Goal: Task Accomplishment & Management: Use online tool/utility

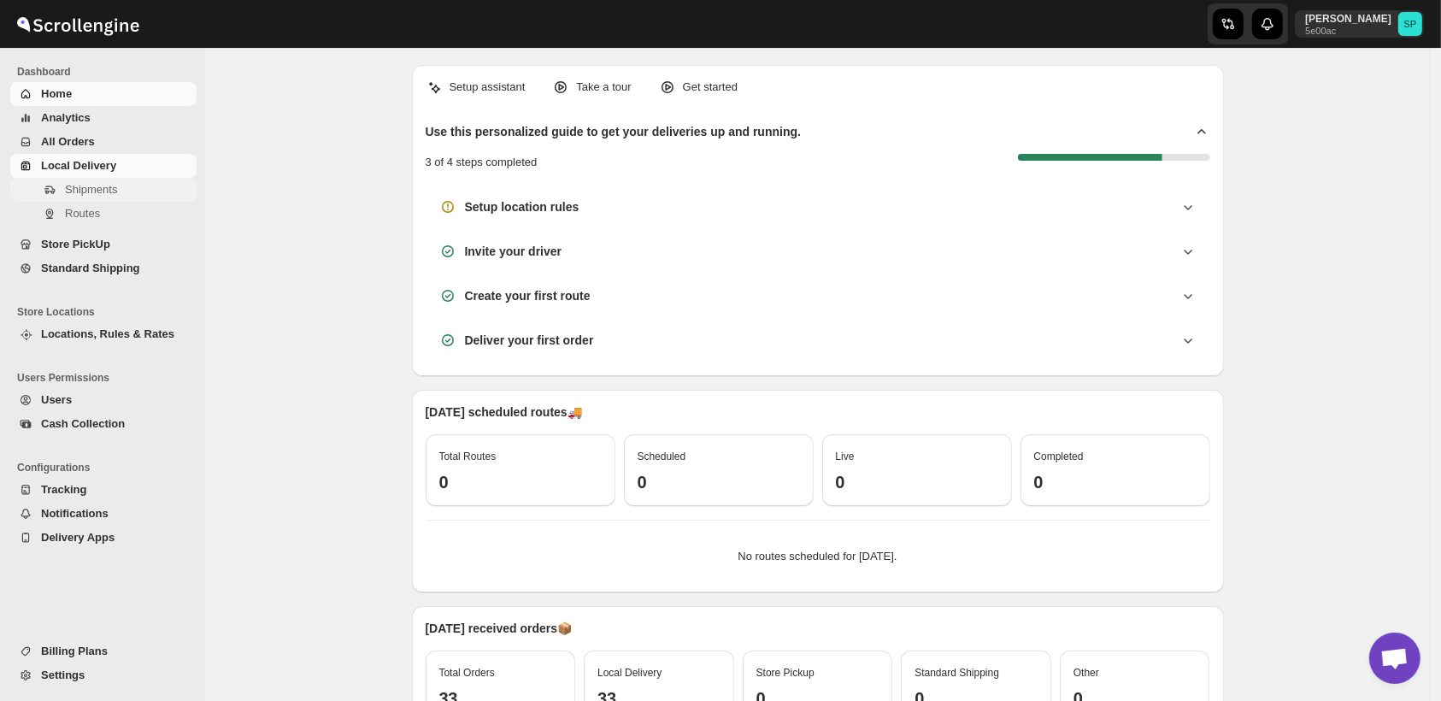
click at [90, 191] on span "Shipments" at bounding box center [91, 189] width 52 height 13
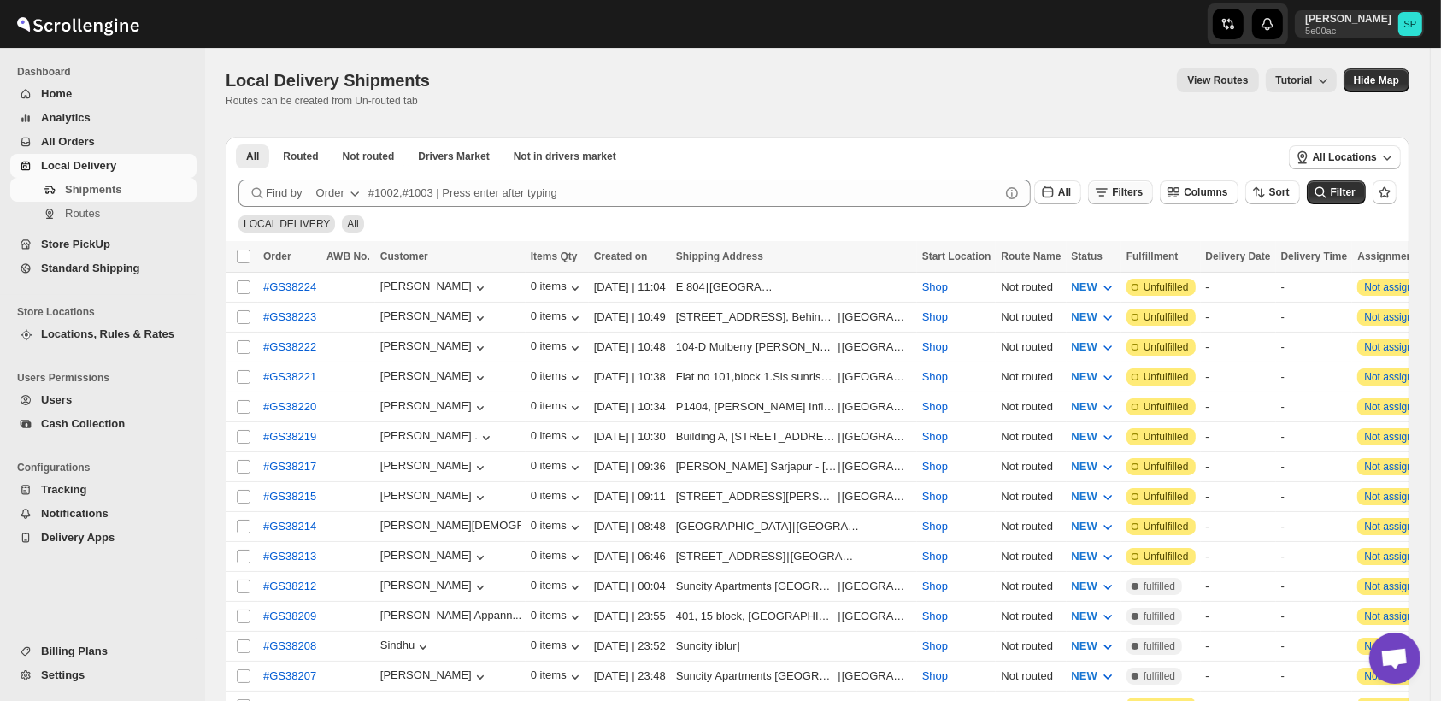
click at [1110, 191] on icon "button" at bounding box center [1101, 192] width 17 height 17
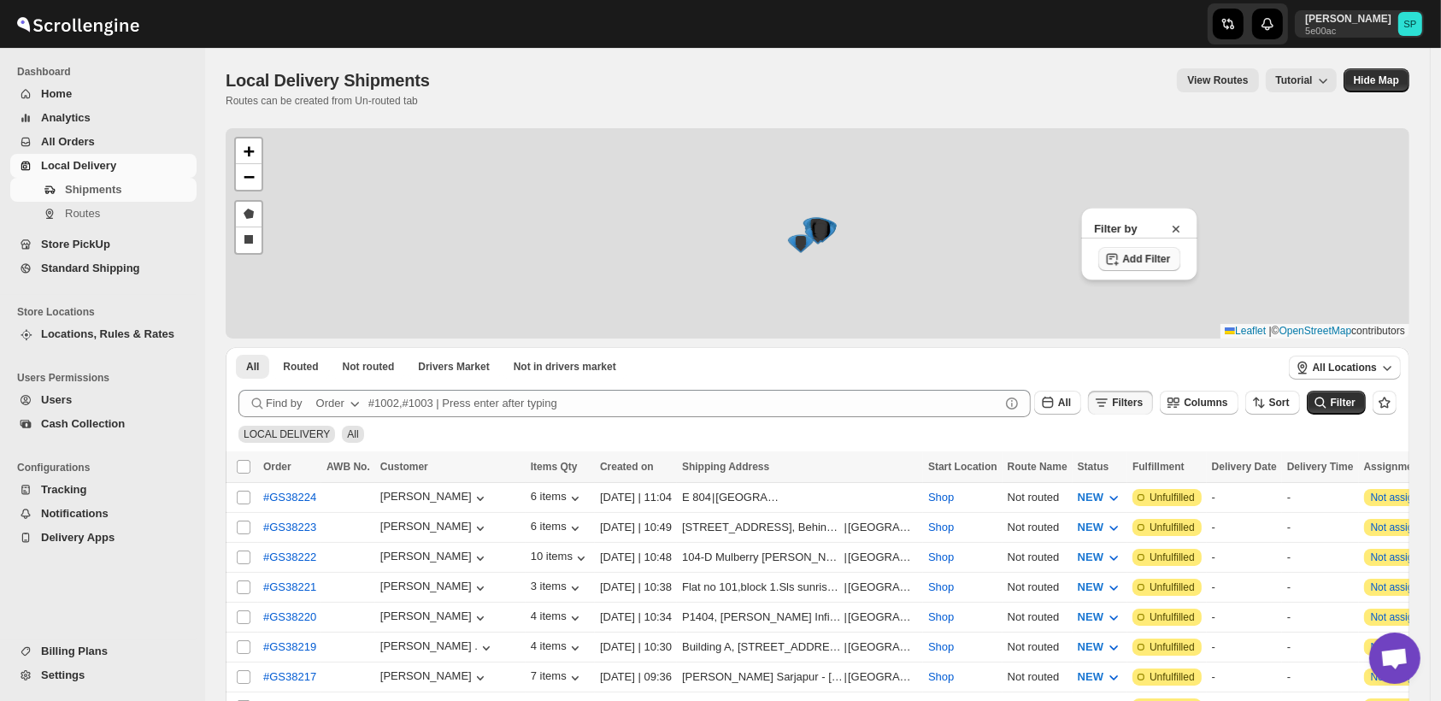
click at [1127, 257] on span "Add Filter" at bounding box center [1146, 259] width 48 height 14
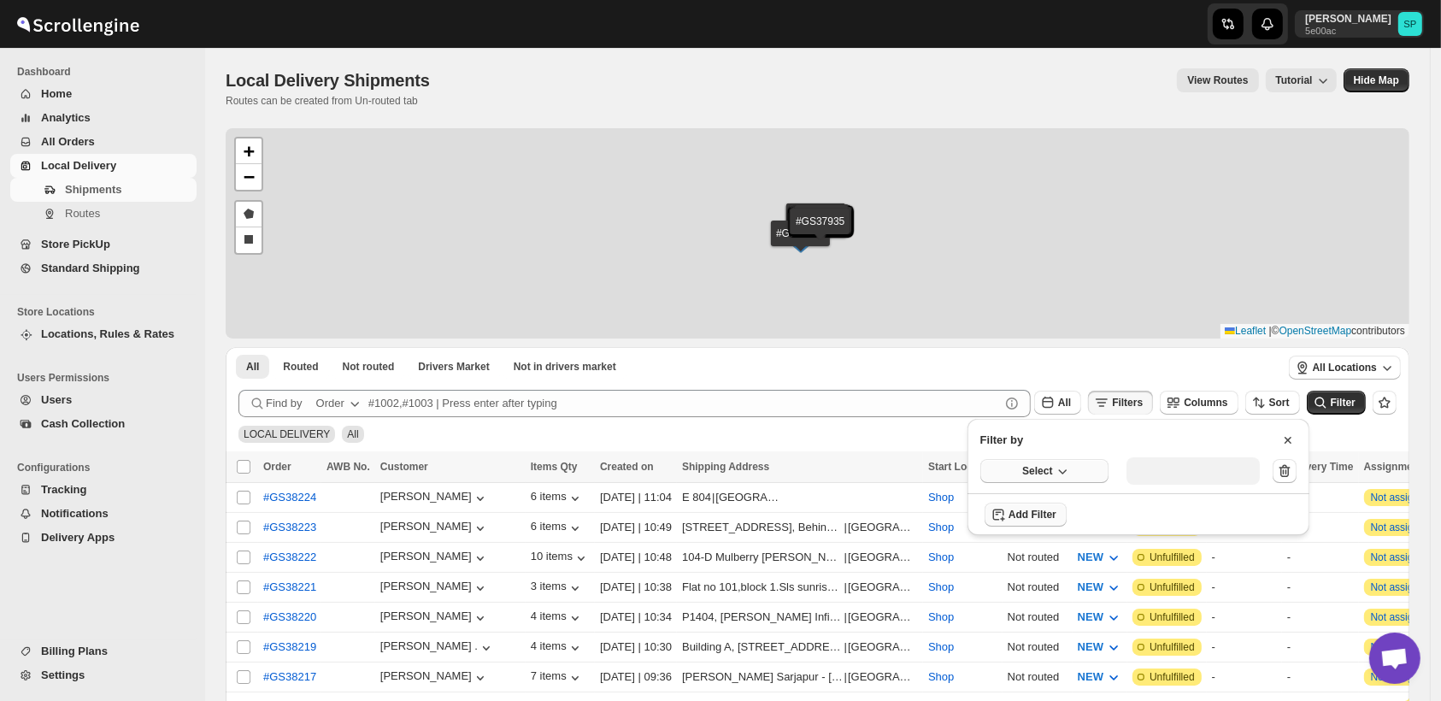
click at [1039, 468] on span "Select" at bounding box center [1037, 471] width 30 height 14
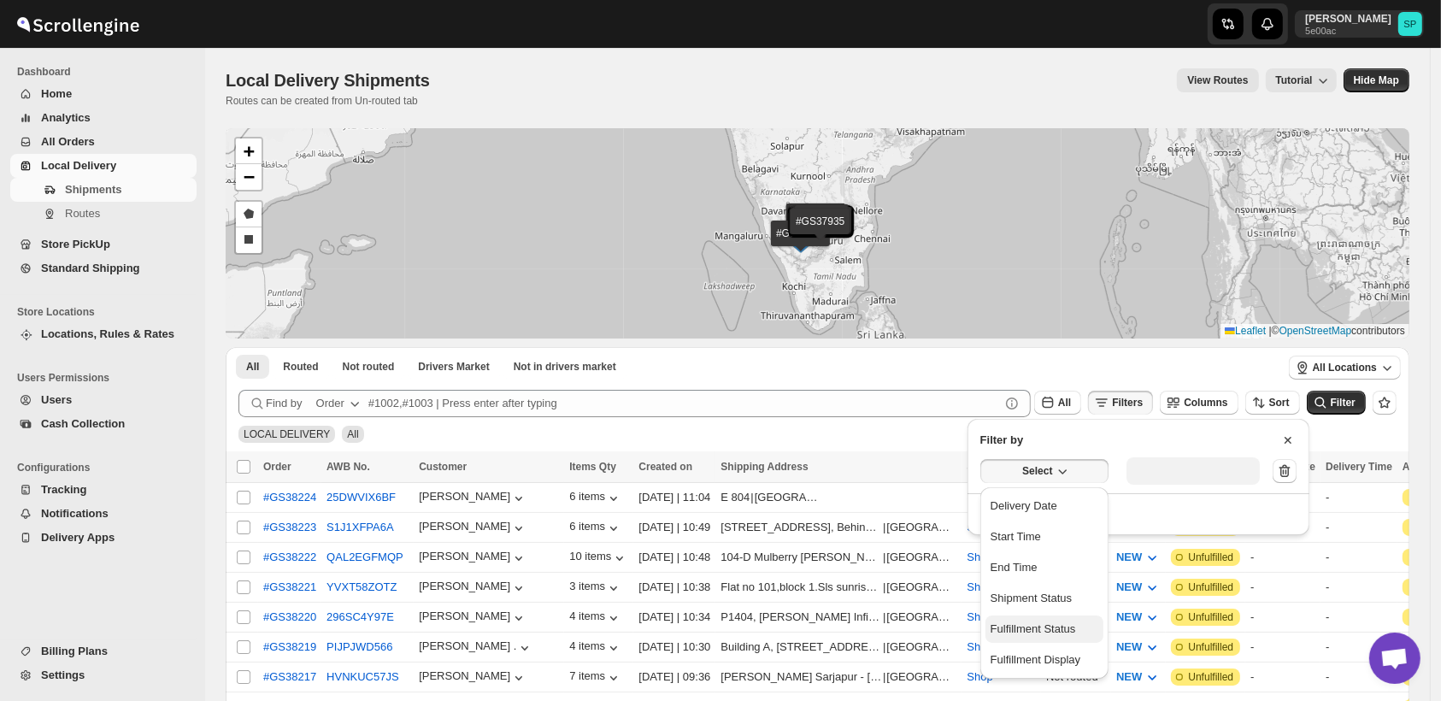
click at [1056, 623] on div "Fulfillment Status" at bounding box center [1033, 629] width 85 height 17
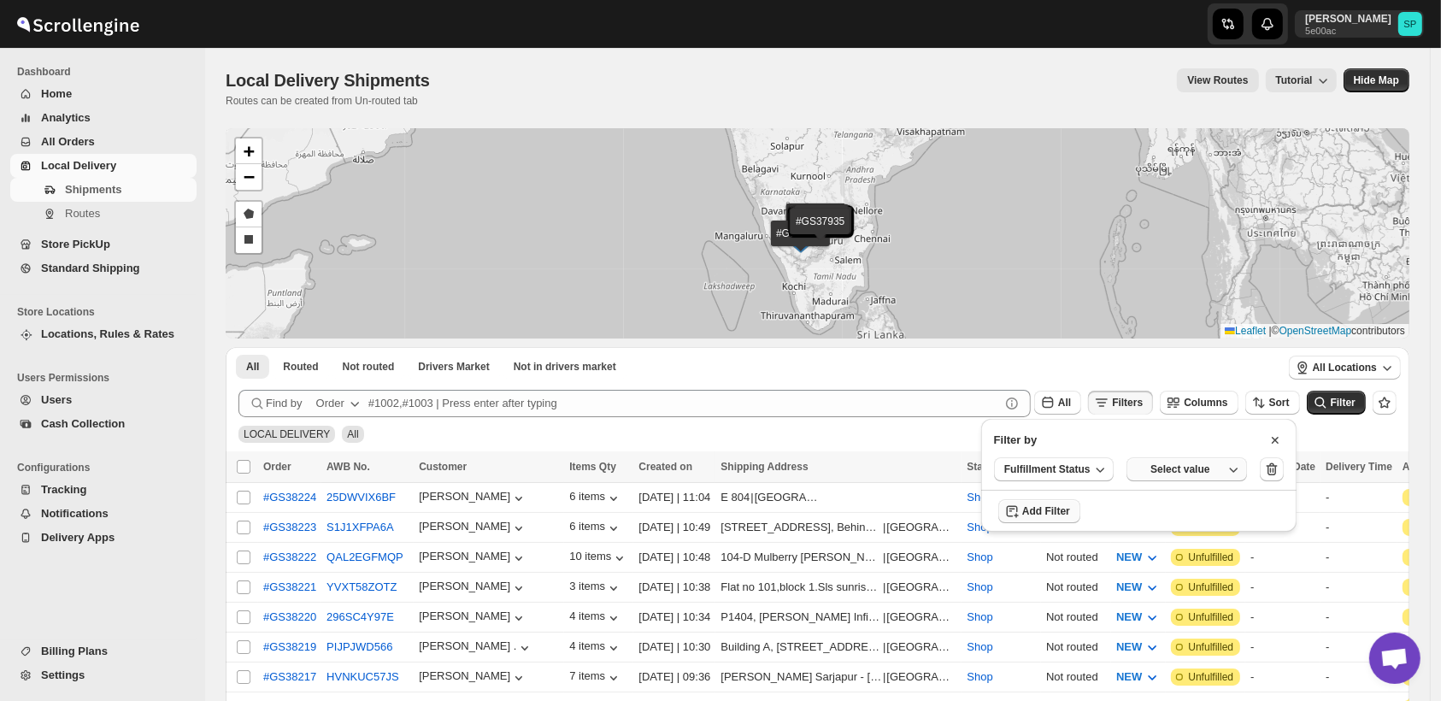
click at [1179, 462] on button "Select value" at bounding box center [1186, 469] width 121 height 24
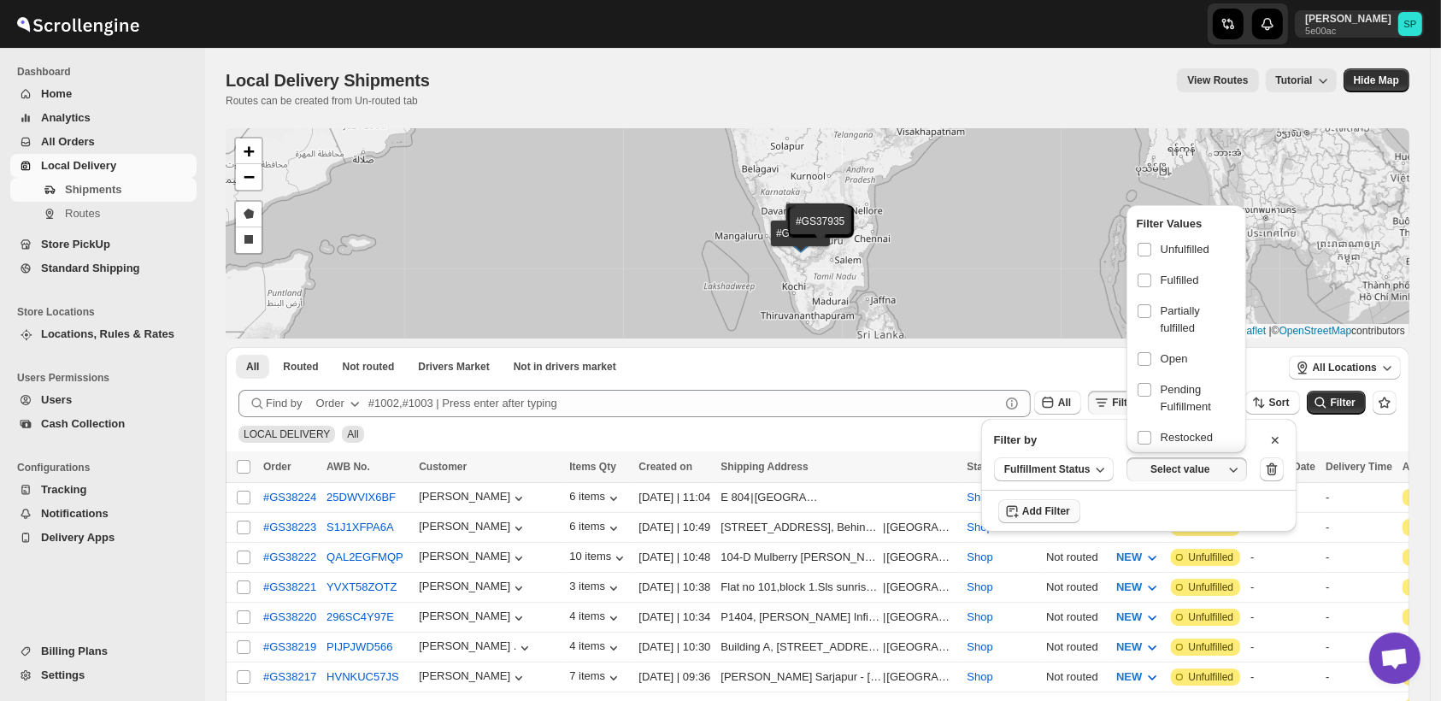
click at [1180, 478] on button "Select value" at bounding box center [1186, 469] width 121 height 24
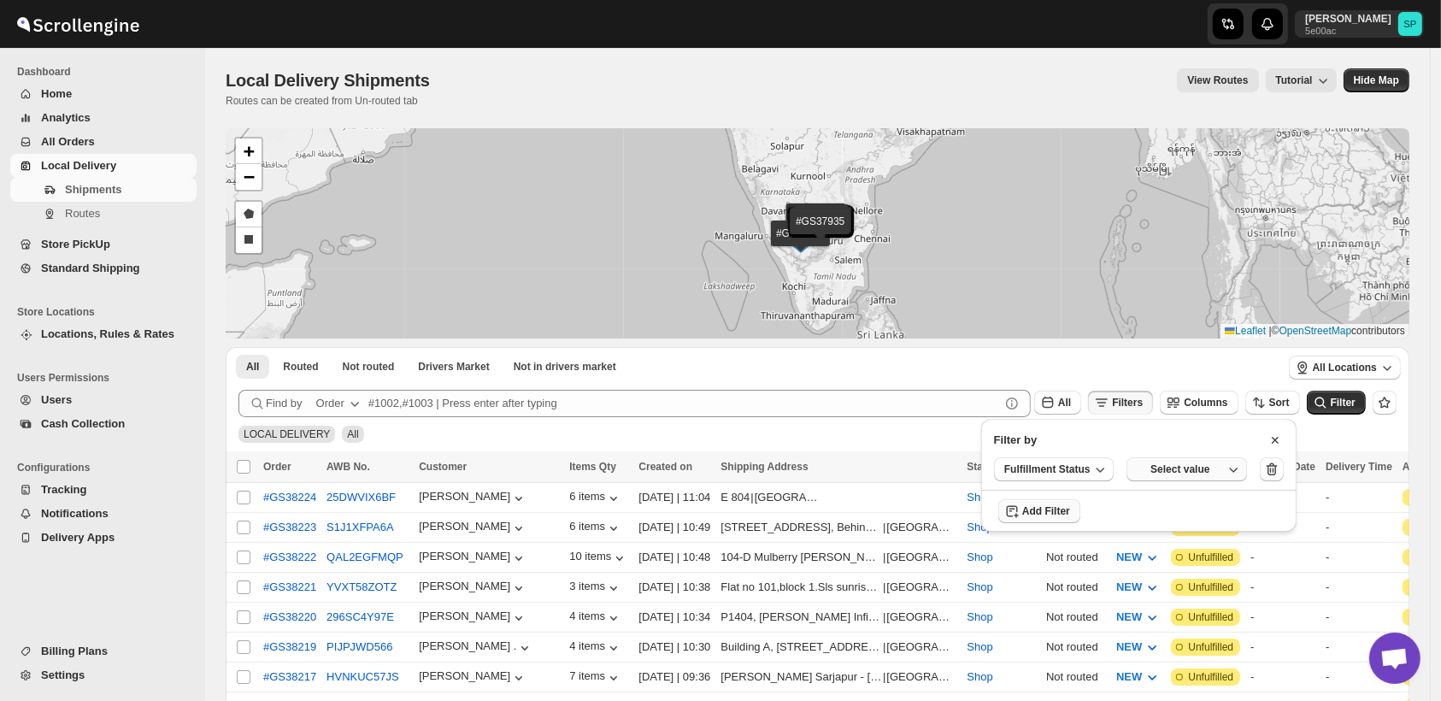
click at [1180, 473] on div "Select value" at bounding box center [1180, 469] width 85 height 14
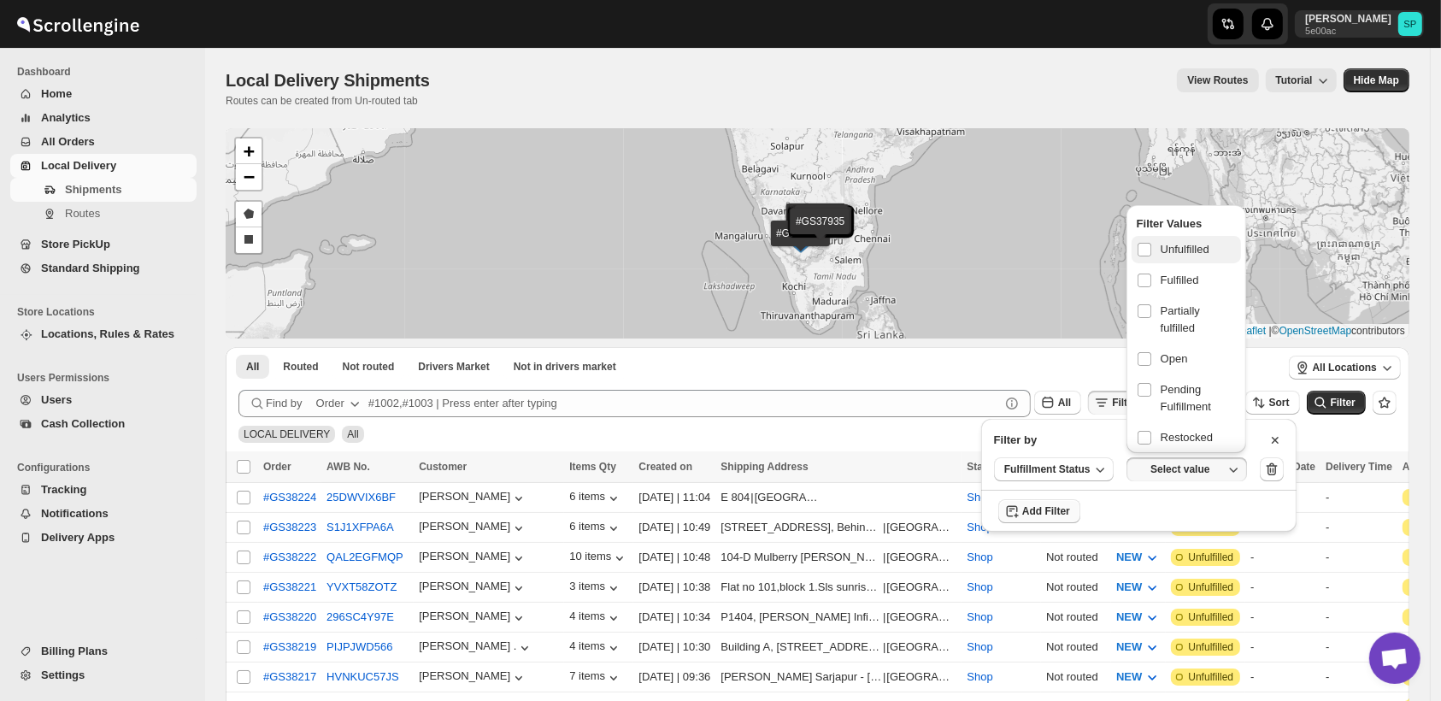
click at [1182, 241] on span "Unfulfilled" at bounding box center [1185, 249] width 49 height 17
click at [1151, 243] on input "checkbox" at bounding box center [1145, 250] width 14 height 14
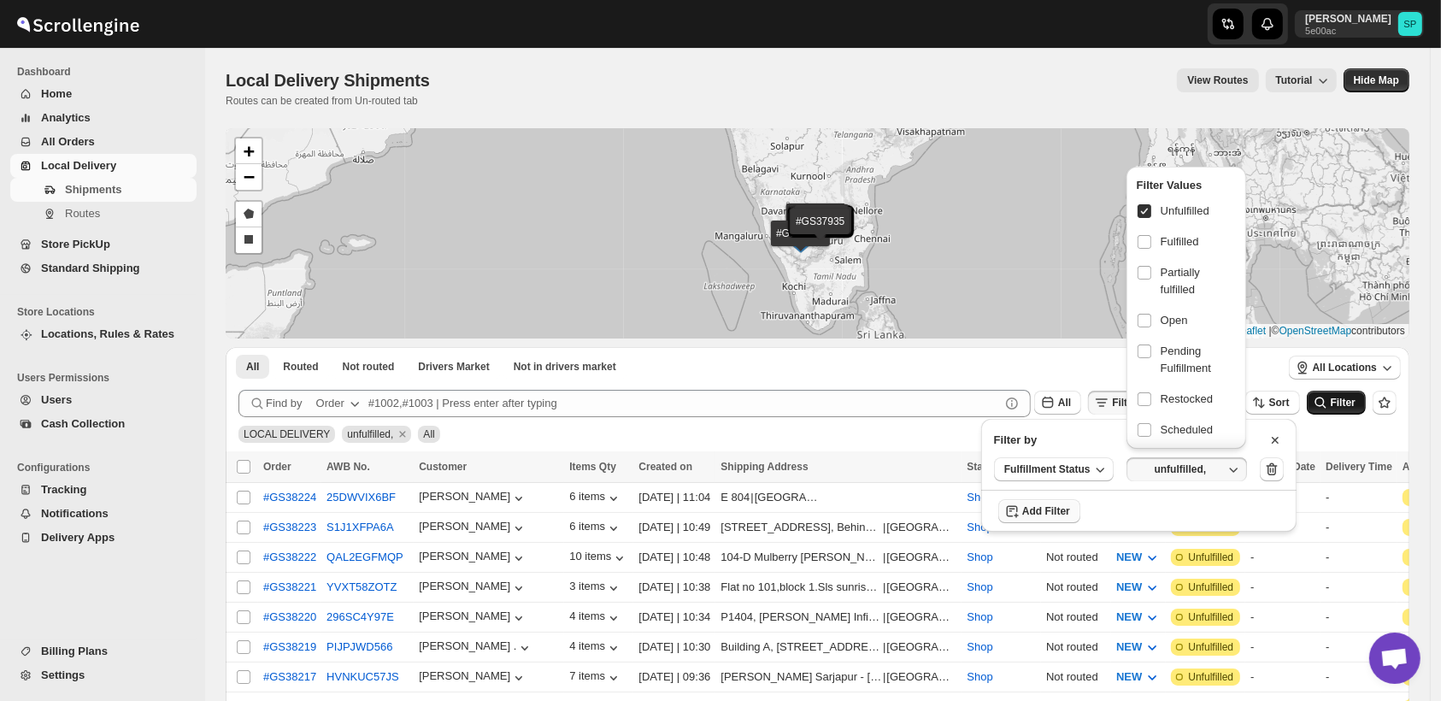
click at [1341, 404] on span "Filter" at bounding box center [1343, 403] width 25 height 12
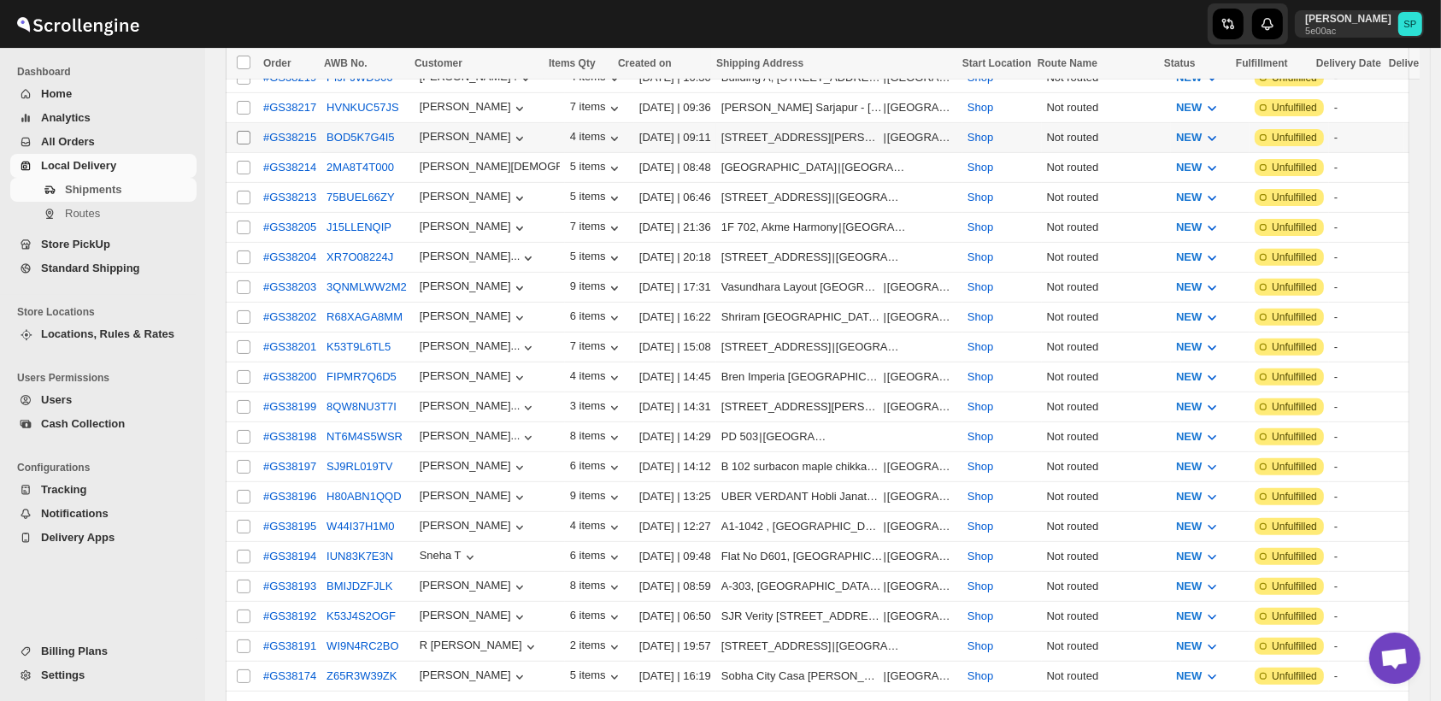
scroll to position [474, 0]
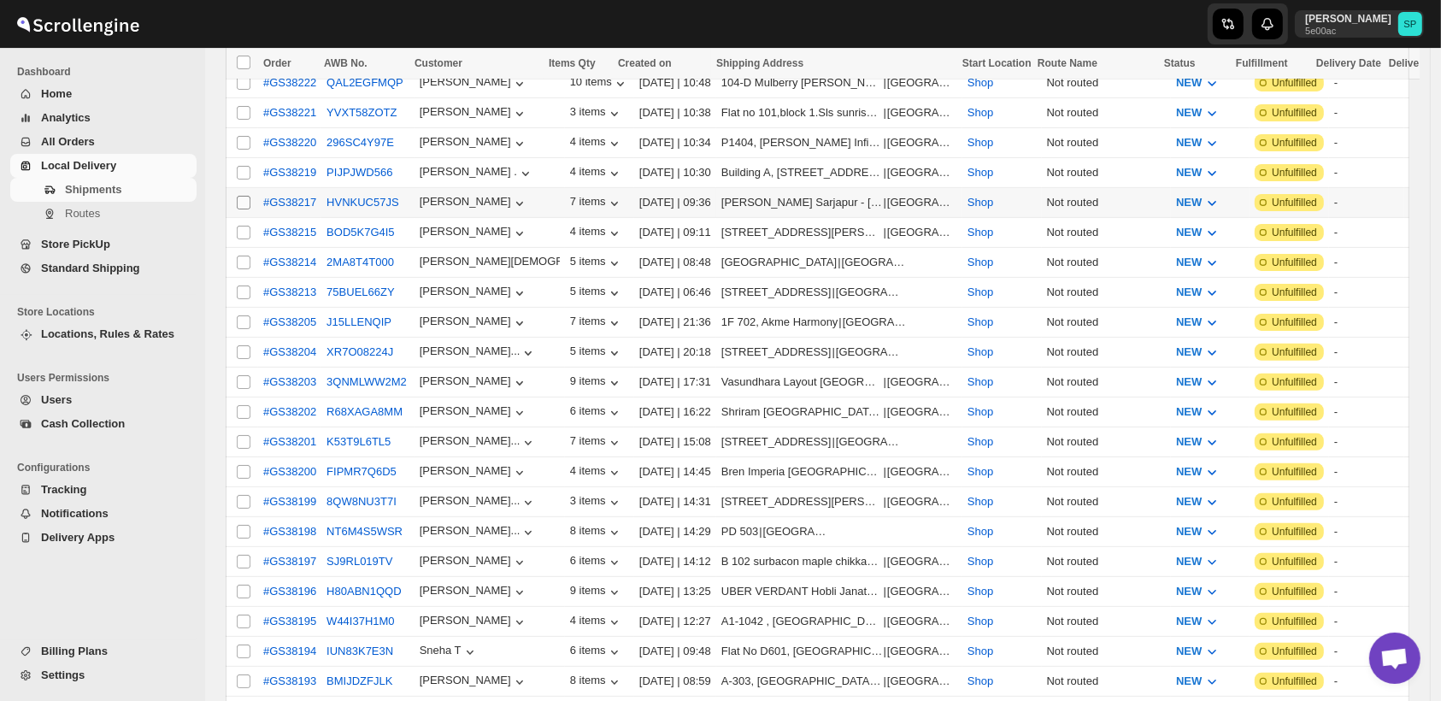
click at [244, 196] on input "Select shipment" at bounding box center [244, 203] width 14 height 14
checkbox input "true"
click at [247, 226] on input "Select shipment" at bounding box center [244, 233] width 14 height 14
checkbox input "true"
click at [246, 256] on input "Select shipment" at bounding box center [244, 263] width 14 height 14
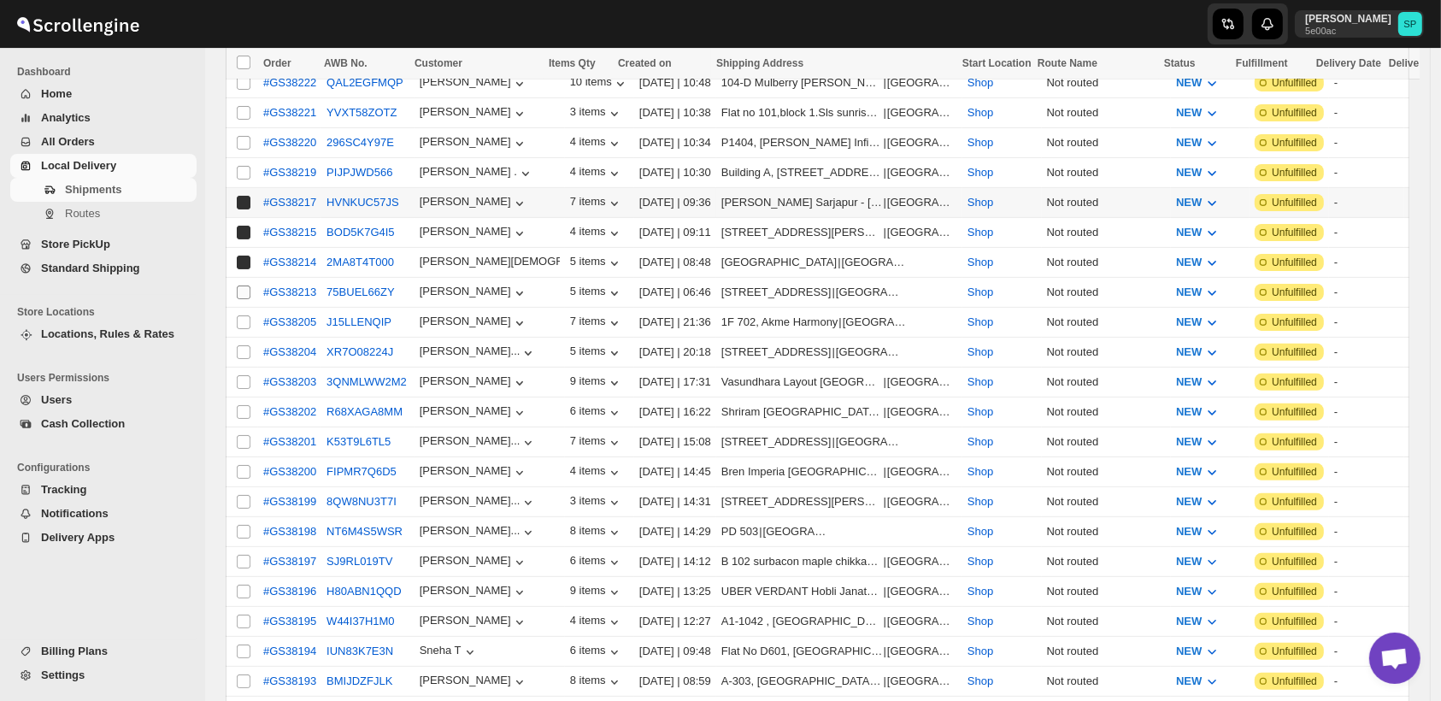
checkbox input "true"
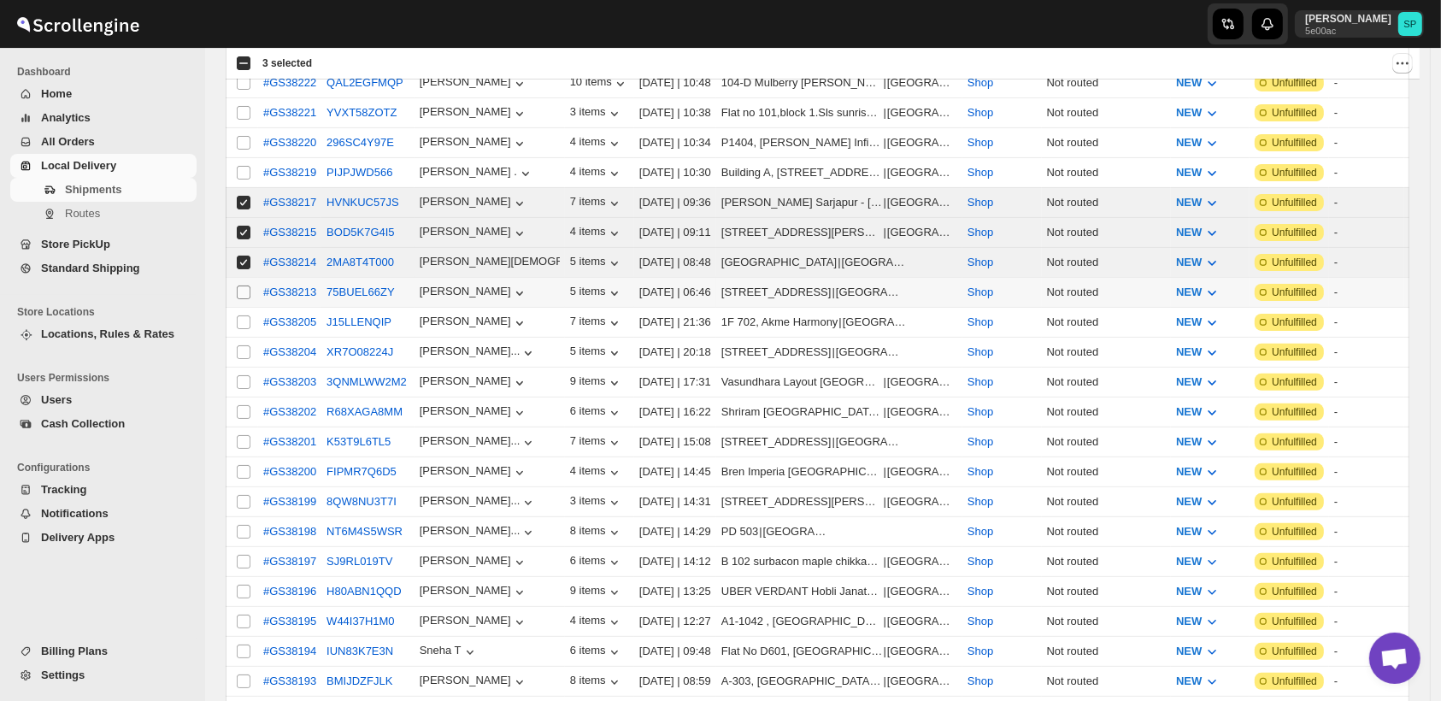
click at [246, 285] on input "Select shipment" at bounding box center [244, 292] width 14 height 14
checkbox input "true"
click at [245, 315] on input "Select shipment" at bounding box center [244, 322] width 14 height 14
checkbox input "true"
click at [240, 347] on td "Select shipment" at bounding box center [242, 353] width 32 height 30
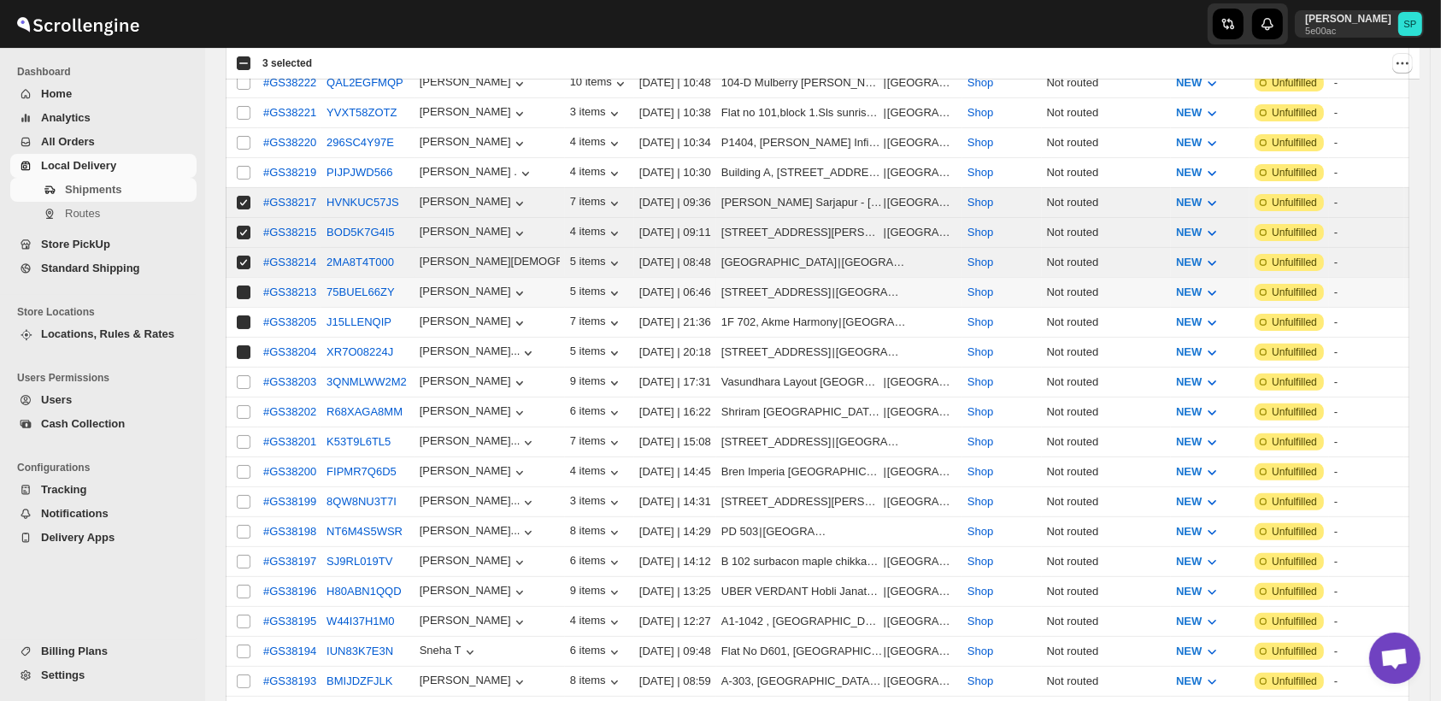
checkbox input "true"
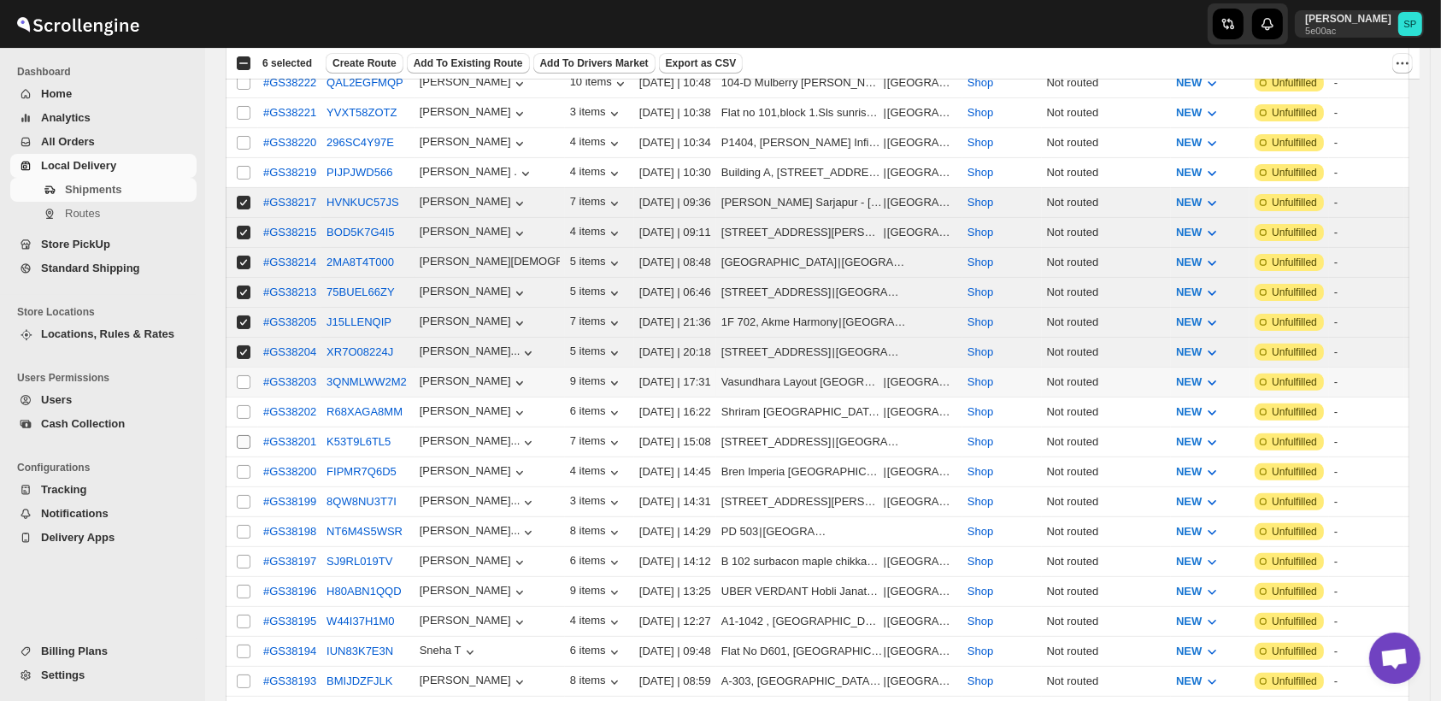
click at [243, 375] on input "Select shipment" at bounding box center [244, 382] width 14 height 14
checkbox input "true"
click at [242, 405] on input "Select shipment" at bounding box center [244, 412] width 14 height 14
checkbox input "true"
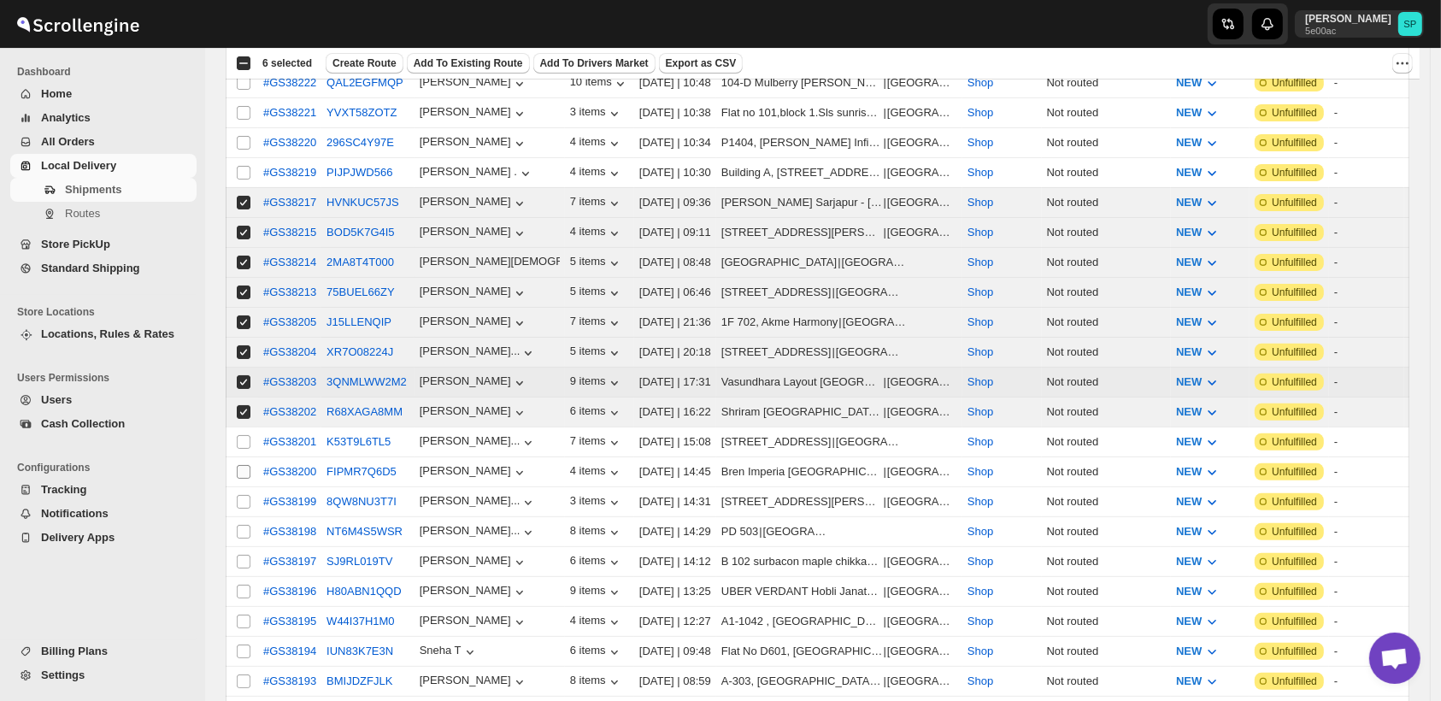
click at [242, 435] on input "Select shipment" at bounding box center [244, 442] width 14 height 14
checkbox input "true"
click at [245, 465] on input "Select shipment" at bounding box center [244, 472] width 14 height 14
checkbox input "true"
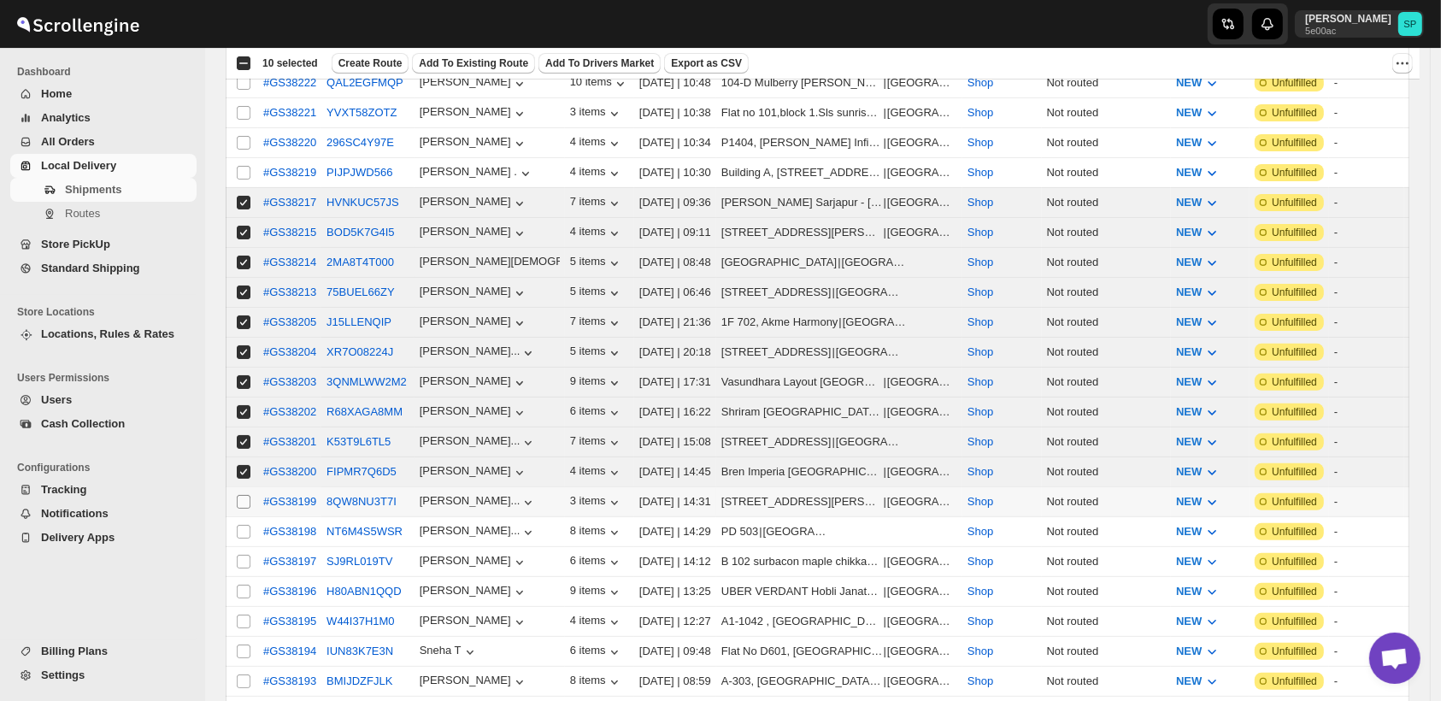
click at [244, 495] on input "Select shipment" at bounding box center [244, 502] width 14 height 14
checkbox input "true"
click at [244, 524] on span at bounding box center [243, 531] width 15 height 15
click at [244, 525] on input "Select shipment" at bounding box center [244, 532] width 14 height 14
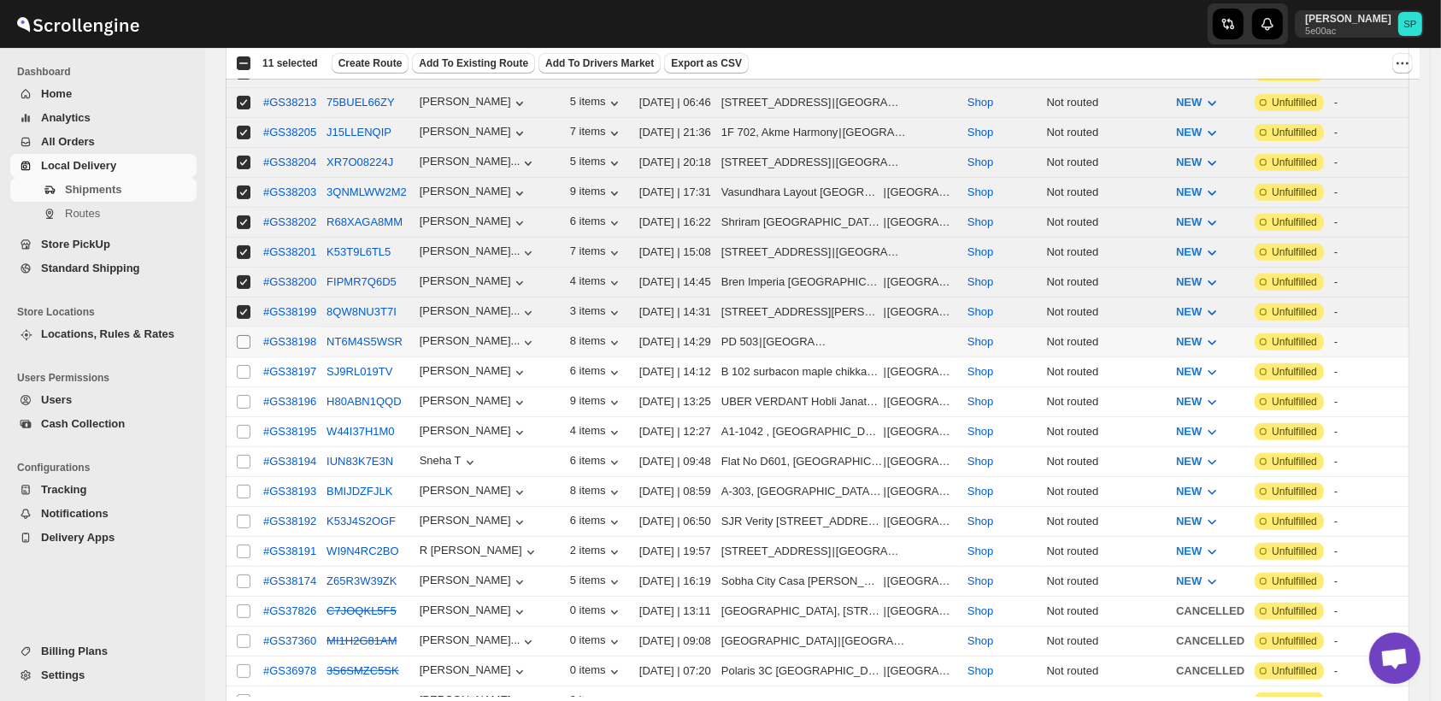
click at [244, 335] on input "Select shipment" at bounding box center [244, 342] width 14 height 14
checkbox input "true"
click at [242, 365] on input "Select shipment" at bounding box center [244, 372] width 14 height 14
checkbox input "true"
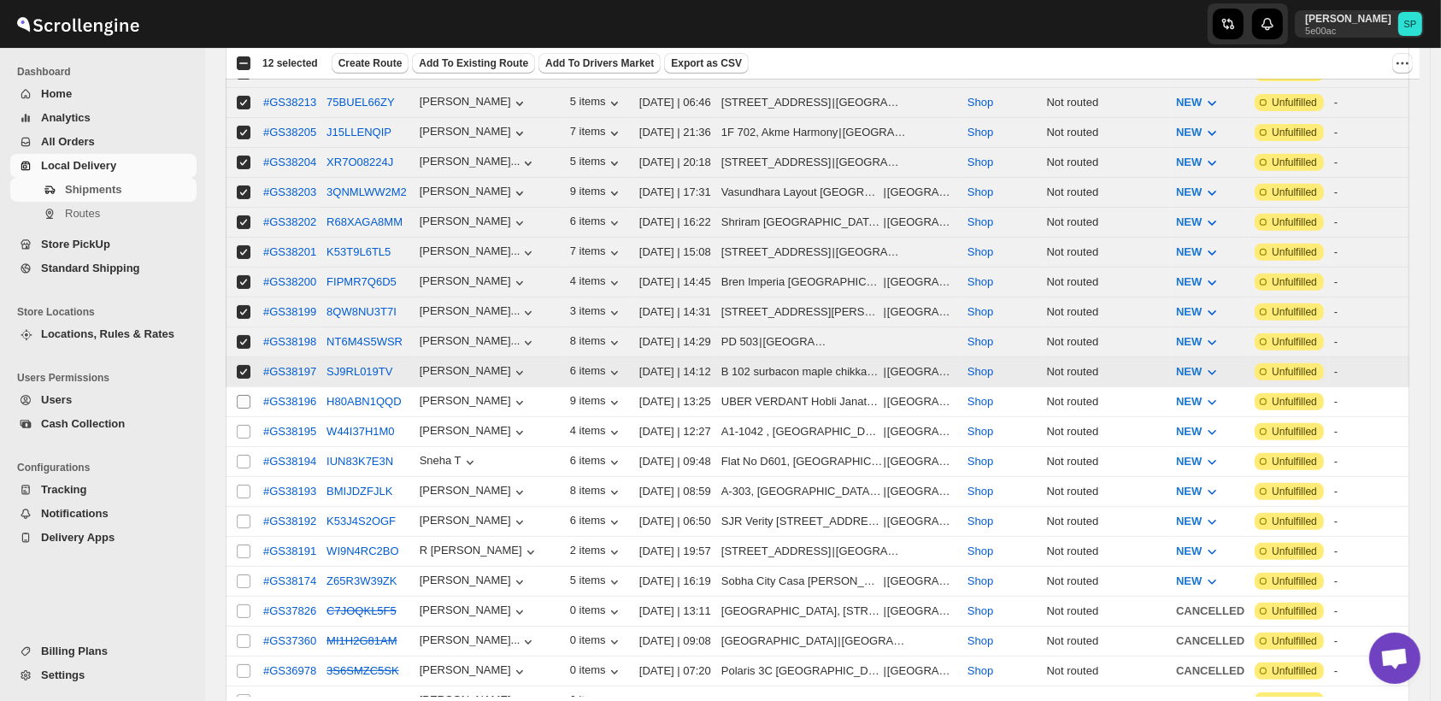
click at [239, 395] on input "Select shipment" at bounding box center [244, 402] width 14 height 14
checkbox input "true"
click at [239, 424] on span at bounding box center [243, 431] width 15 height 15
click at [239, 425] on input "Select shipment" at bounding box center [244, 432] width 14 height 14
checkbox input "false"
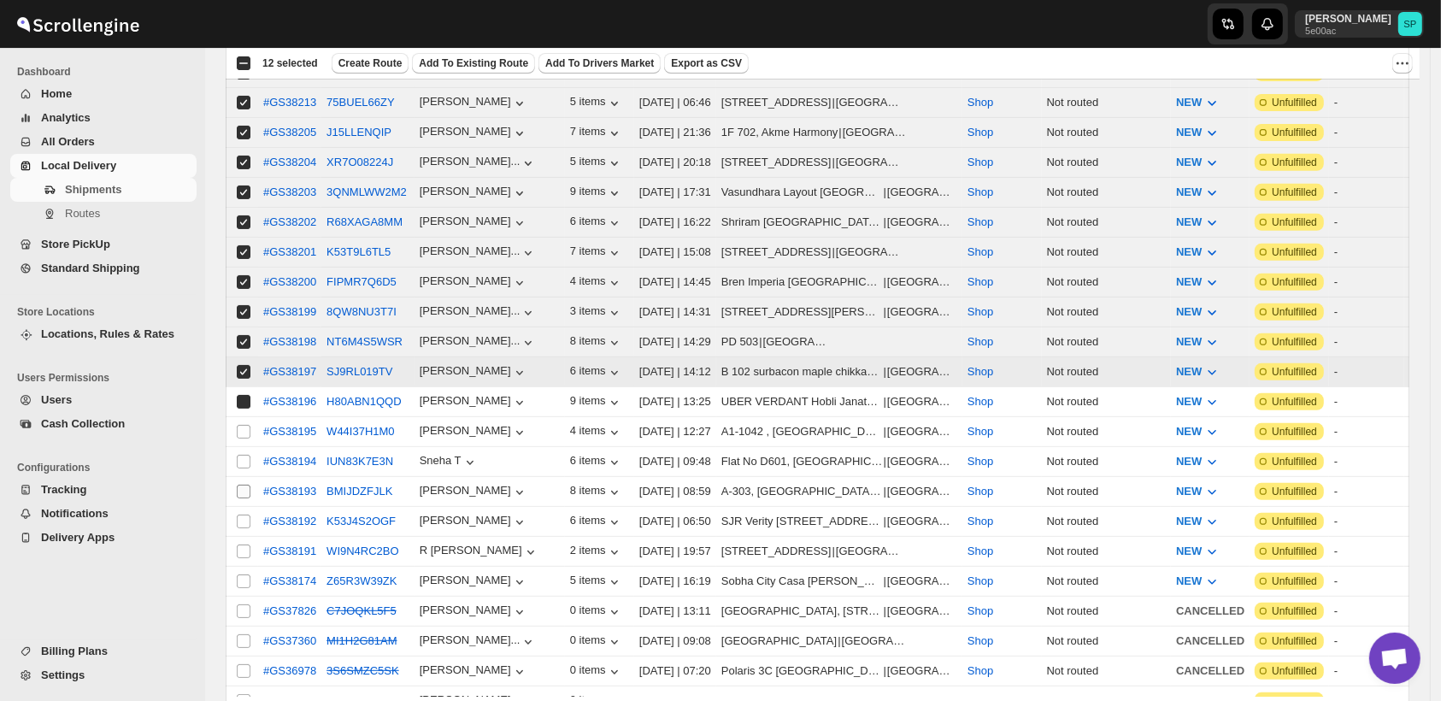
click at [244, 455] on input "Select shipment" at bounding box center [244, 462] width 14 height 14
checkbox input "true"
click at [240, 485] on input "Select shipment" at bounding box center [244, 492] width 14 height 14
checkbox input "true"
click at [242, 425] on input "Select shipment" at bounding box center [244, 432] width 14 height 14
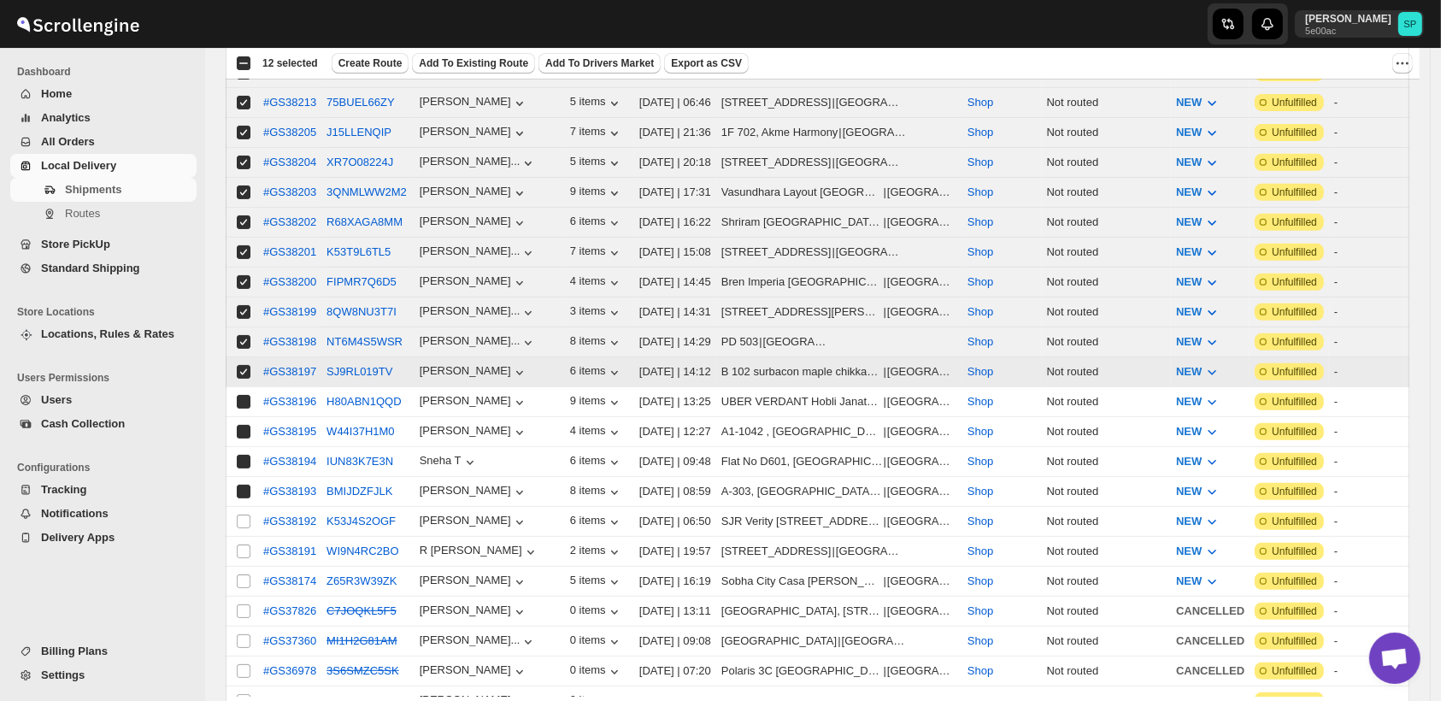
checkbox input "true"
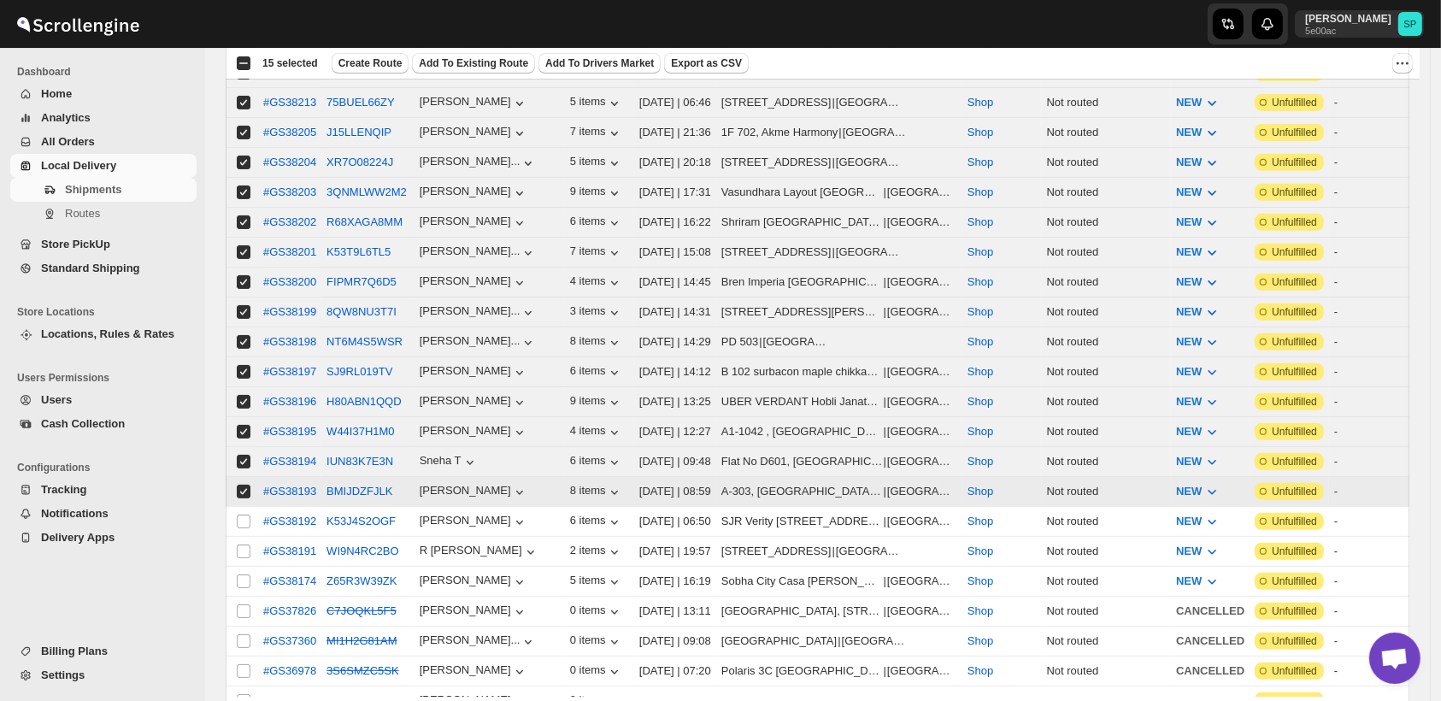
click at [239, 485] on input "Select shipment" at bounding box center [244, 492] width 14 height 14
checkbox input "false"
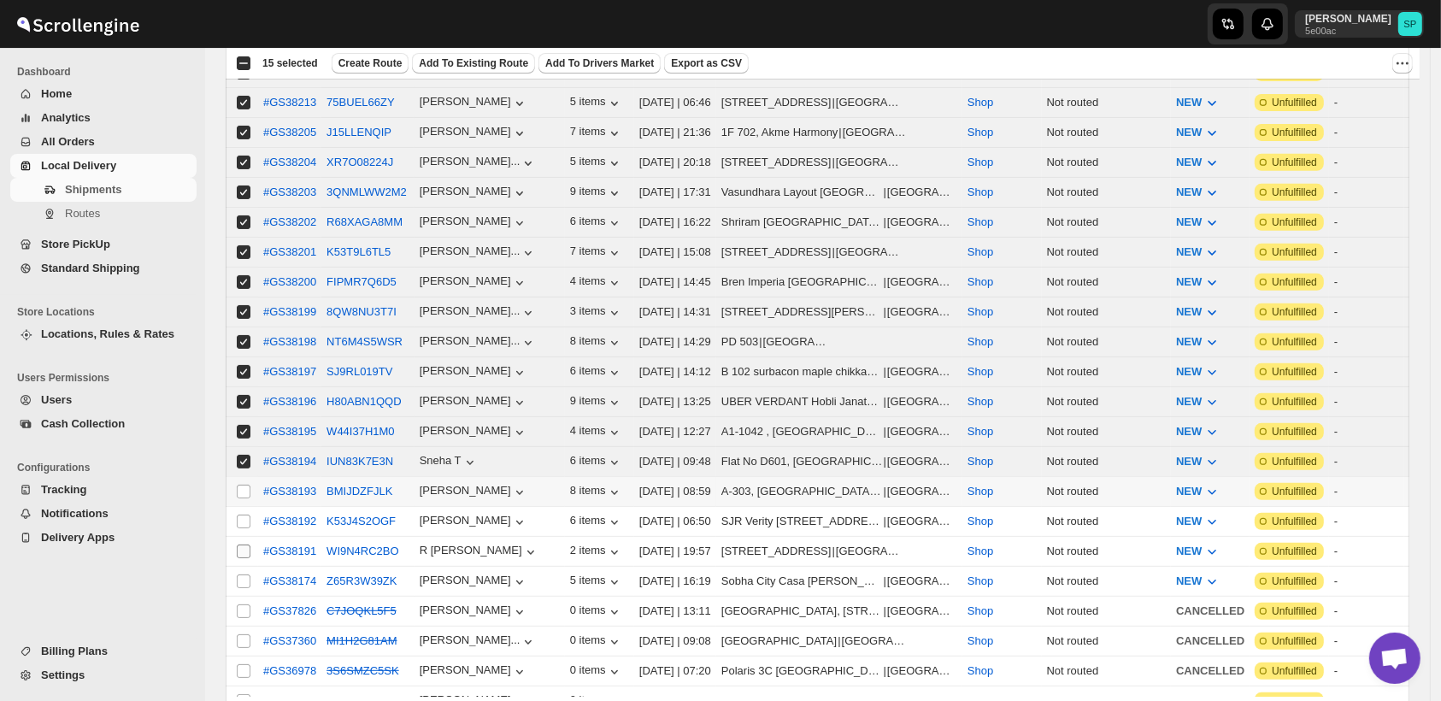
click at [242, 515] on input "Select shipment" at bounding box center [244, 522] width 14 height 14
checkbox input "true"
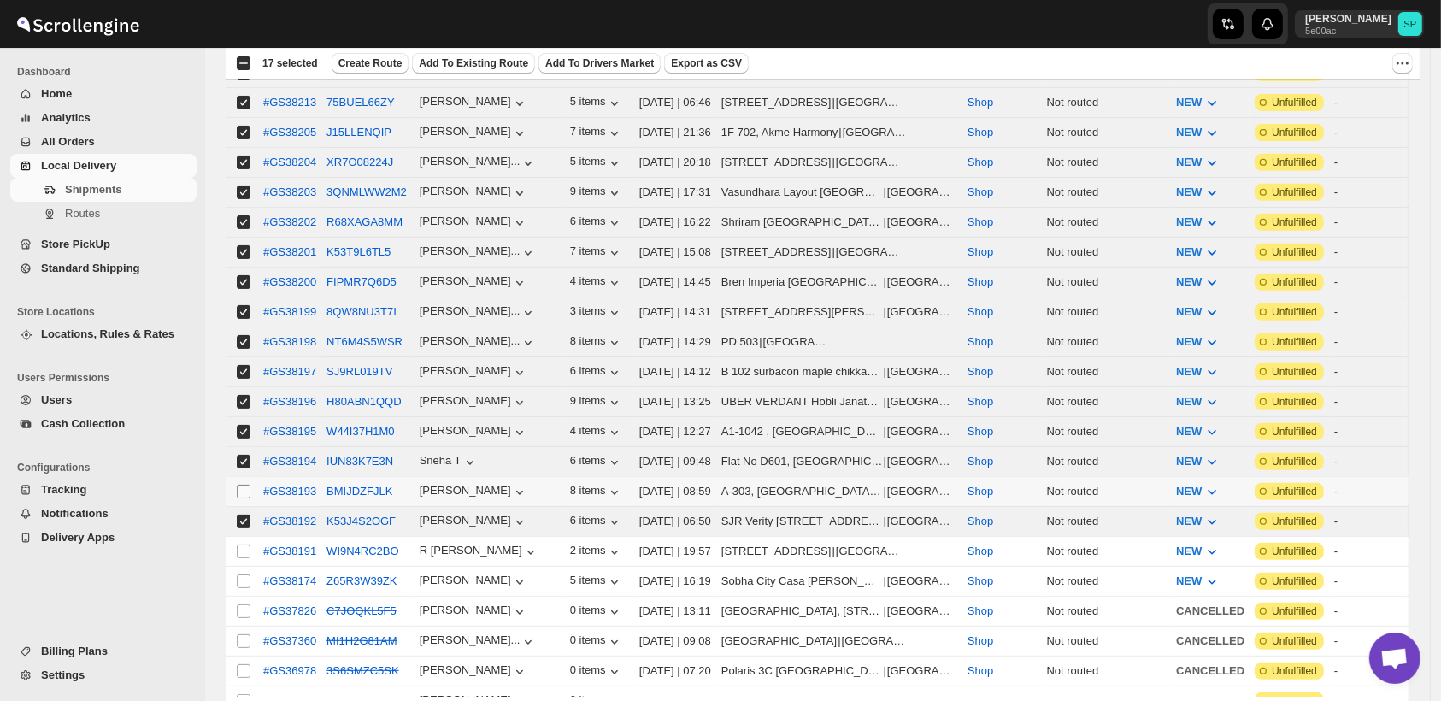
click at [244, 485] on input "Select shipment" at bounding box center [244, 492] width 14 height 14
checkbox input "true"
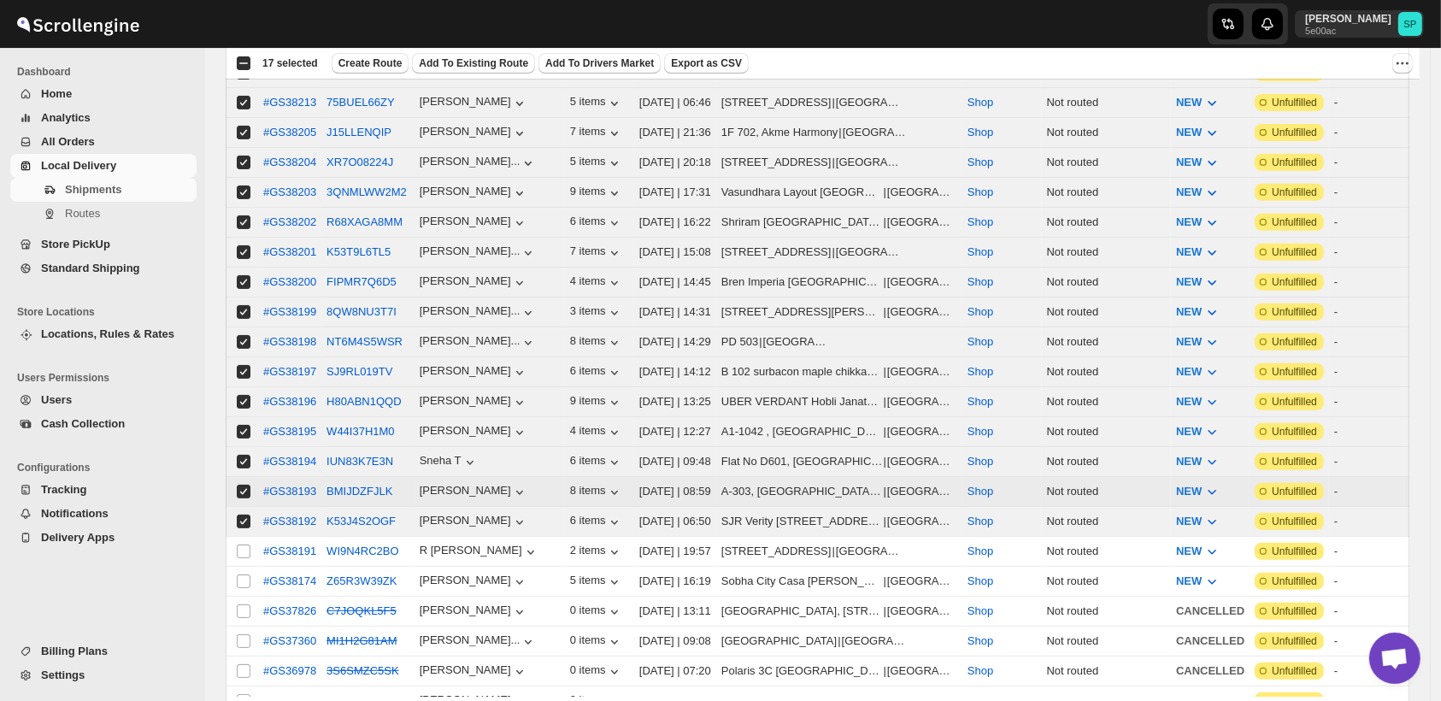
click at [250, 544] on span at bounding box center [243, 551] width 15 height 15
click at [250, 544] on input "Select shipment" at bounding box center [244, 551] width 14 height 14
checkbox input "false"
click at [242, 574] on input "Select shipment" at bounding box center [244, 581] width 14 height 14
checkbox input "true"
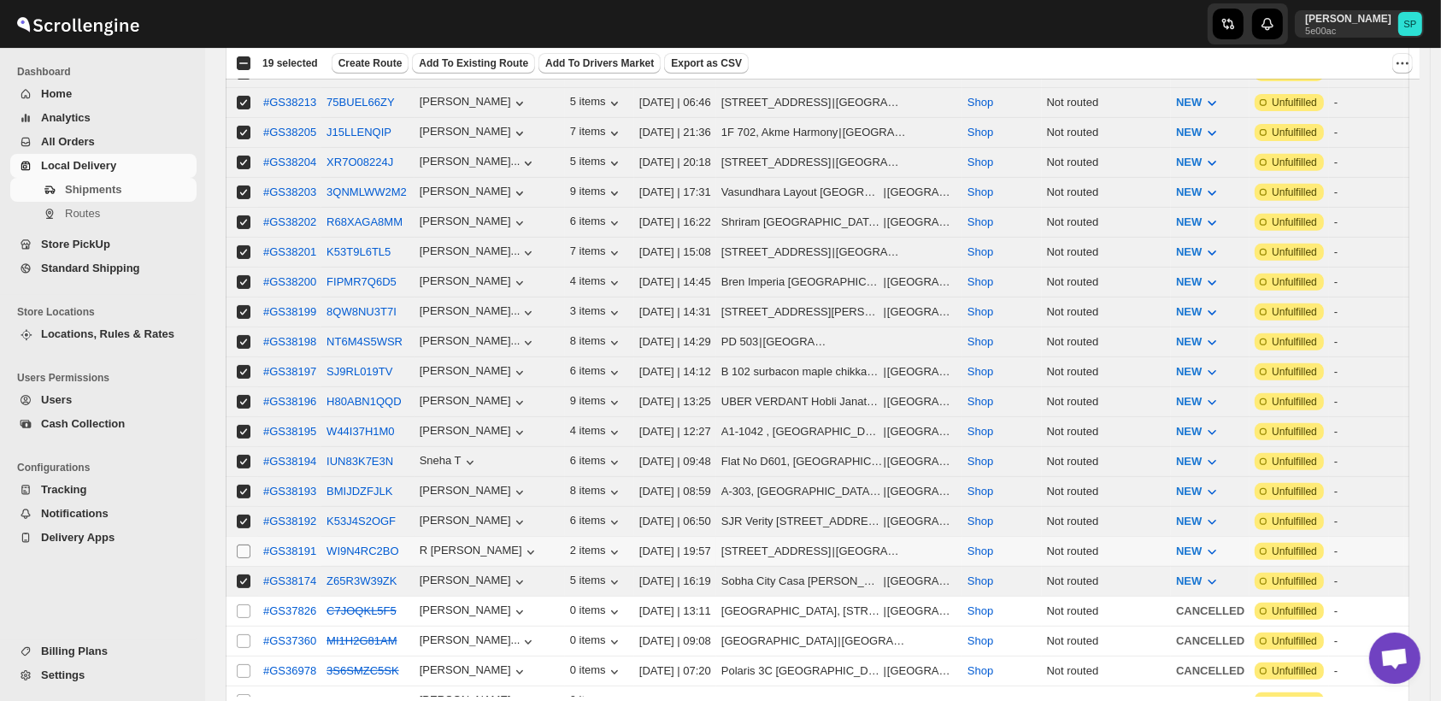
click at [246, 544] on input "Select shipment" at bounding box center [244, 551] width 14 height 14
checkbox input "true"
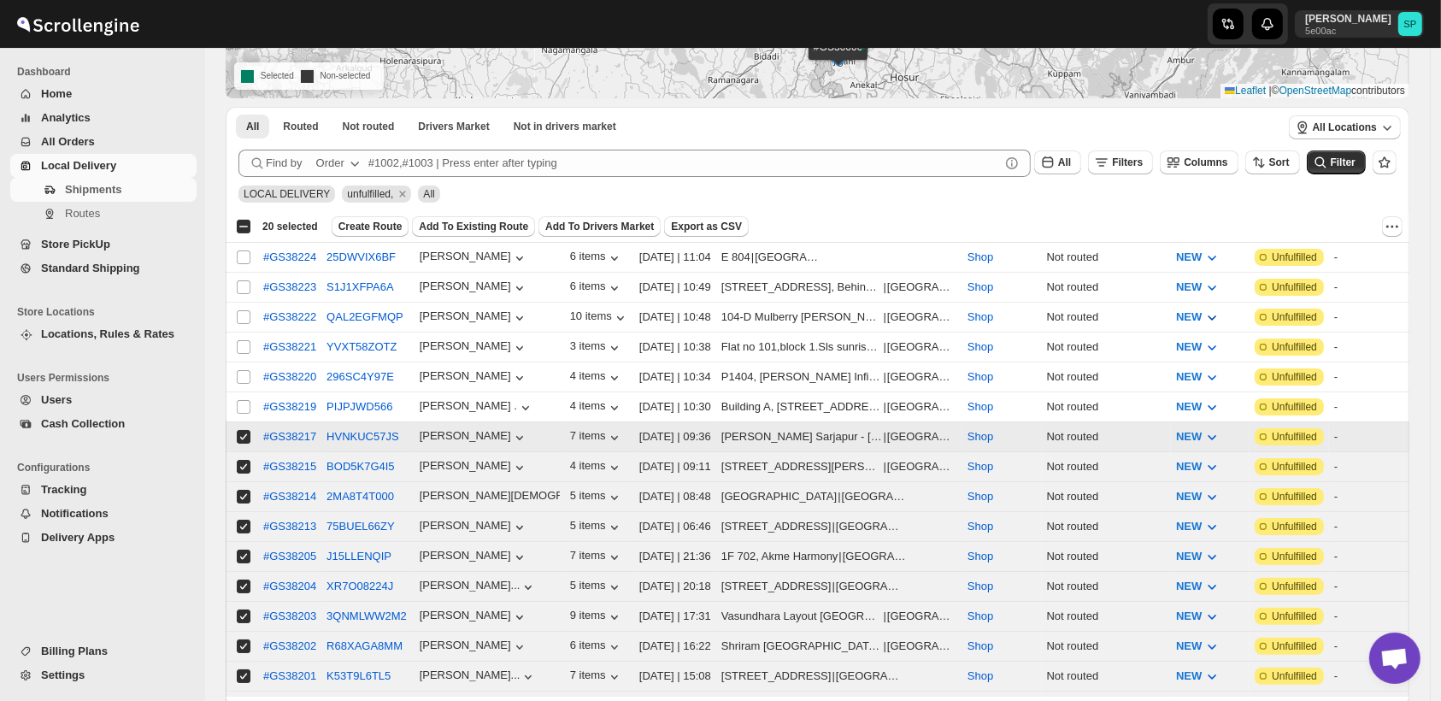
scroll to position [190, 0]
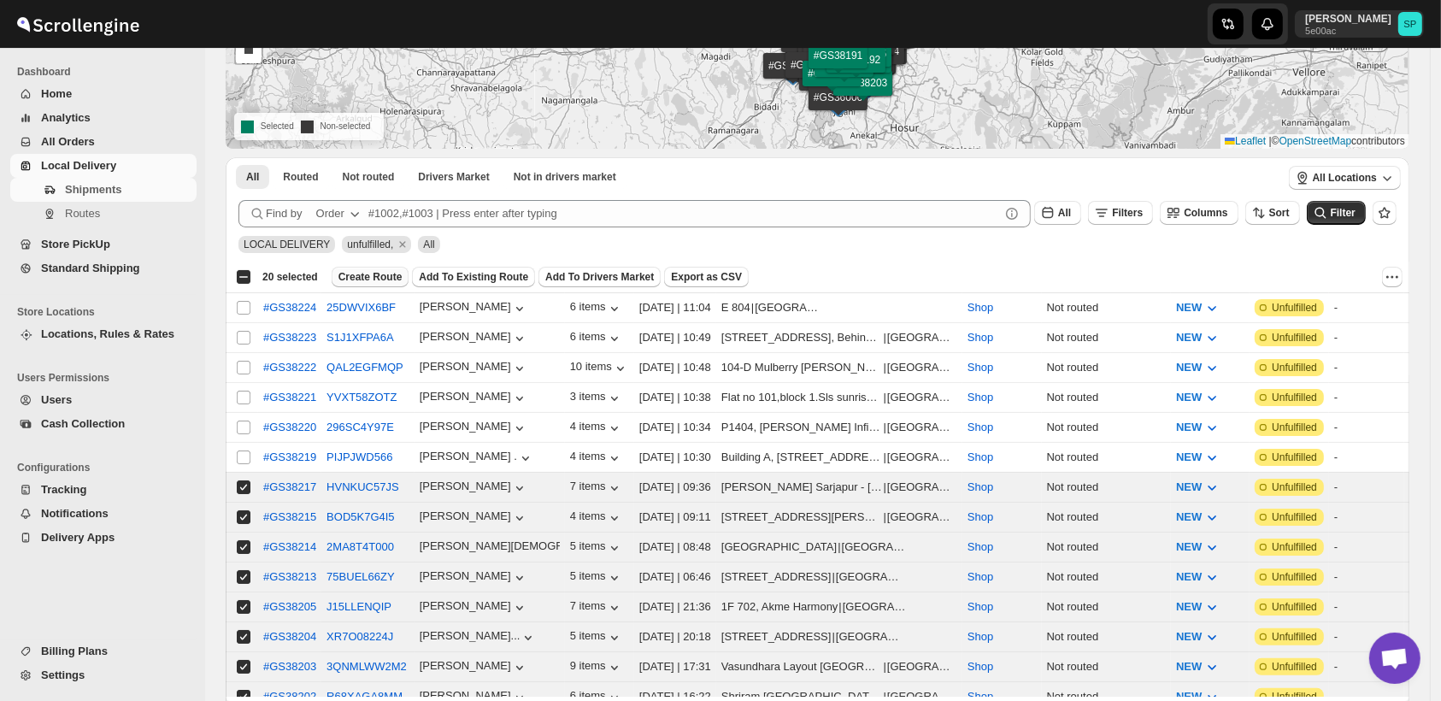
click at [371, 277] on span "Create Route" at bounding box center [370, 277] width 64 height 14
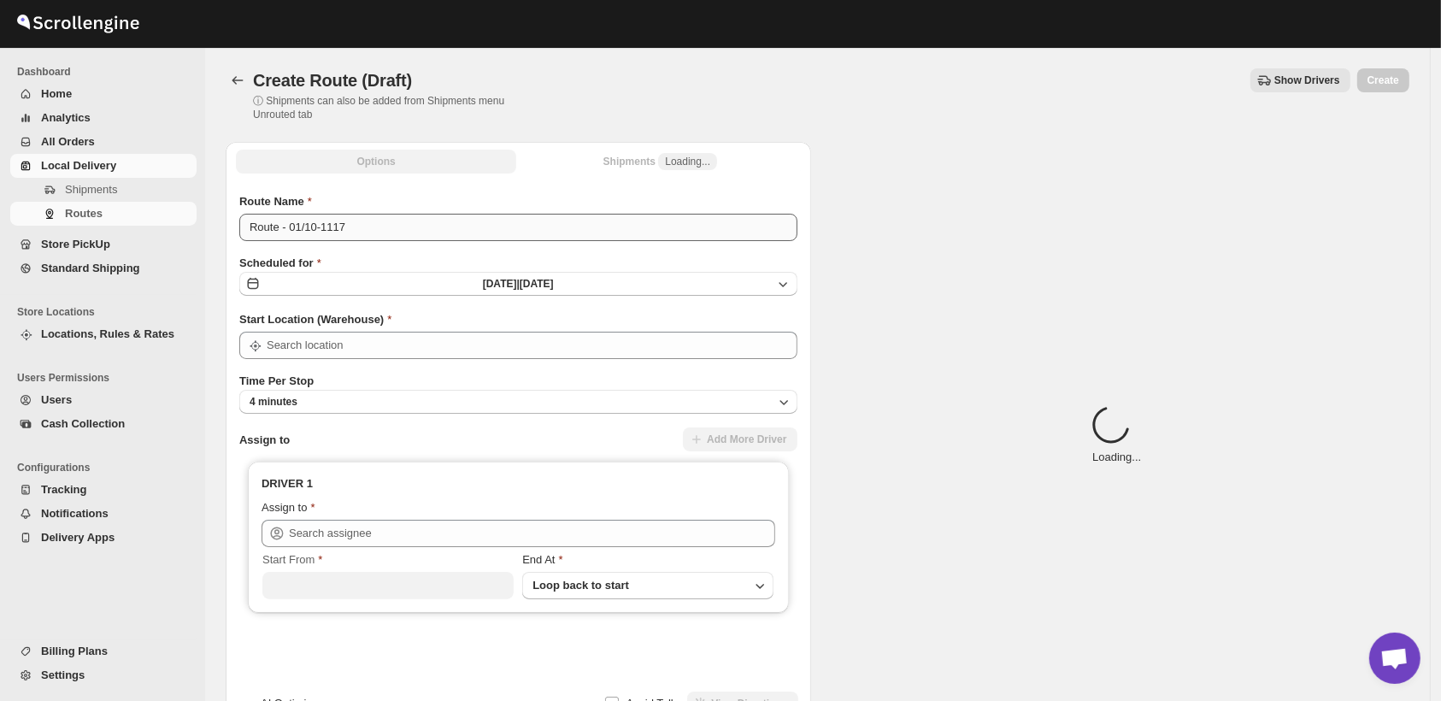
type input "Shop"
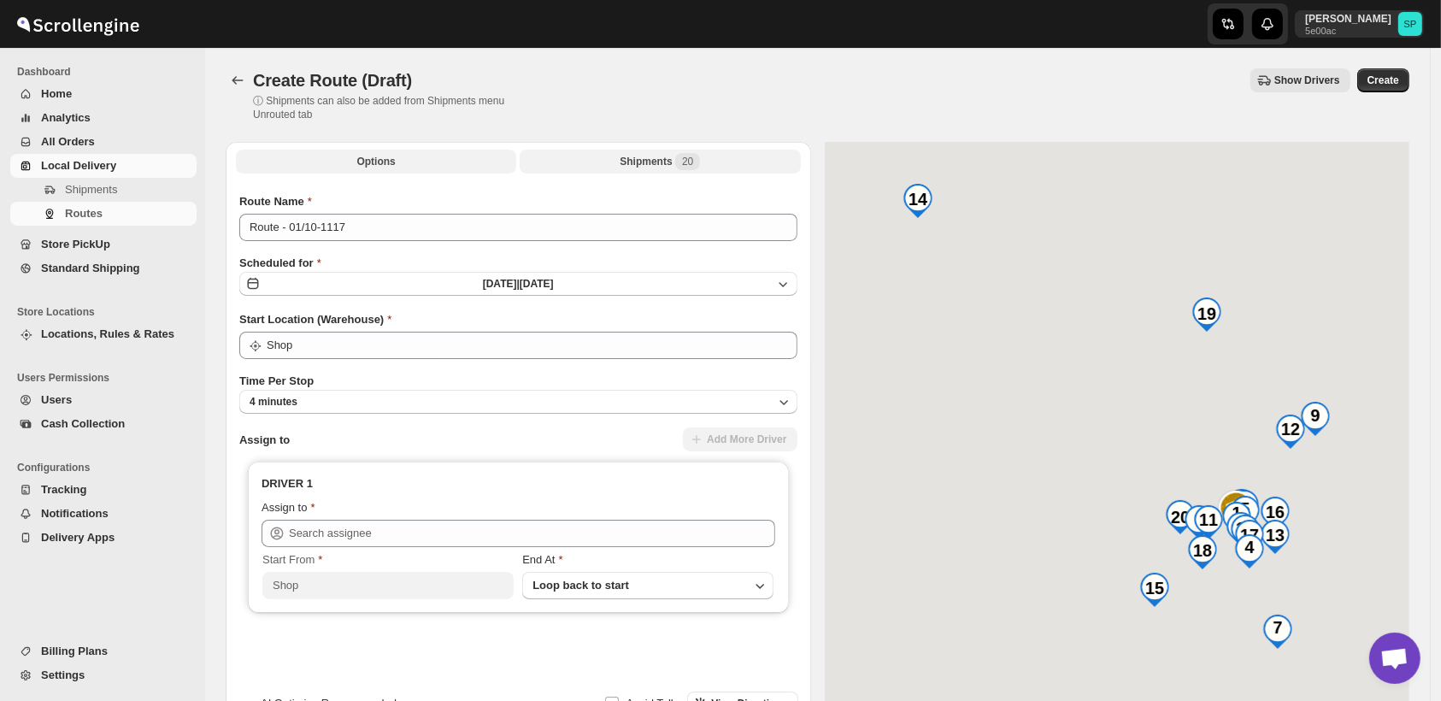
click at [673, 162] on div "Shipments 20" at bounding box center [660, 161] width 80 height 17
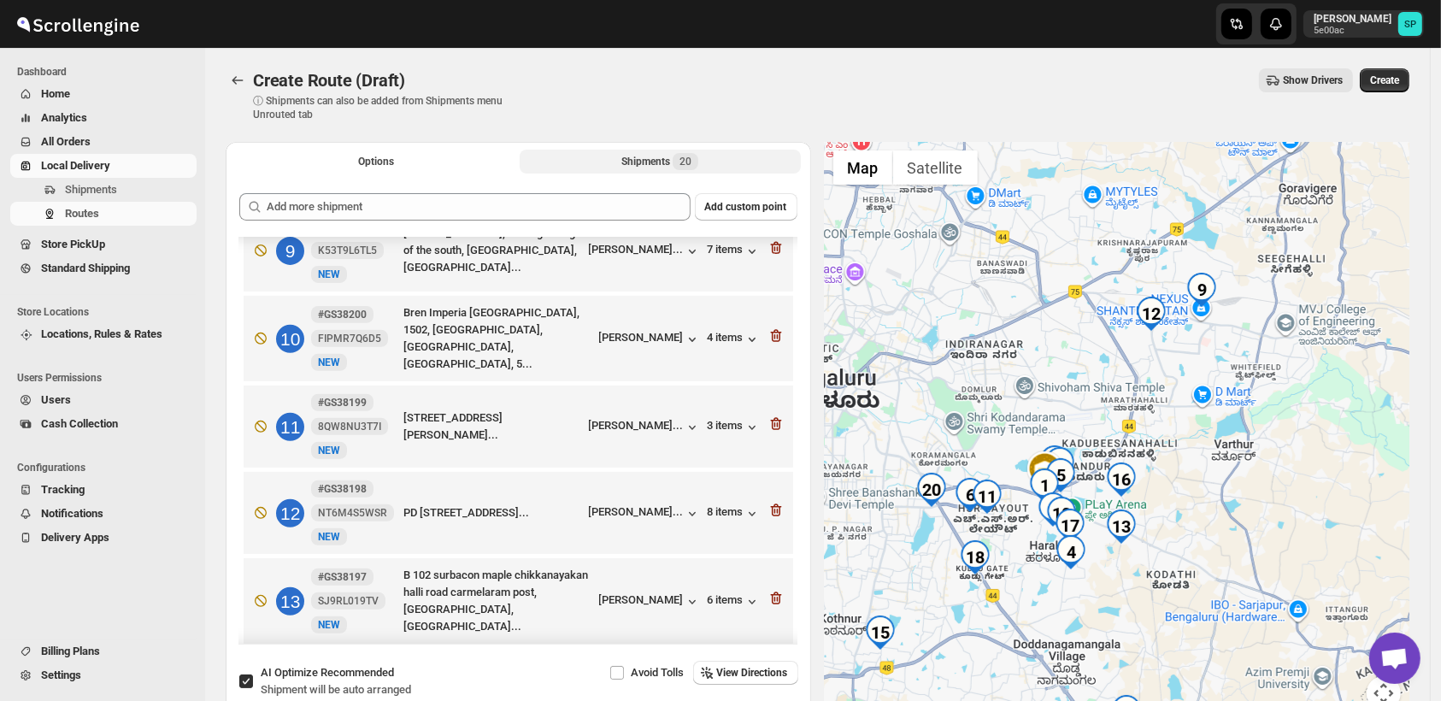
scroll to position [759, 0]
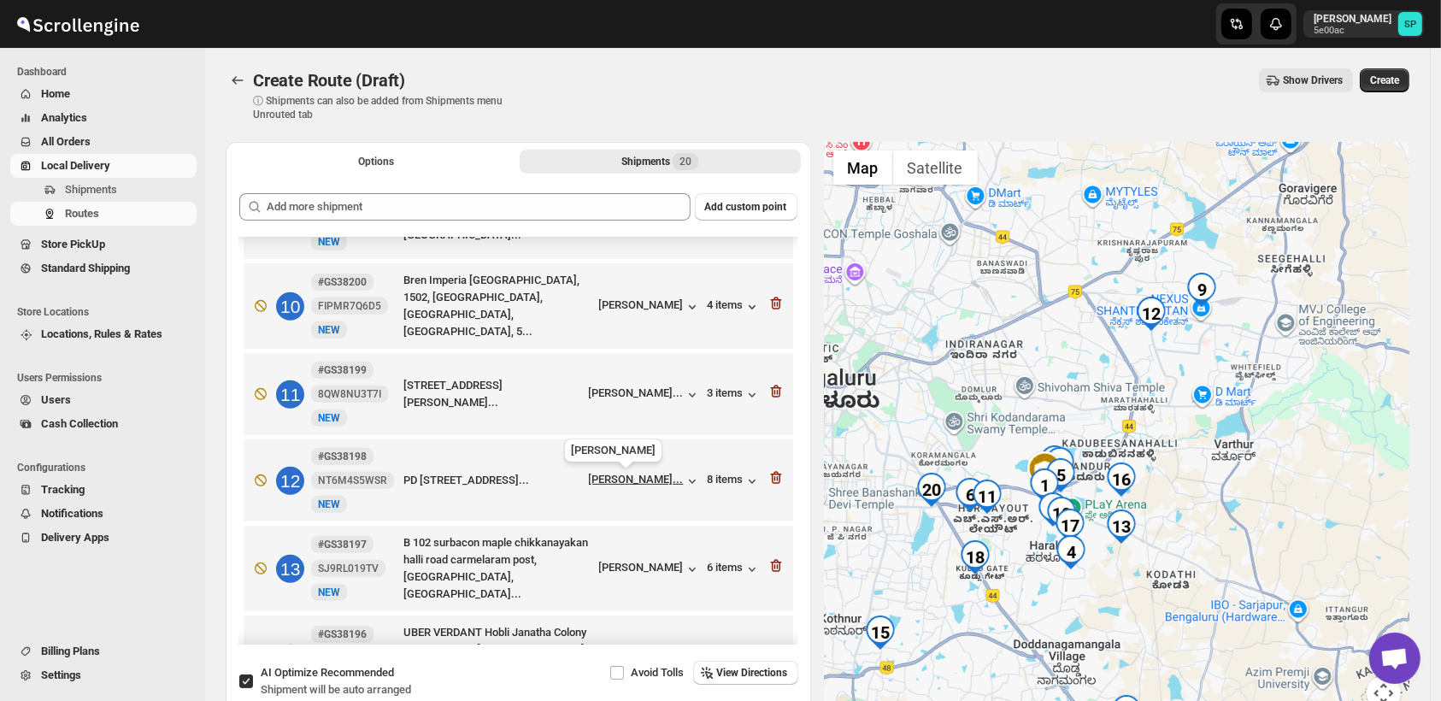
click at [636, 484] on div "[PERSON_NAME]..." at bounding box center [636, 479] width 95 height 13
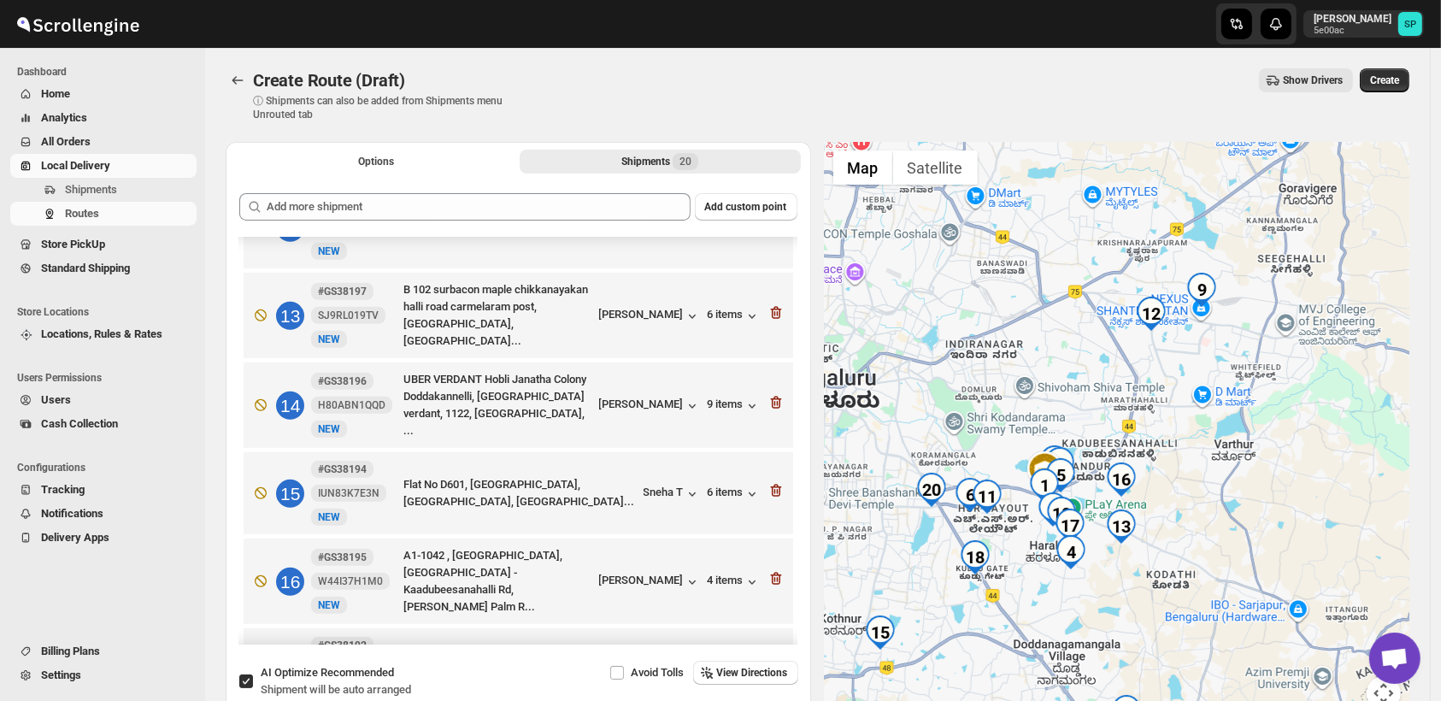
scroll to position [855, 0]
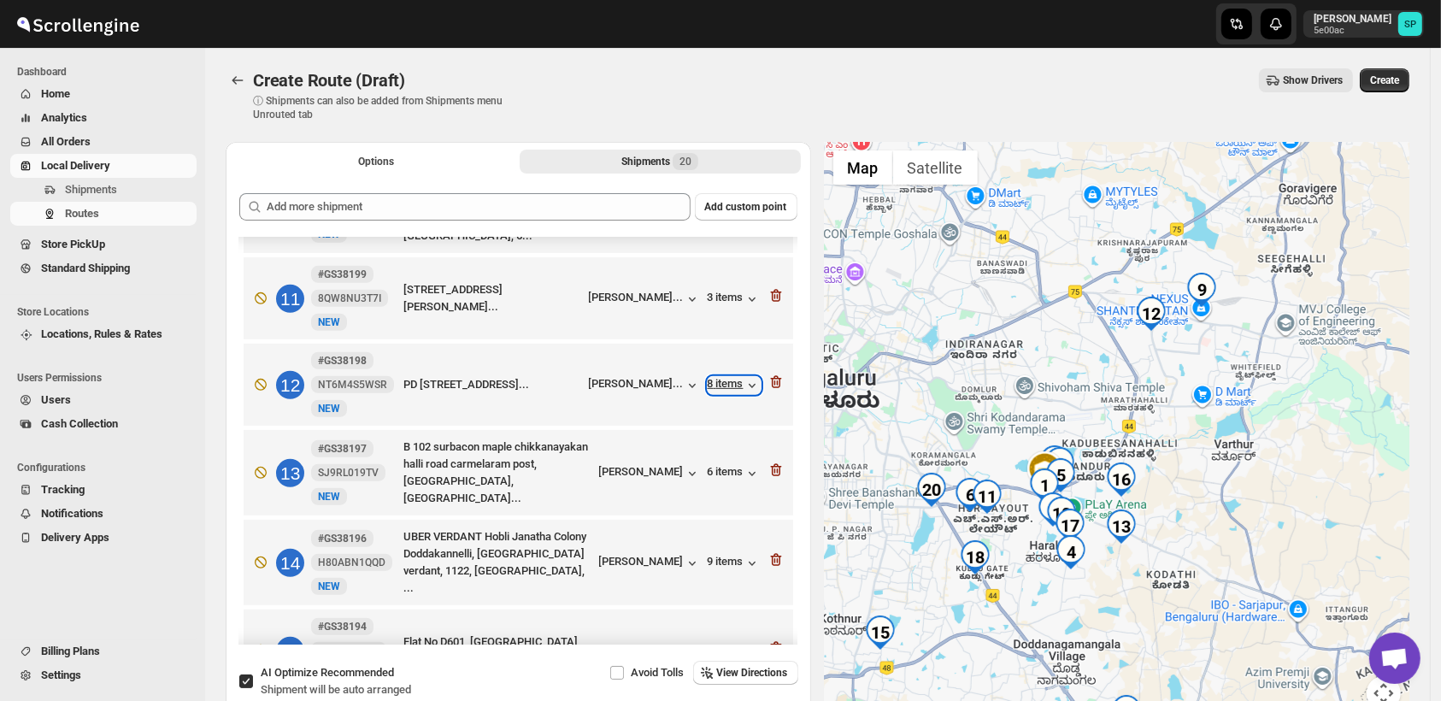
click at [708, 393] on div "8 items" at bounding box center [734, 385] width 53 height 17
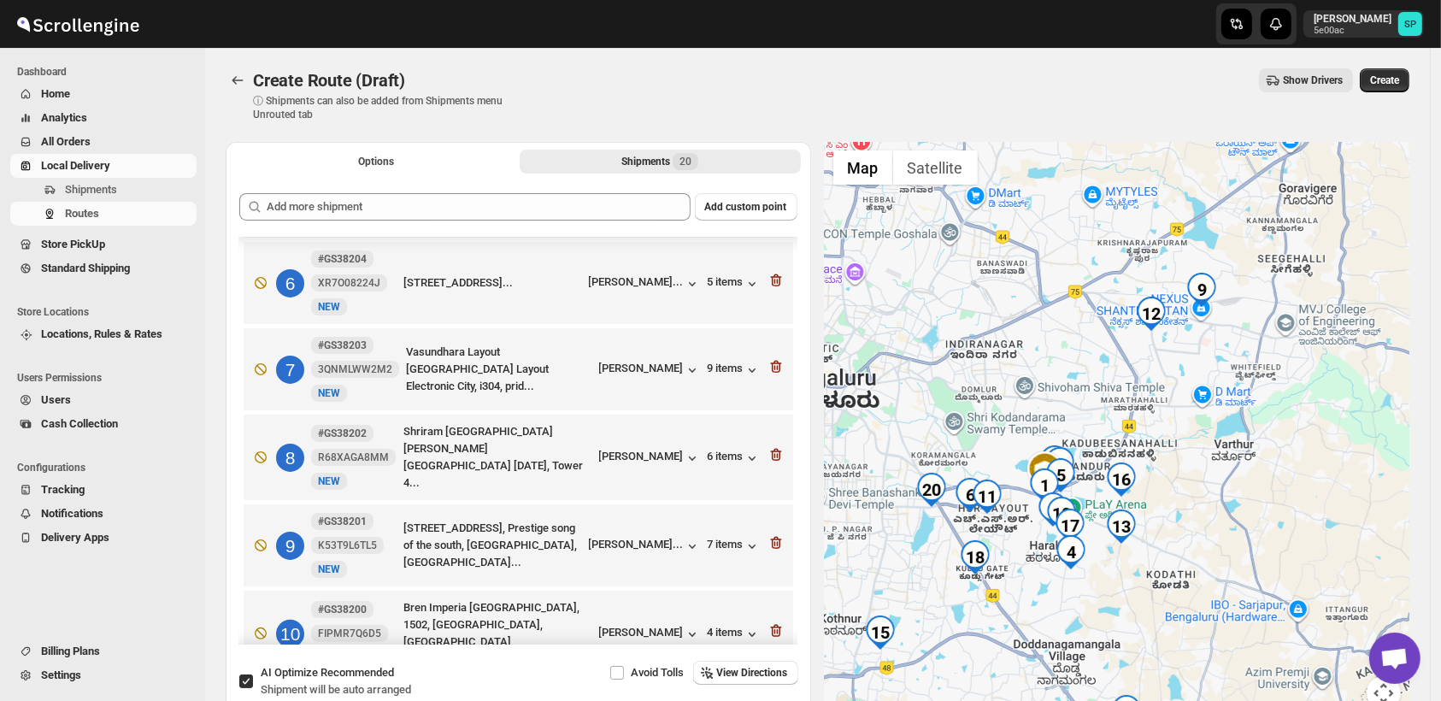
scroll to position [474, 0]
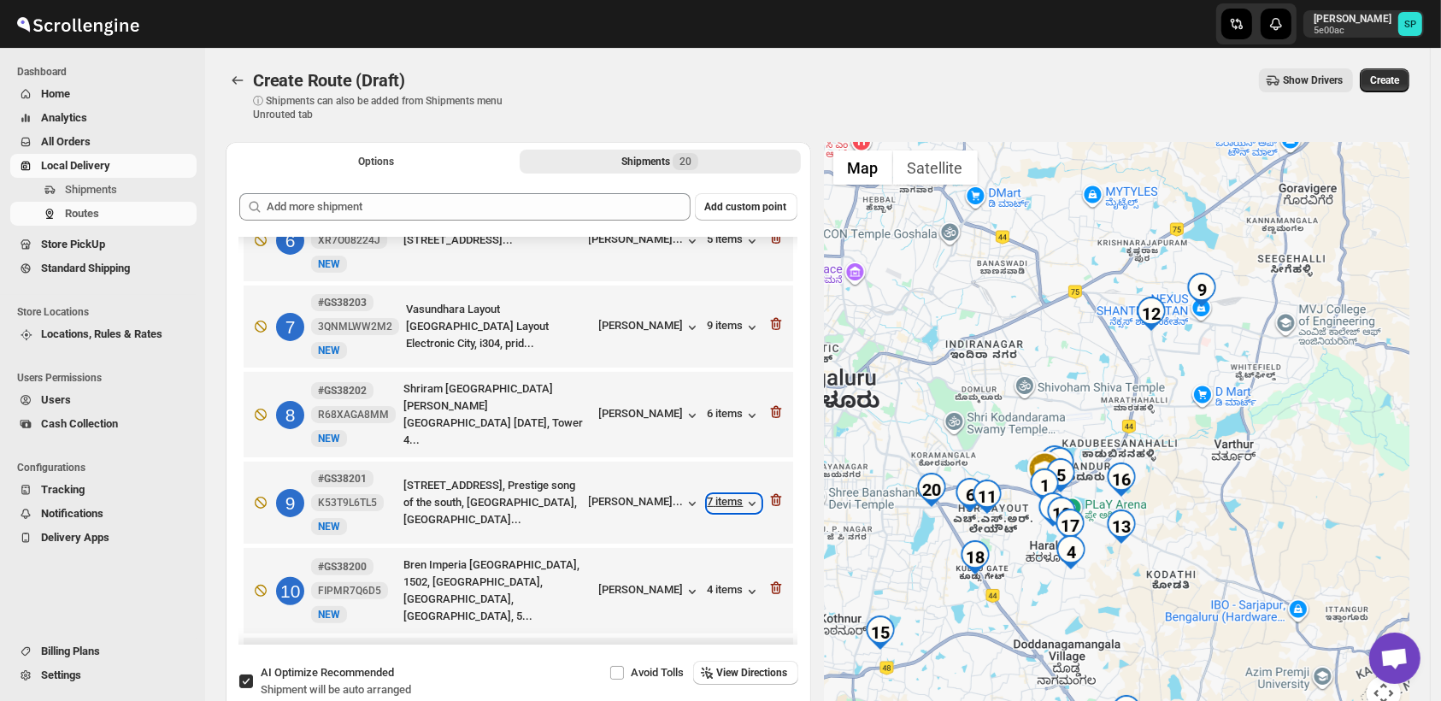
click at [714, 495] on div "7 items" at bounding box center [734, 503] width 53 height 17
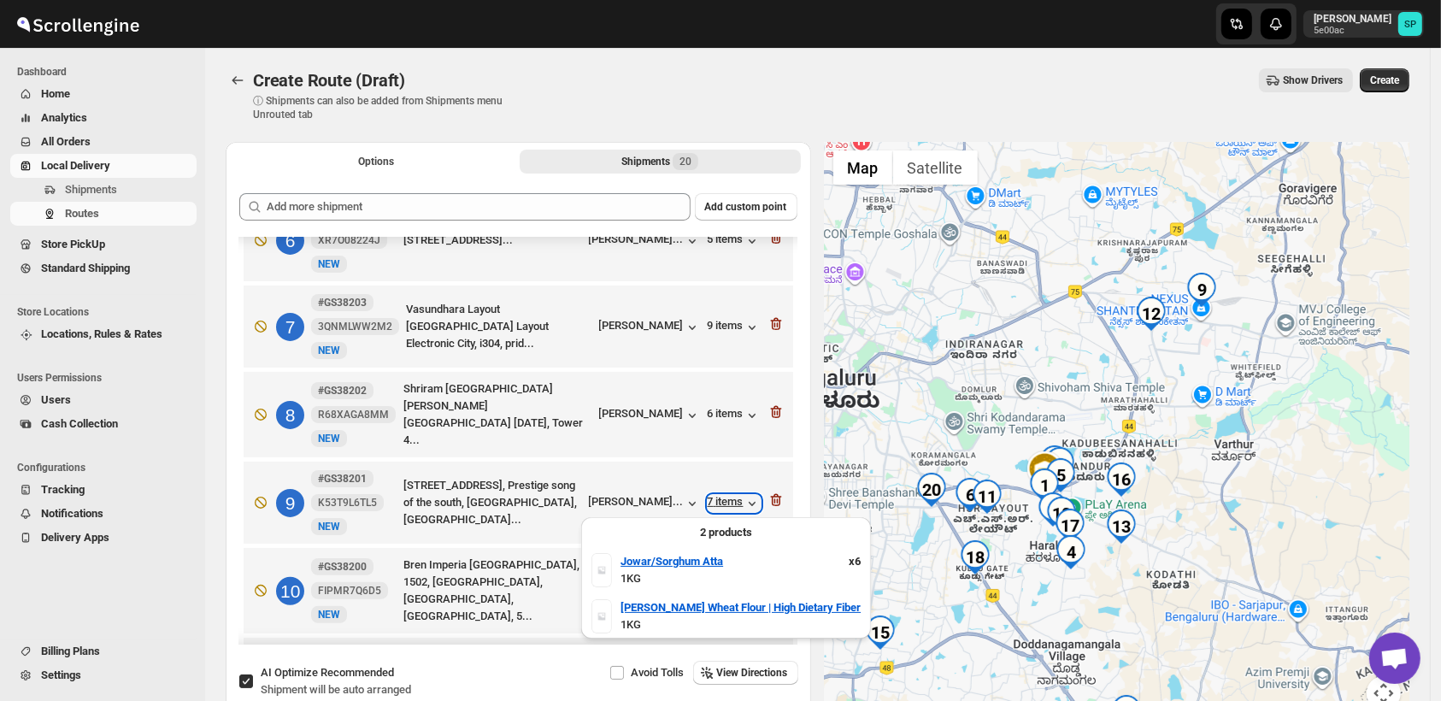
click at [714, 495] on div "7 items" at bounding box center [734, 503] width 53 height 17
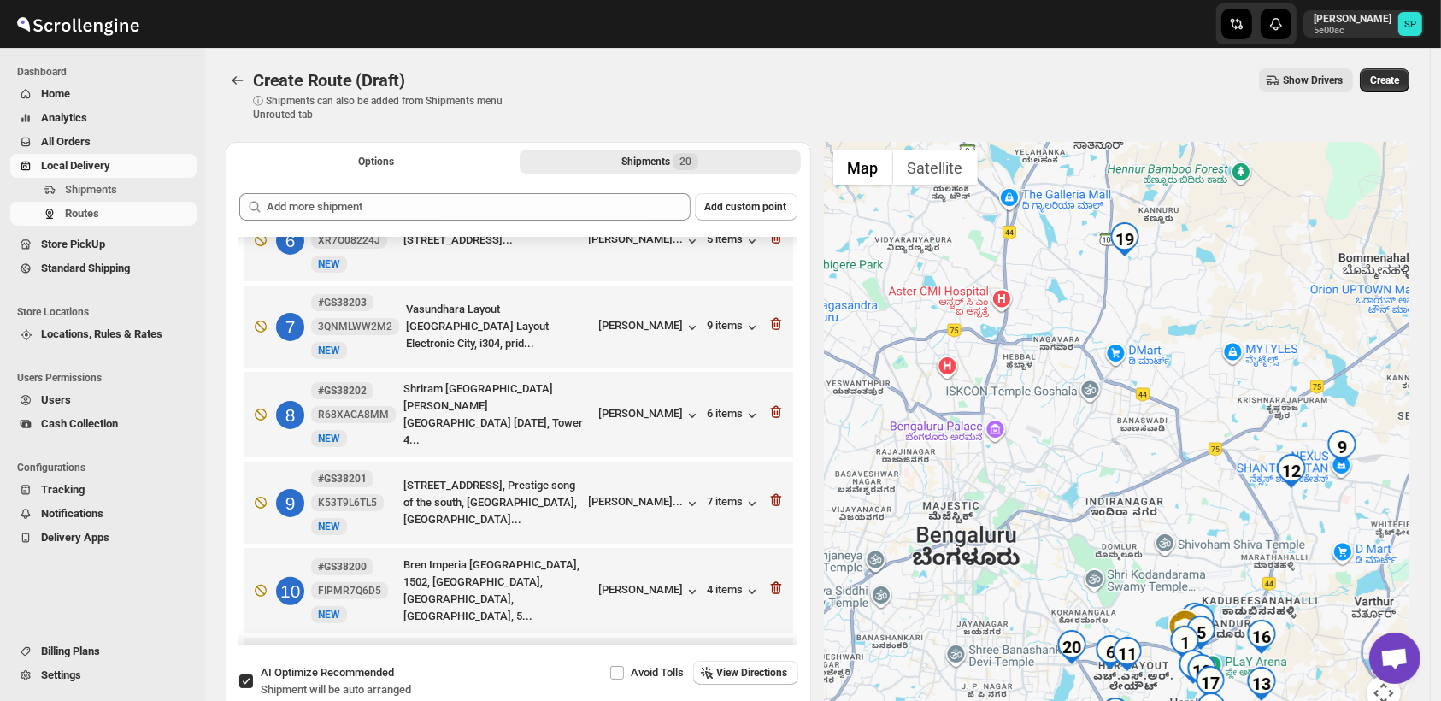
drag, startPoint x: 960, startPoint y: 325, endPoint x: 1108, endPoint y: 498, distance: 228.0
click at [1108, 498] on div at bounding box center [1117, 436] width 585 height 589
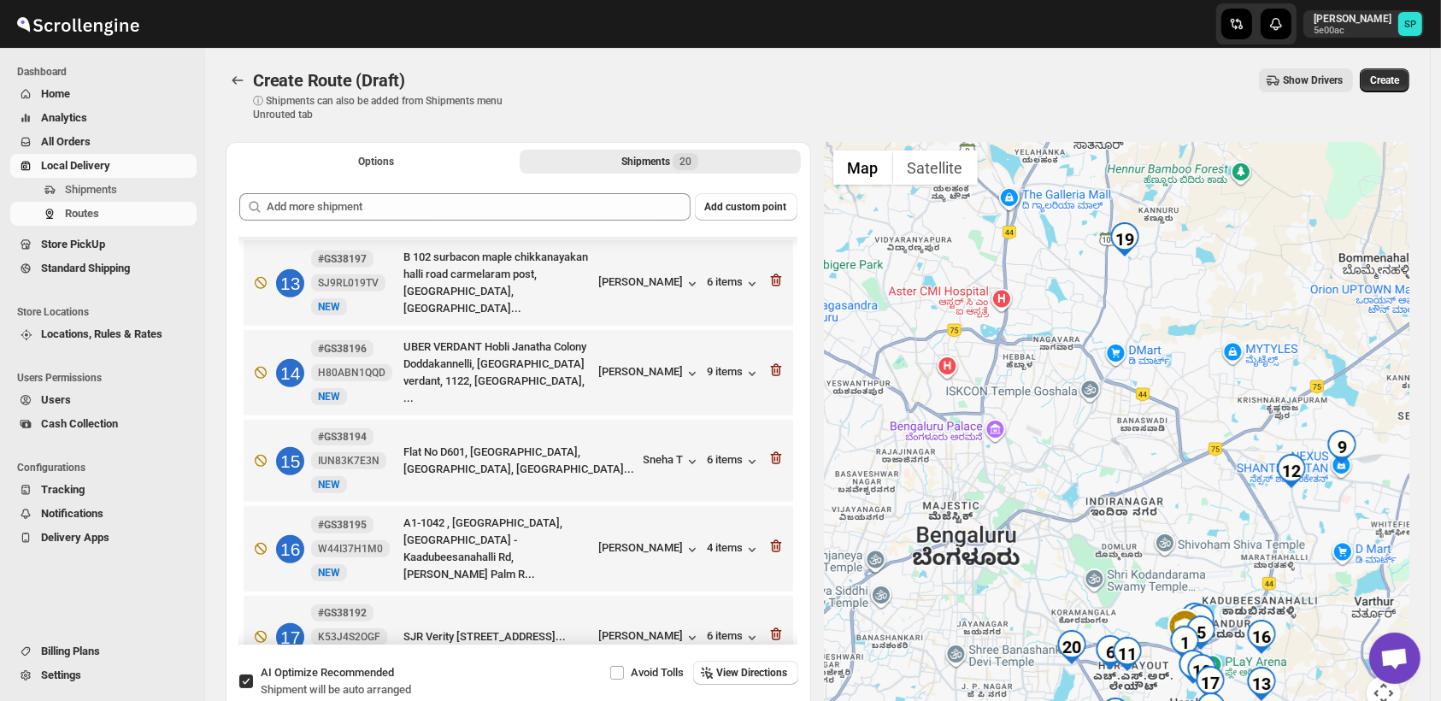
scroll to position [1342, 0]
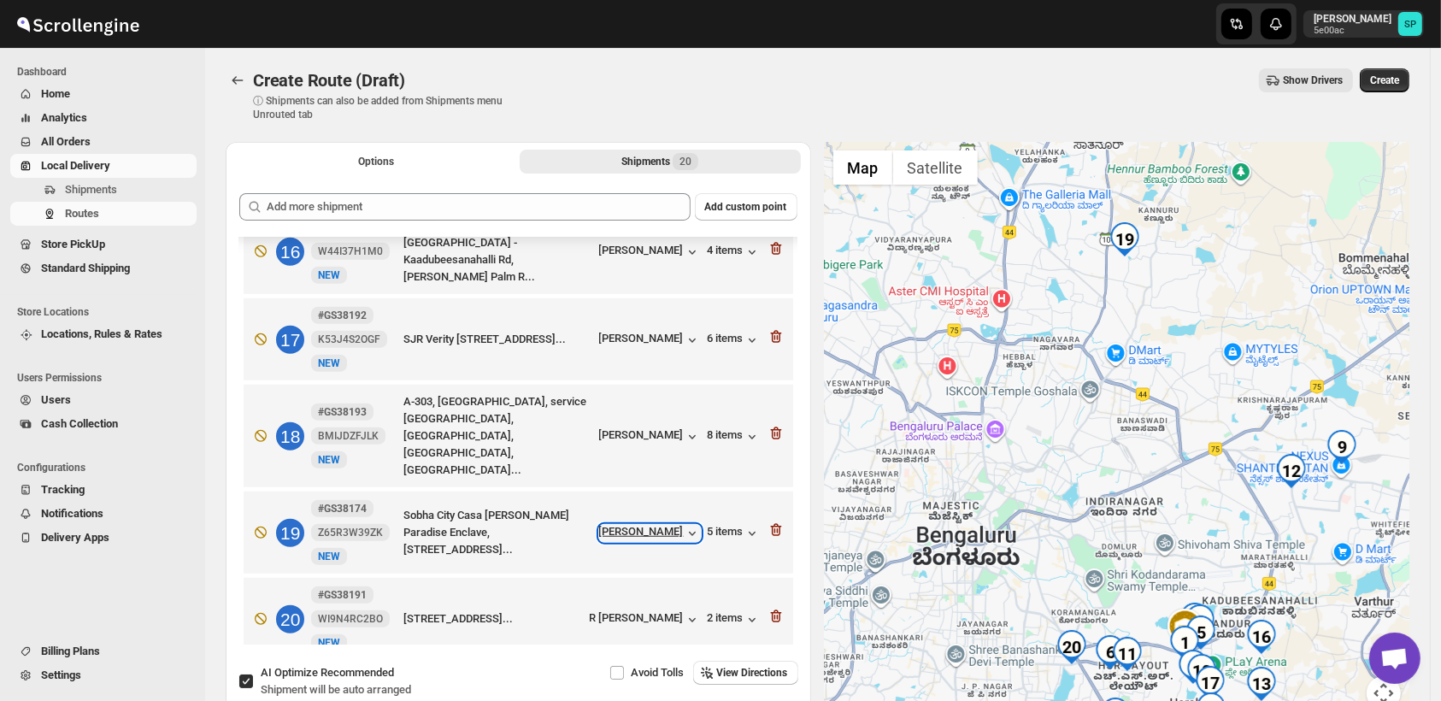
click at [626, 525] on div "[PERSON_NAME]" at bounding box center [650, 533] width 102 height 17
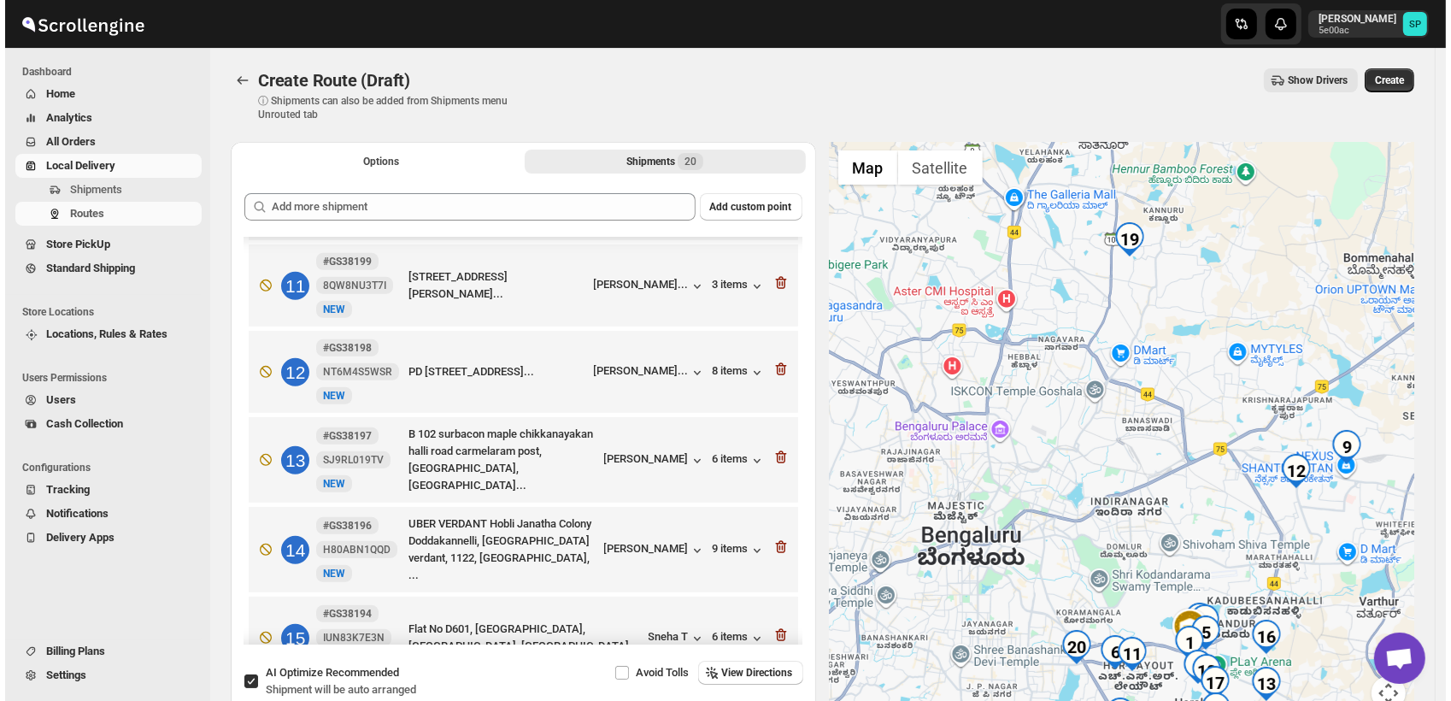
scroll to position [677, 0]
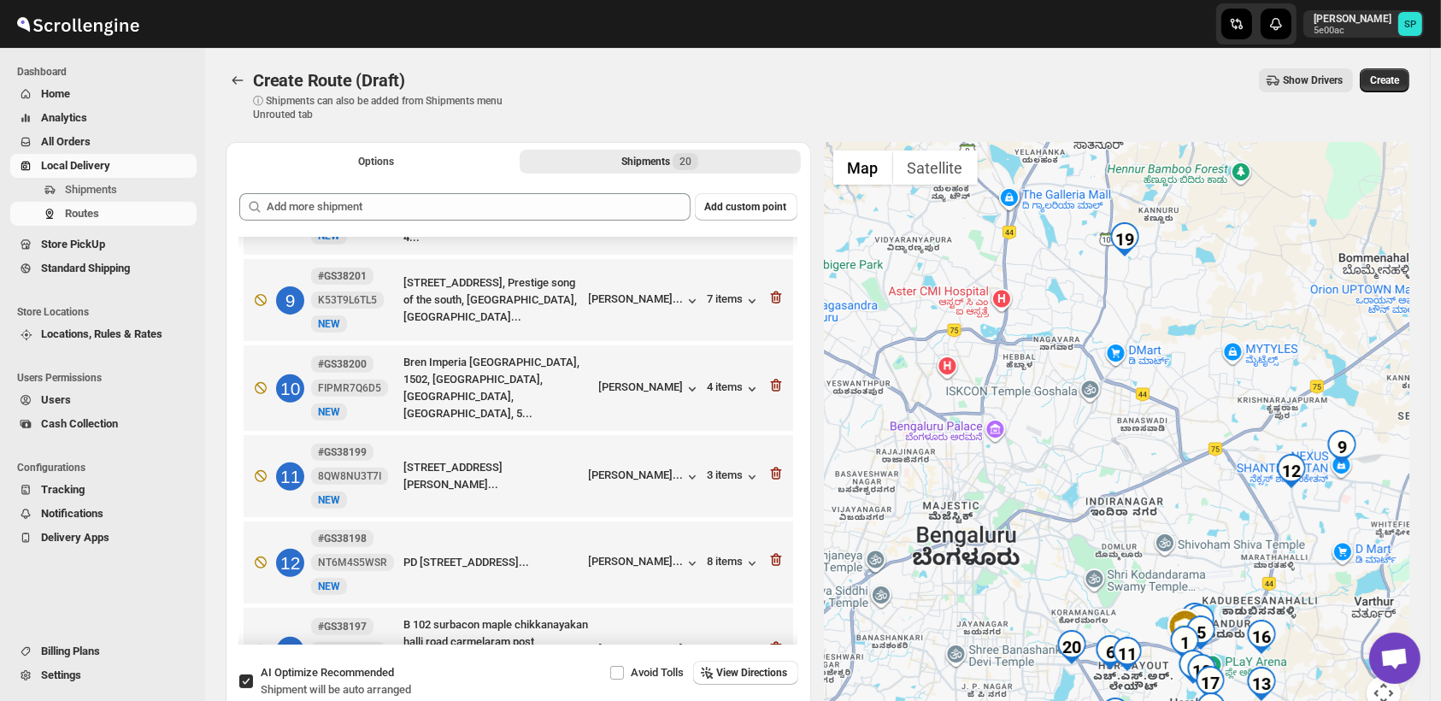
click at [496, 227] on div "Add custom point 1 #GS38217 HVNKUC57JS New NEW [PERSON_NAME] [GEOGRAPHIC_DATA] …" at bounding box center [518, 418] width 558 height 451
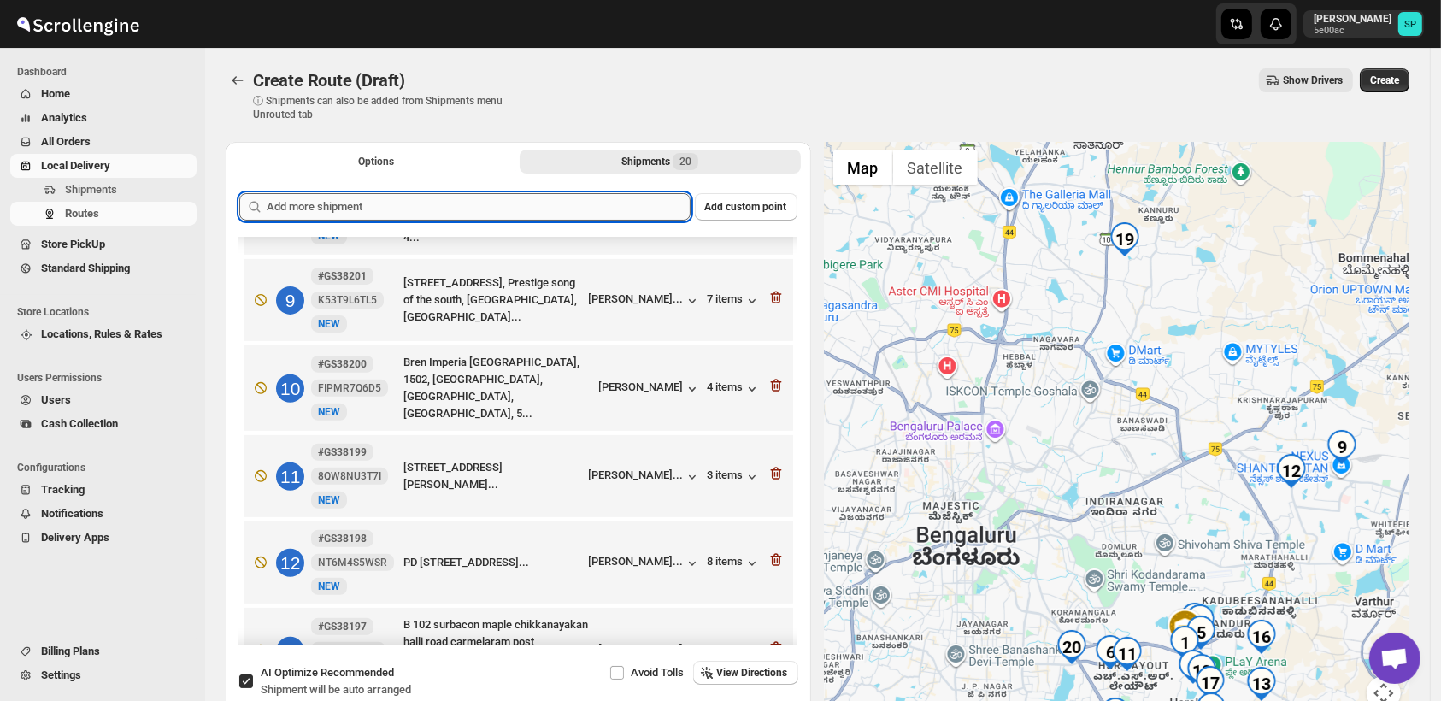
click at [501, 212] on input "text" at bounding box center [479, 206] width 424 height 27
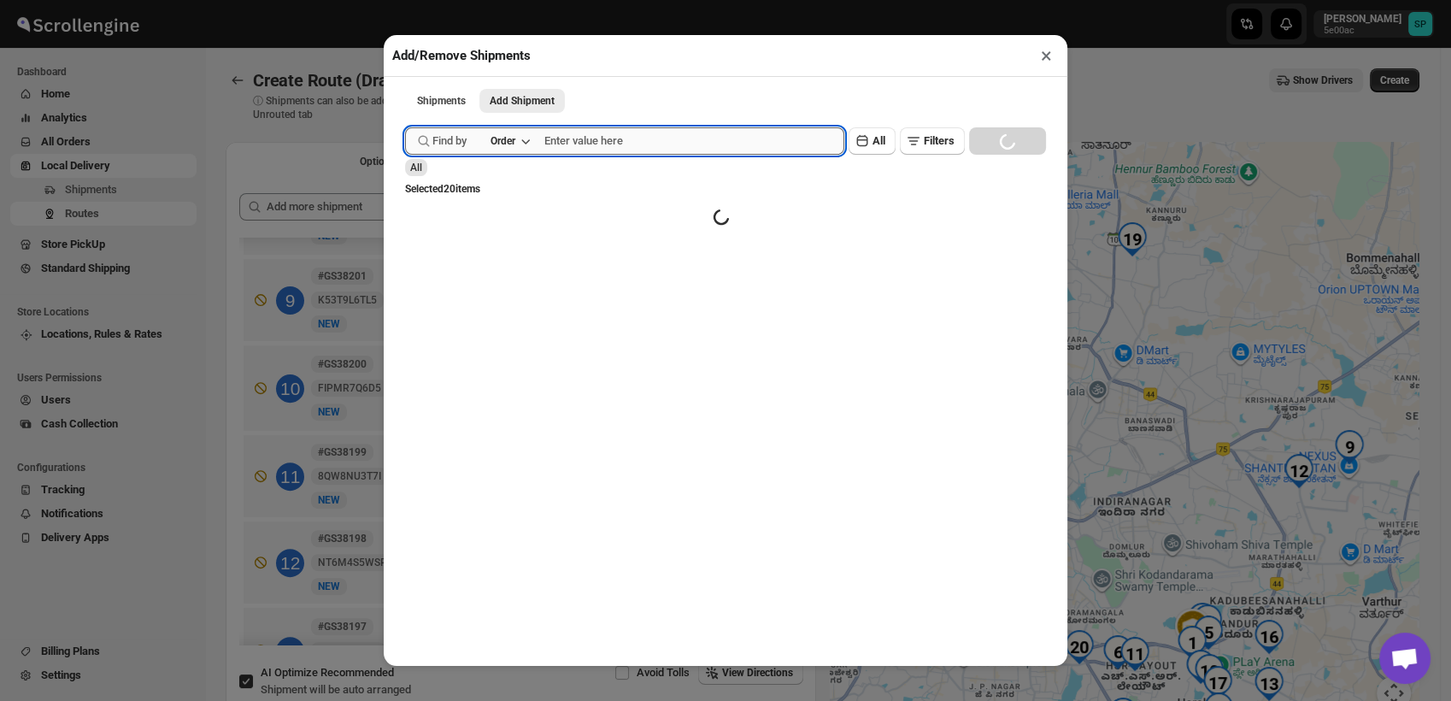
click at [611, 150] on input "text" at bounding box center [694, 140] width 300 height 27
paste input "GS38201"
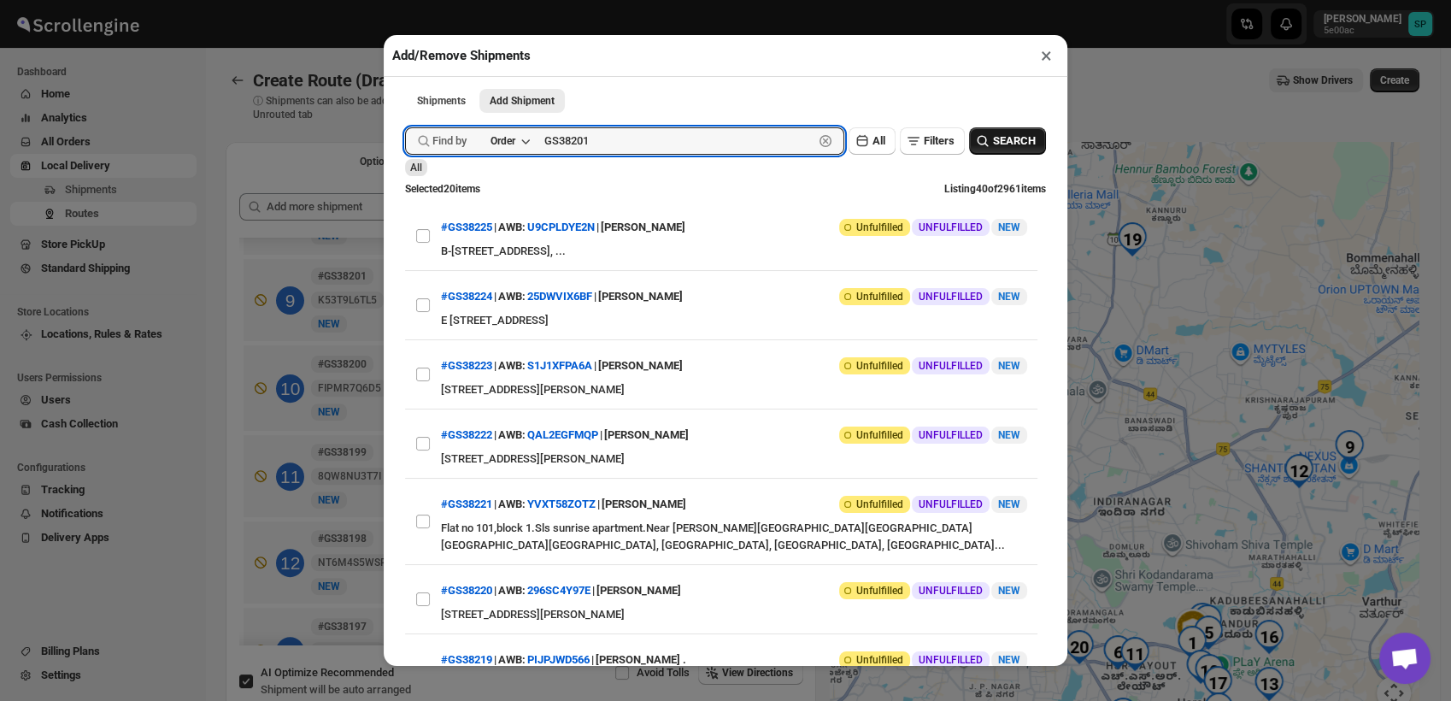
type input "GS38201"
click at [993, 148] on span "SEARCH" at bounding box center [1014, 140] width 43 height 17
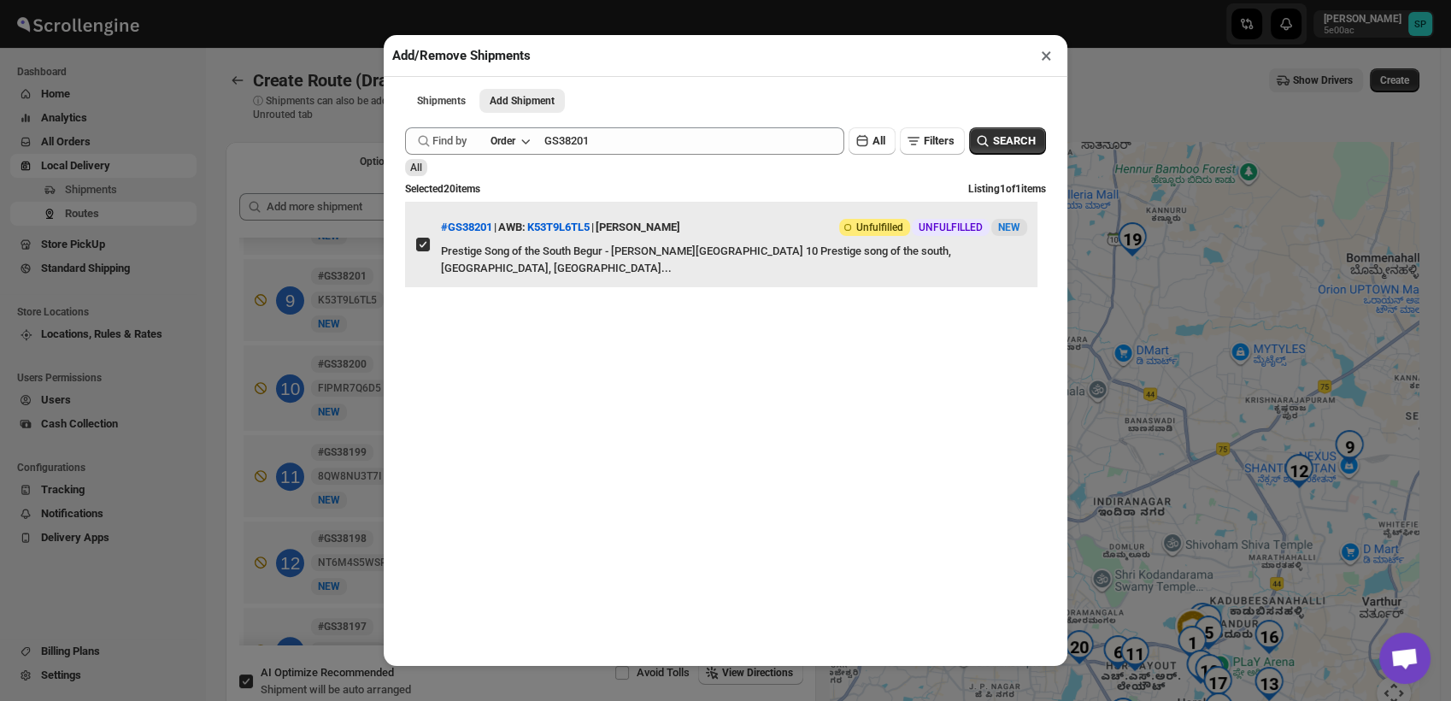
click at [427, 243] on input "View details for 68dba50b02c94fc1c02be686" at bounding box center [423, 245] width 14 height 14
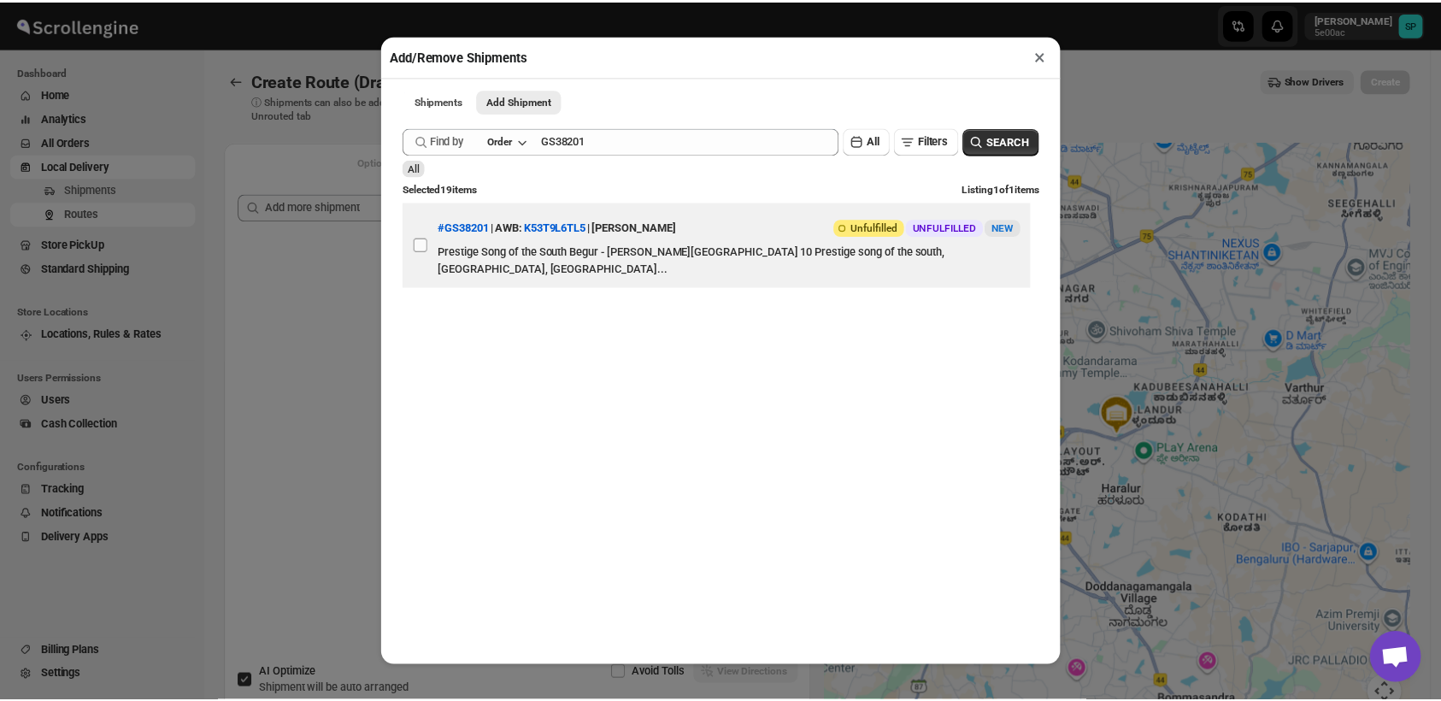
scroll to position [0, 0]
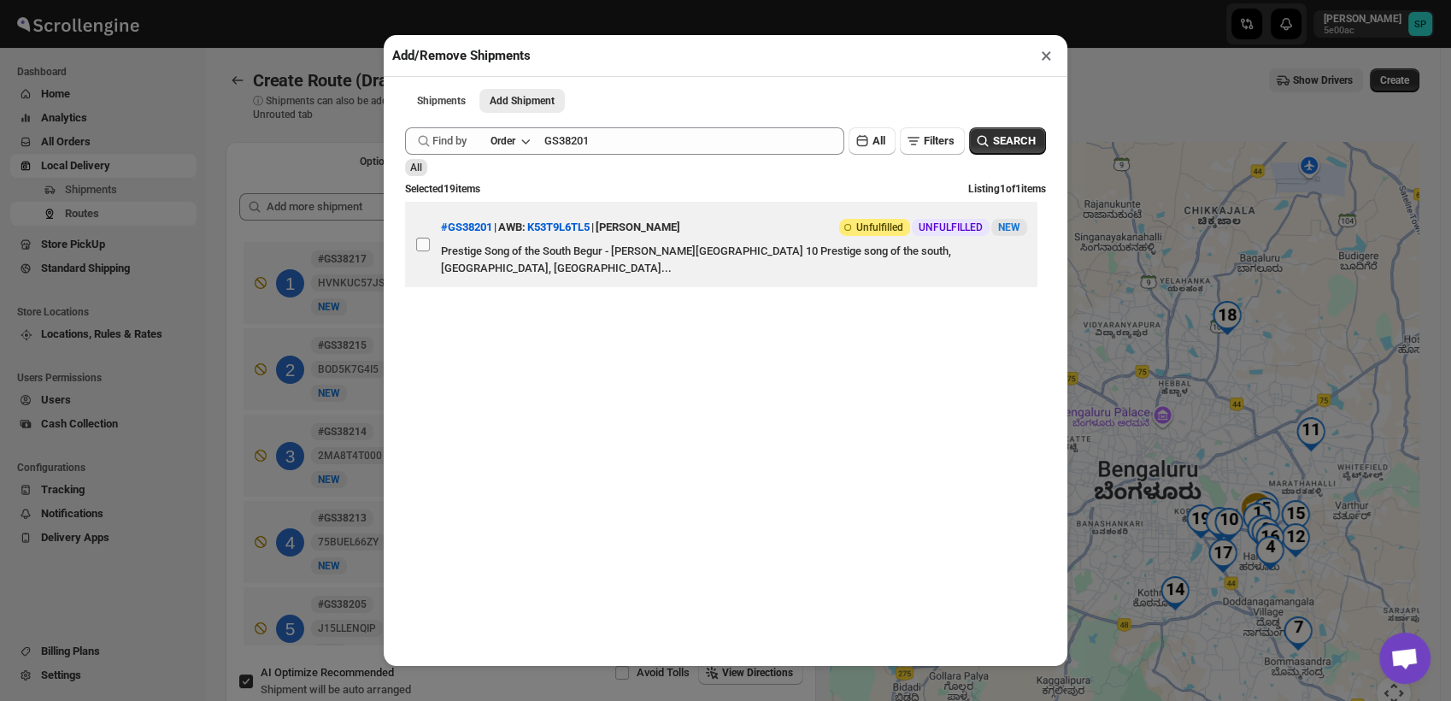
click at [423, 250] on input "View details for 68dba50b02c94fc1c02be686" at bounding box center [423, 245] width 14 height 14
checkbox input "true"
click at [1043, 62] on button "×" at bounding box center [1046, 56] width 25 height 24
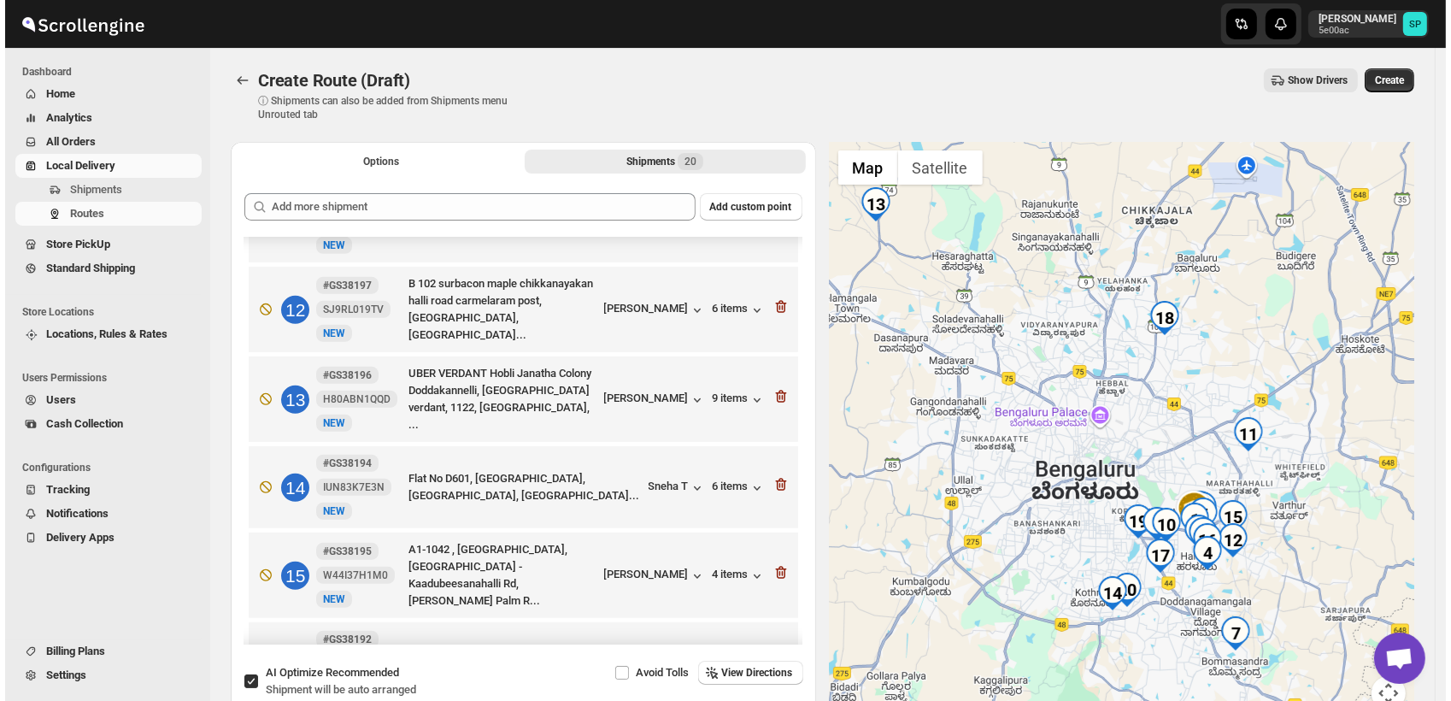
scroll to position [962, 0]
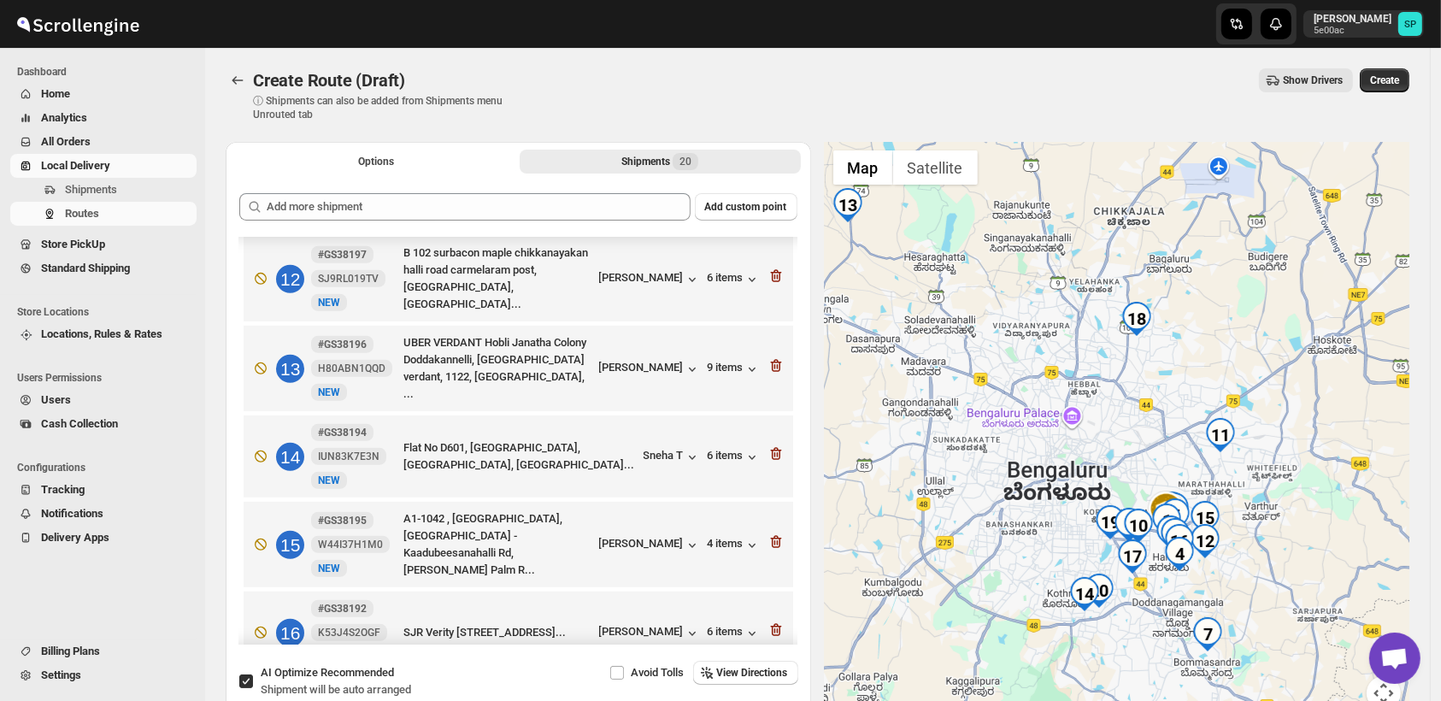
drag, startPoint x: 1114, startPoint y: 338, endPoint x: 1087, endPoint y: 424, distance: 89.5
click at [1096, 418] on div at bounding box center [1117, 436] width 585 height 589
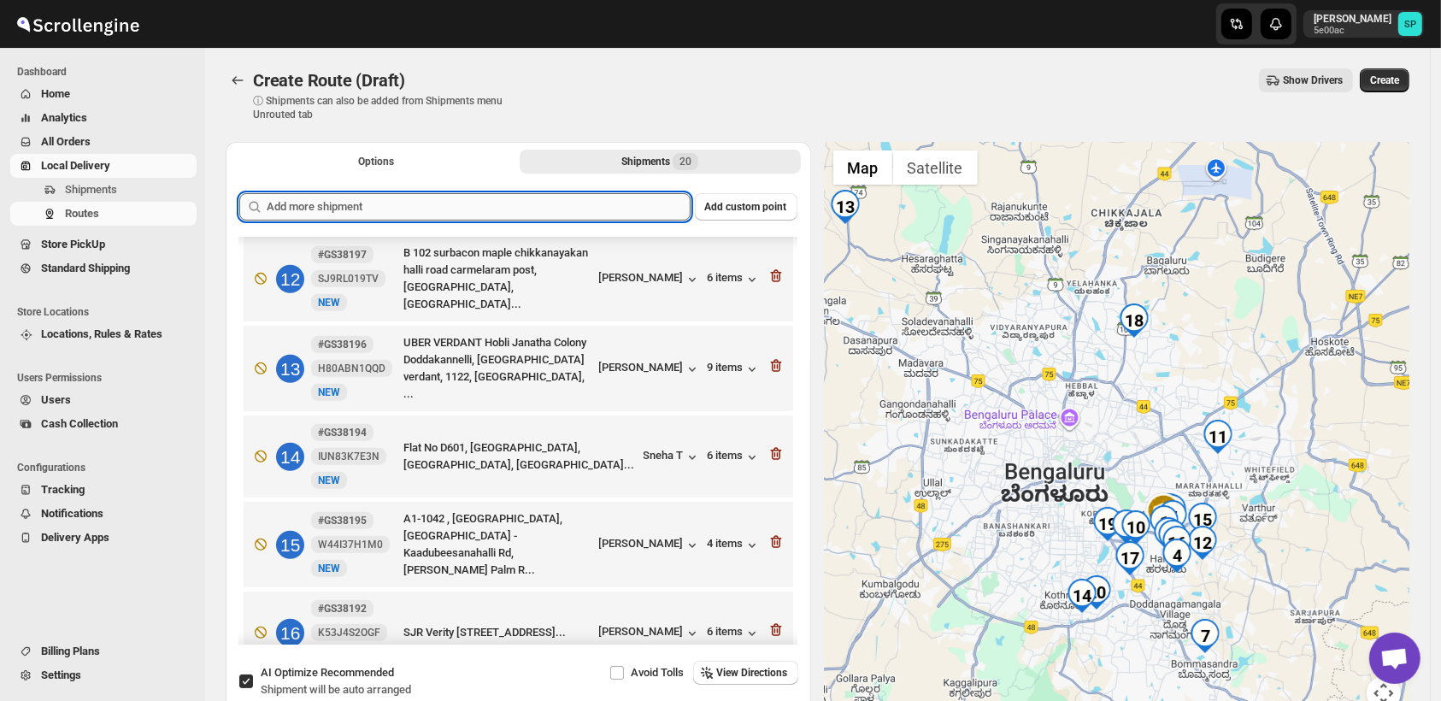
click at [386, 195] on input "text" at bounding box center [479, 206] width 424 height 27
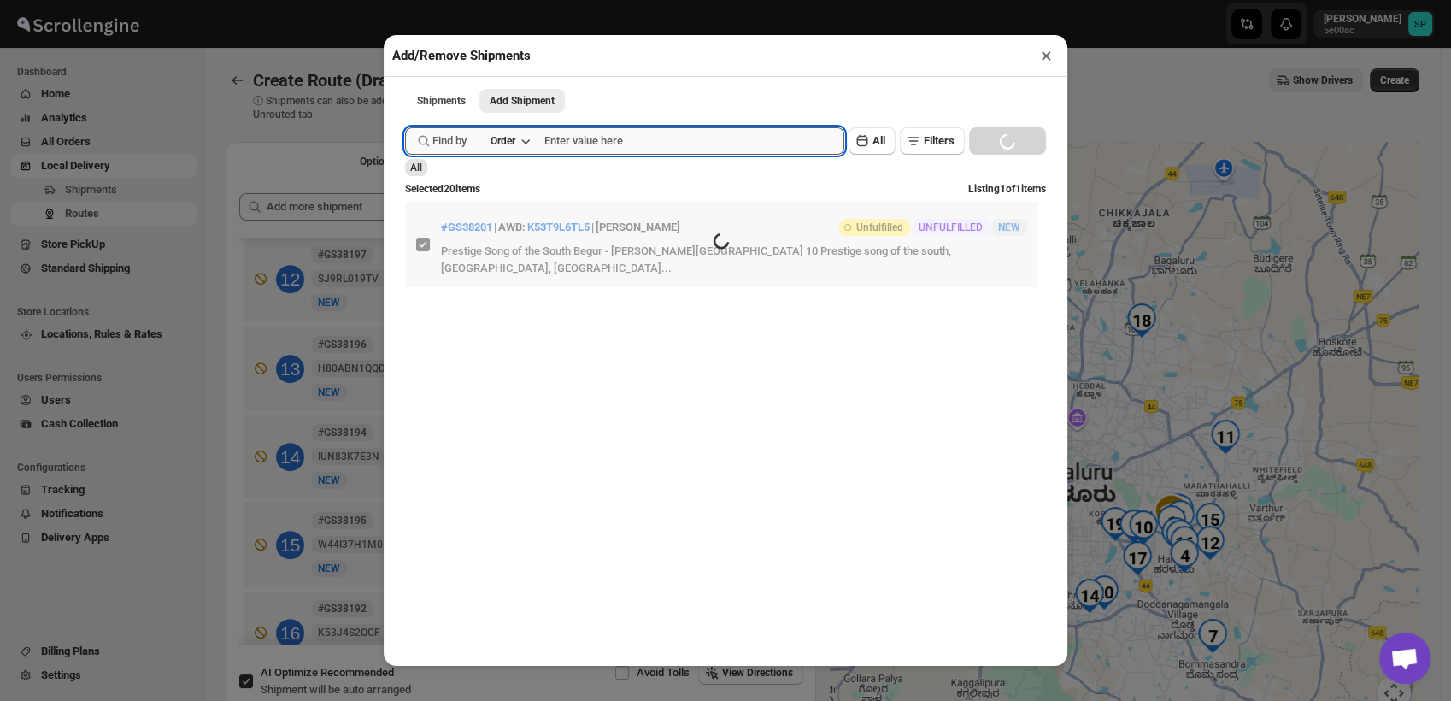
click at [673, 150] on input "text" at bounding box center [694, 140] width 300 height 27
paste input "GS38196"
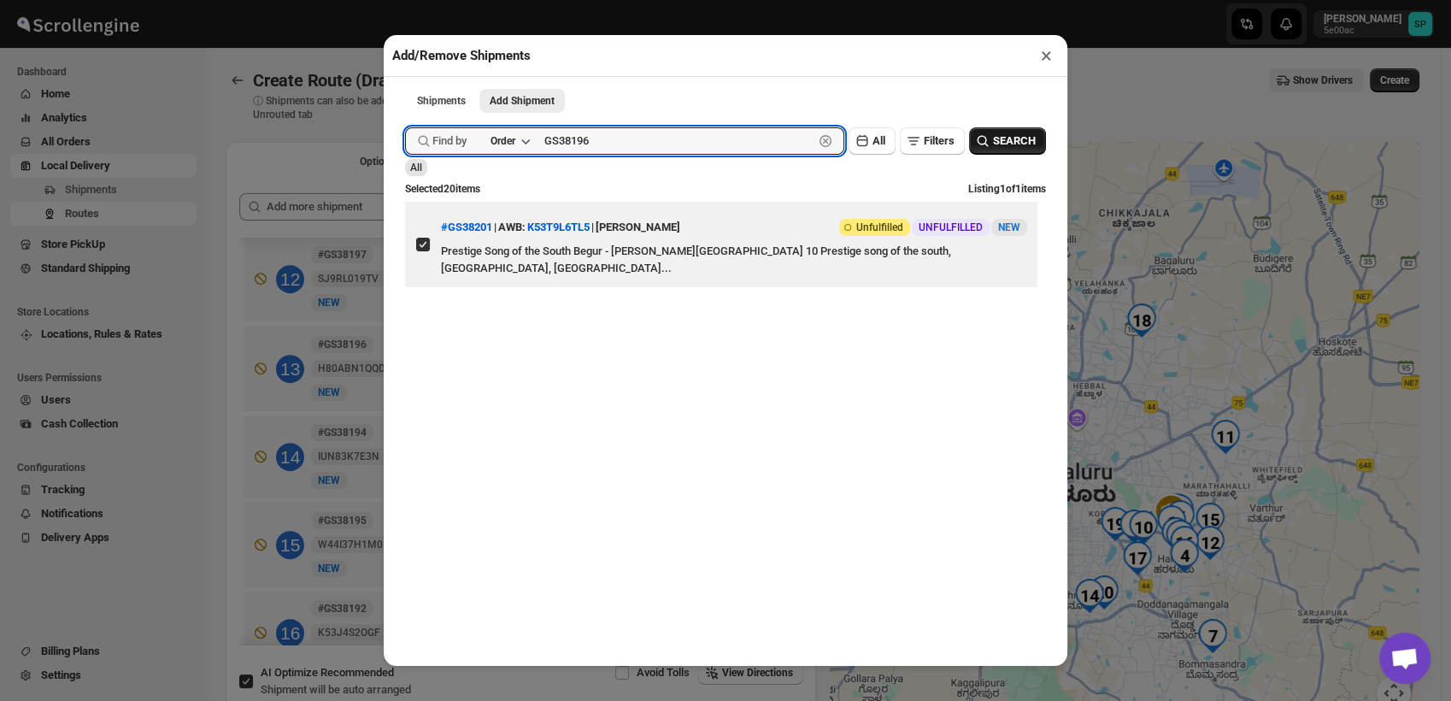
type input "GS38196"
click at [993, 142] on span "SEARCH" at bounding box center [1014, 140] width 43 height 17
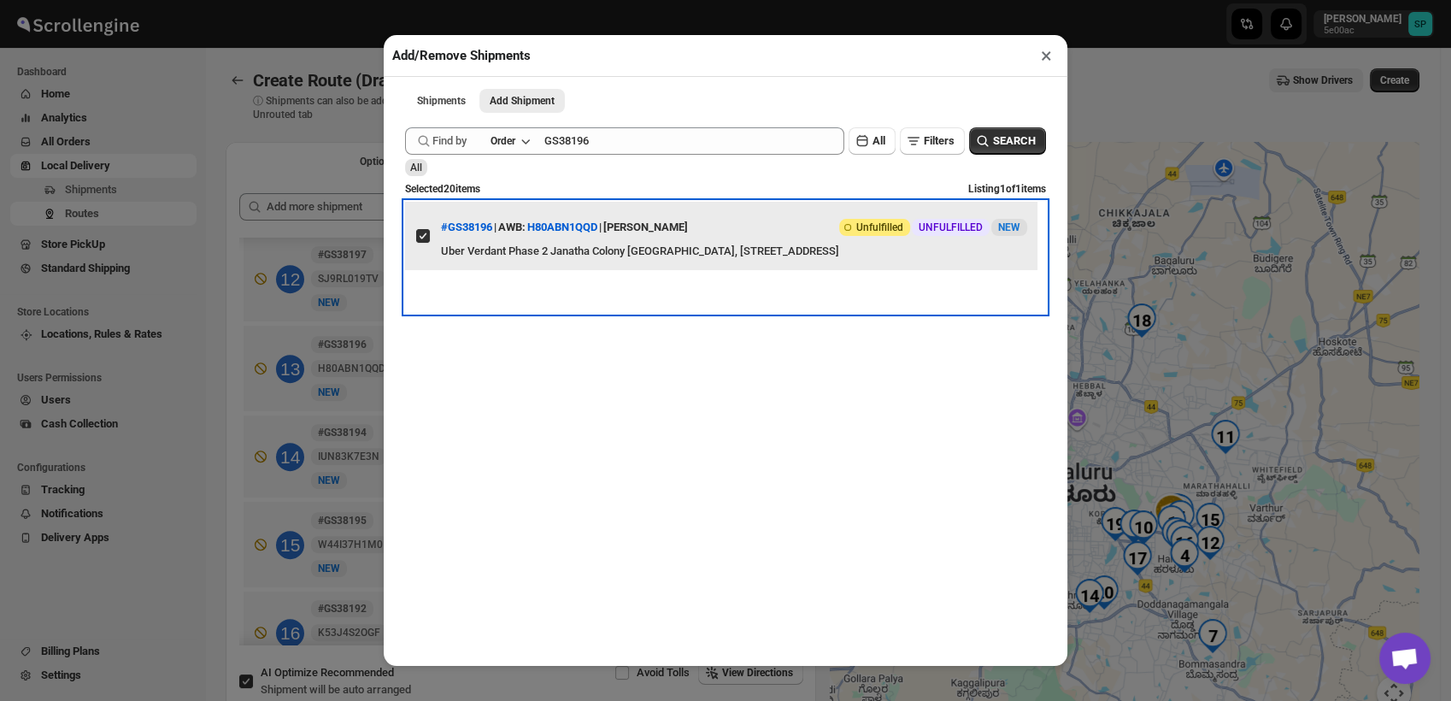
click at [419, 244] on span at bounding box center [422, 235] width 15 height 15
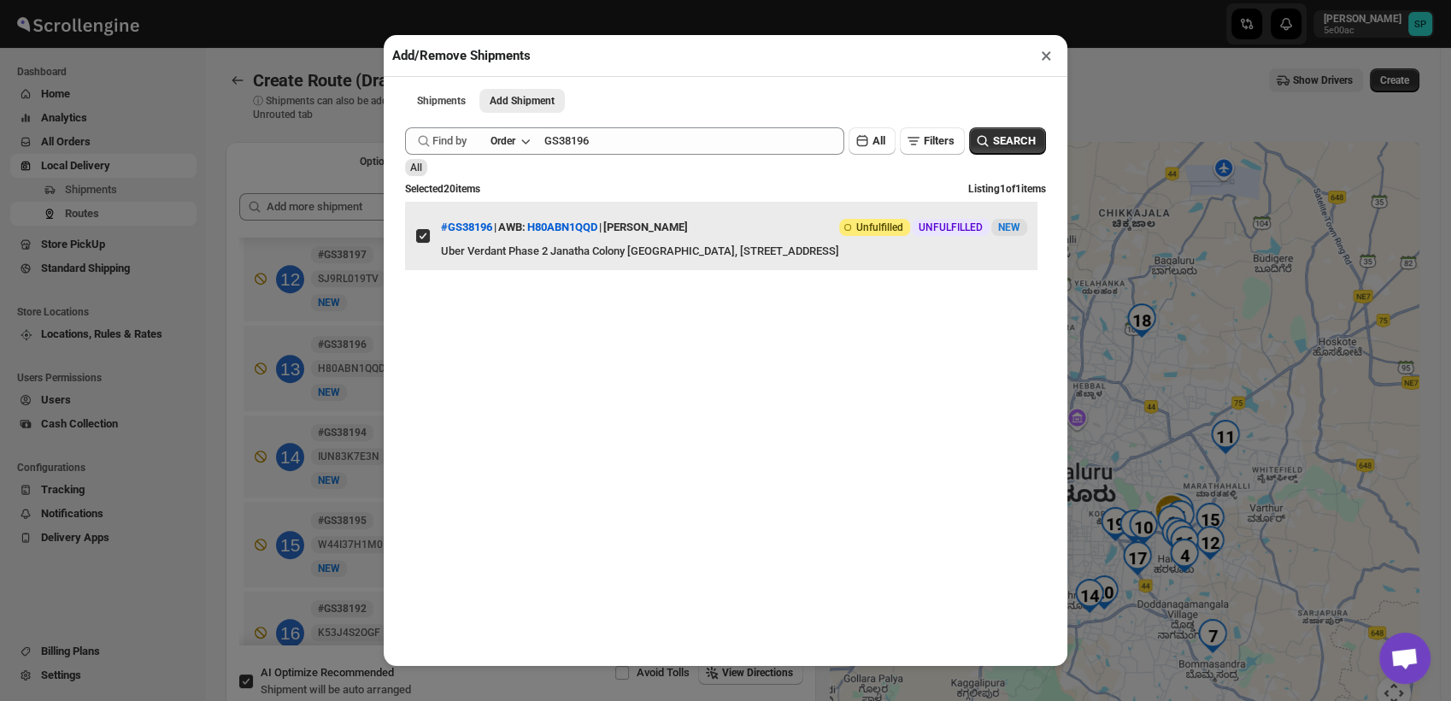
click at [419, 243] on input "View details for 68db8d0d02c94fc1c02be4ed" at bounding box center [423, 236] width 14 height 14
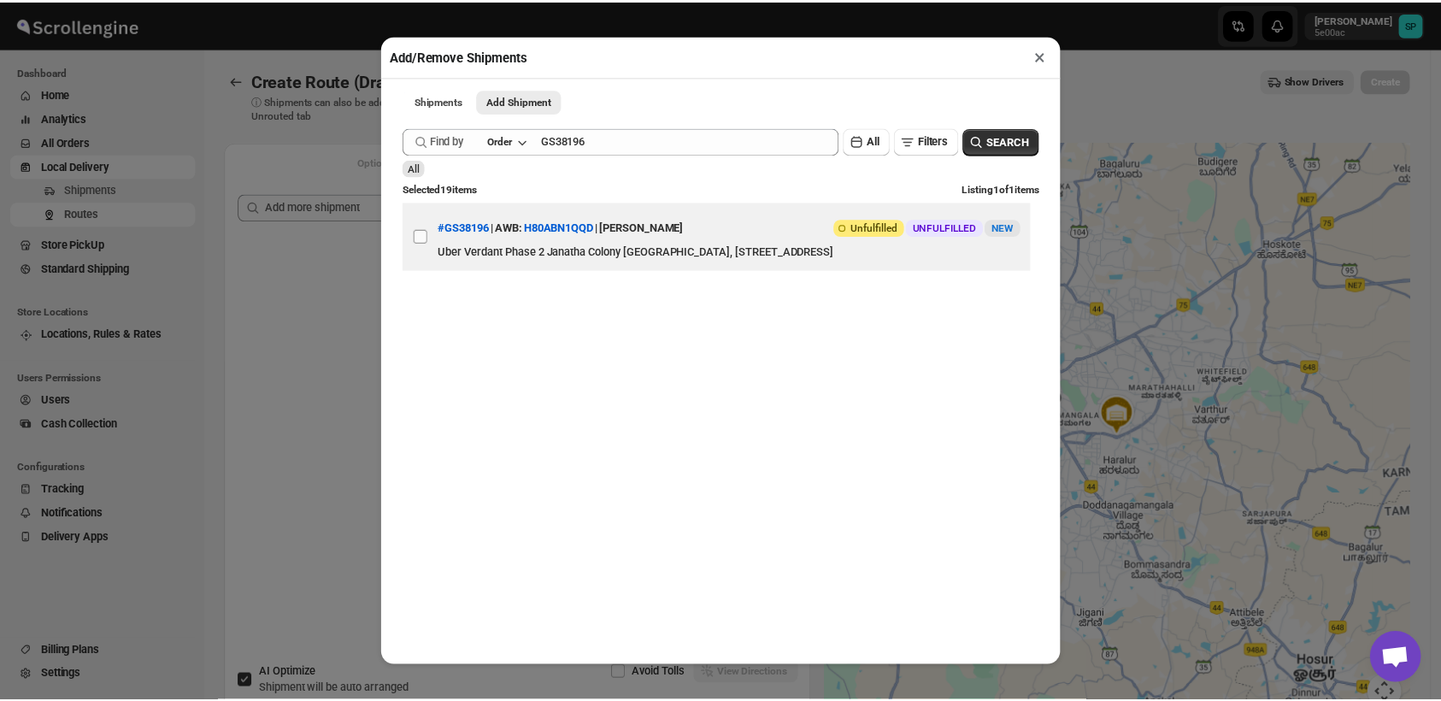
scroll to position [0, 0]
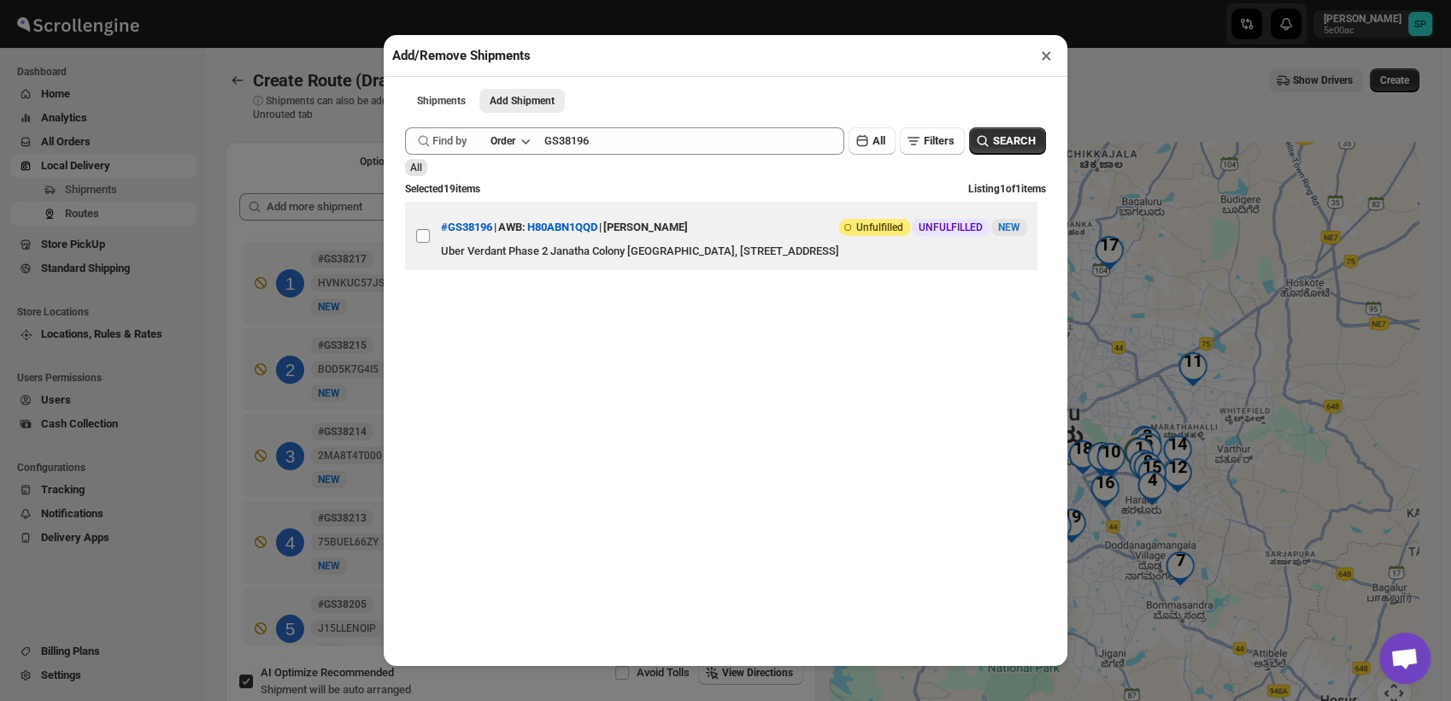
click at [422, 243] on input "View details for 68db8d0d02c94fc1c02be4ed" at bounding box center [423, 236] width 14 height 14
checkbox input "true"
click at [1046, 58] on button "×" at bounding box center [1046, 56] width 25 height 24
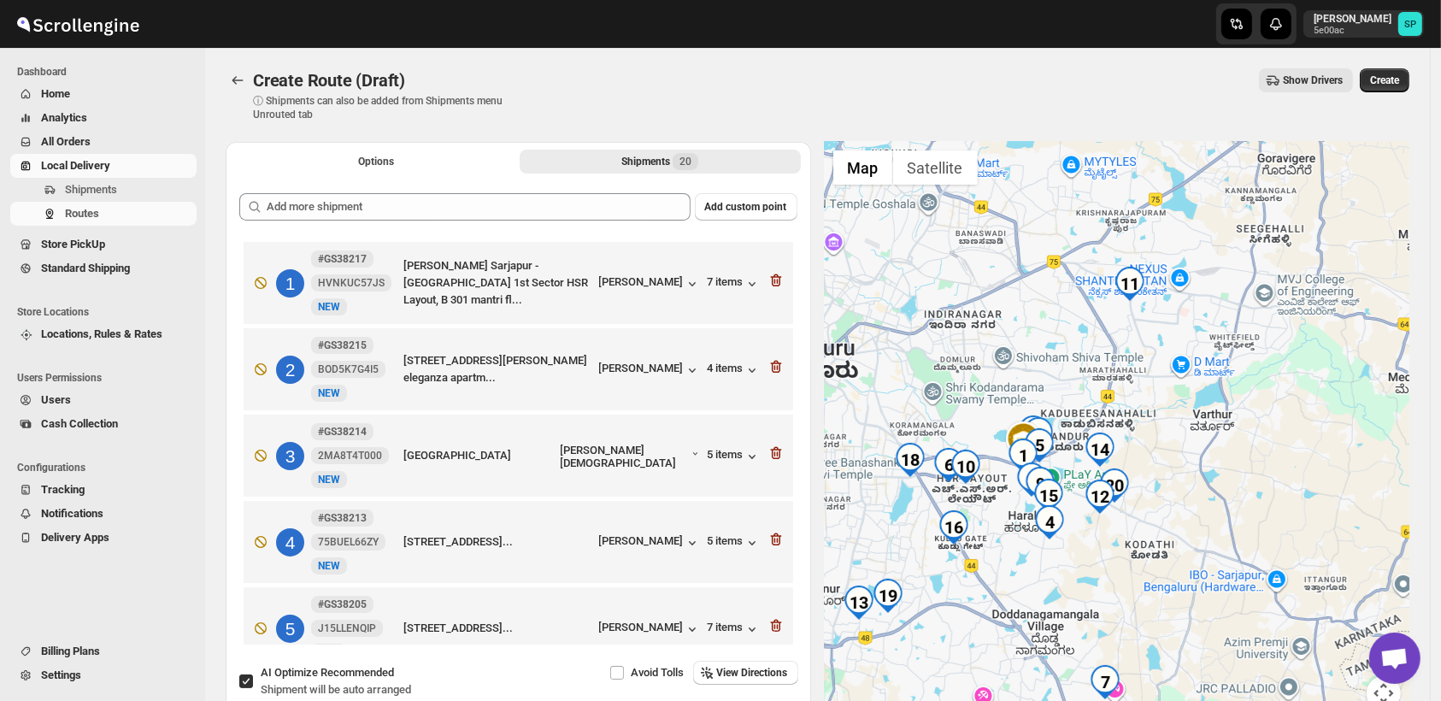
drag, startPoint x: 1197, startPoint y: 487, endPoint x: 1186, endPoint y: 384, distance: 103.9
click at [1187, 384] on div at bounding box center [1117, 436] width 585 height 589
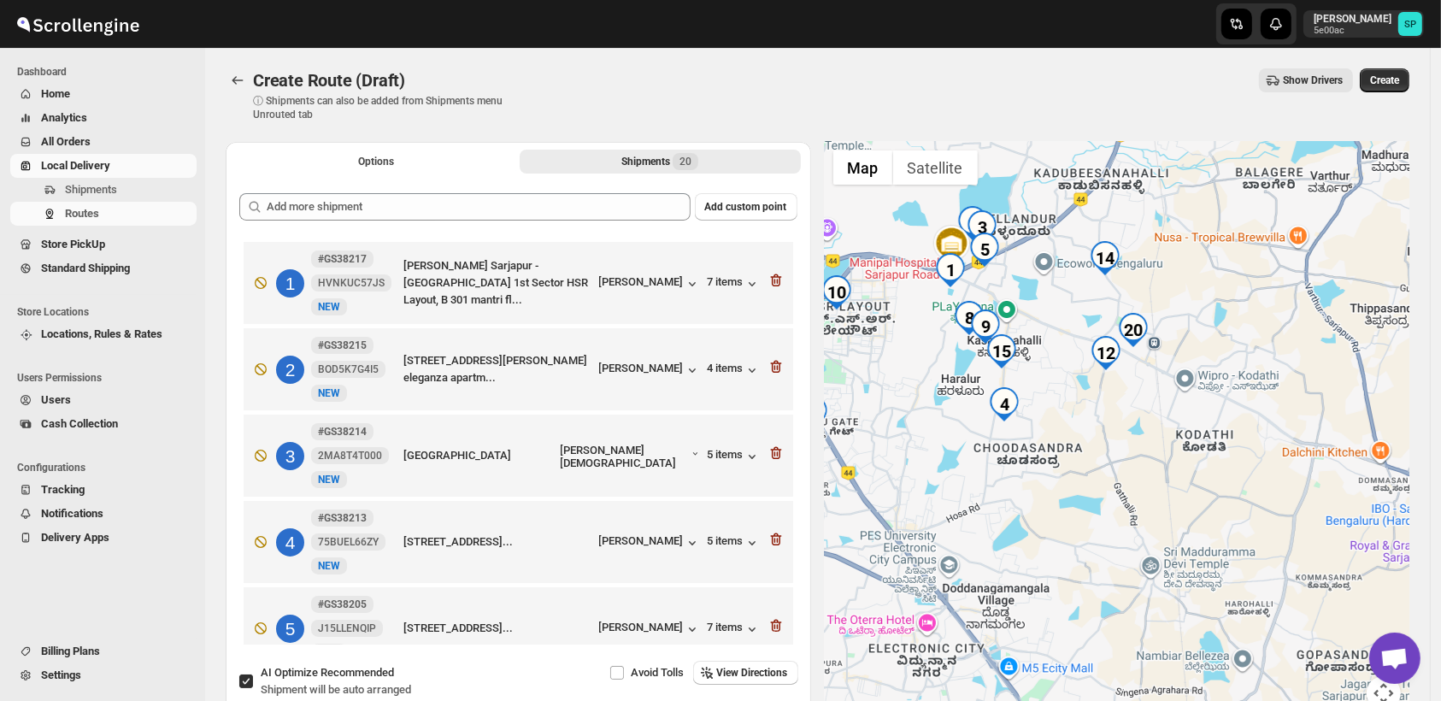
drag, startPoint x: 1094, startPoint y: 421, endPoint x: 1131, endPoint y: 461, distance: 53.8
click at [1131, 461] on div at bounding box center [1117, 436] width 585 height 589
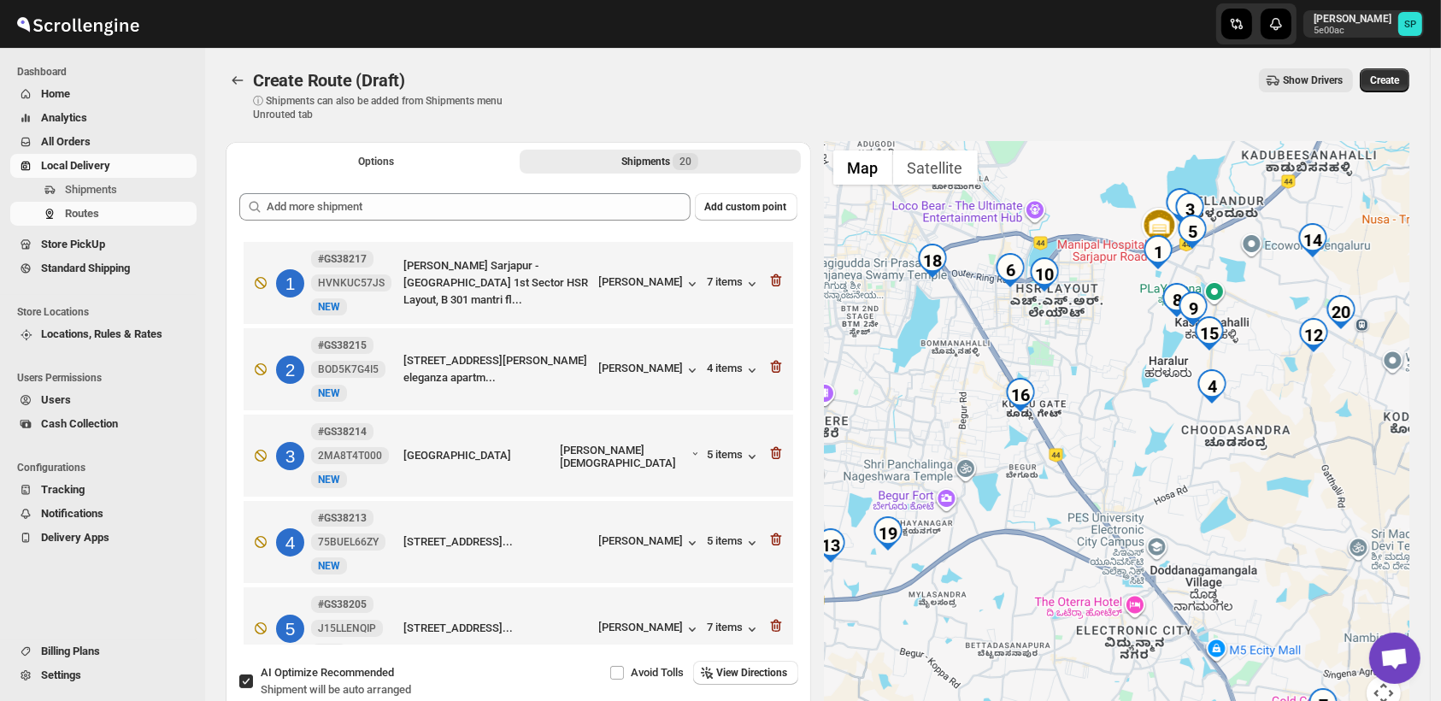
drag, startPoint x: 997, startPoint y: 441, endPoint x: 1206, endPoint y: 423, distance: 210.2
click at [1206, 423] on div at bounding box center [1117, 436] width 585 height 589
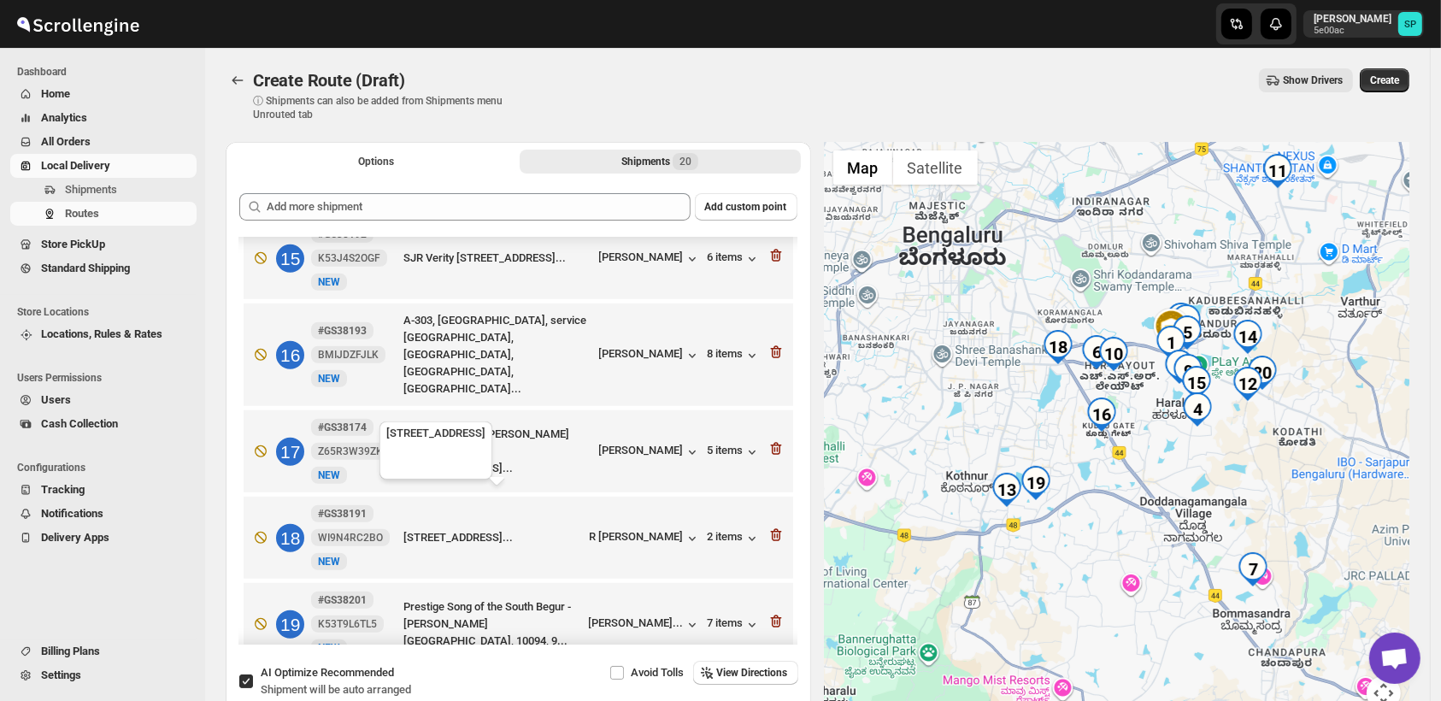
scroll to position [1057, 0]
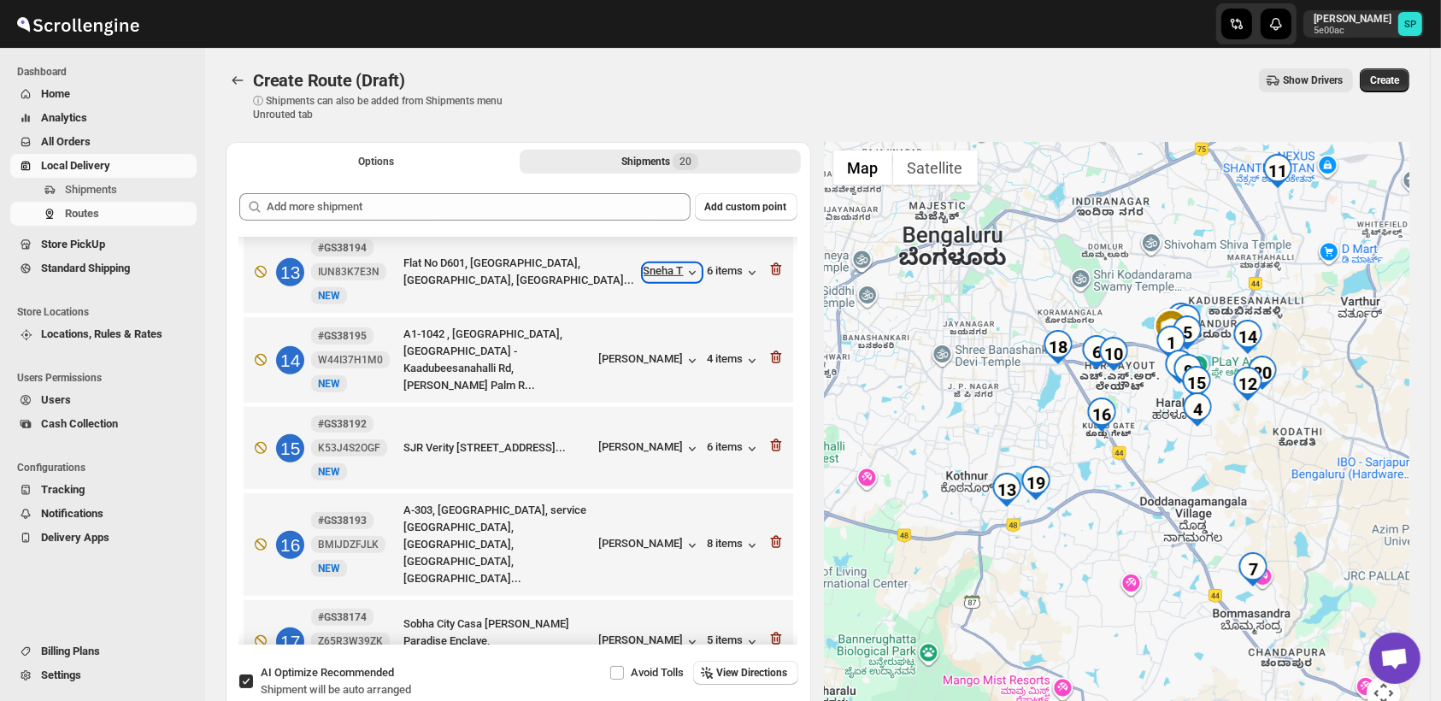
click at [650, 267] on div "Sneha T" at bounding box center [672, 272] width 57 height 17
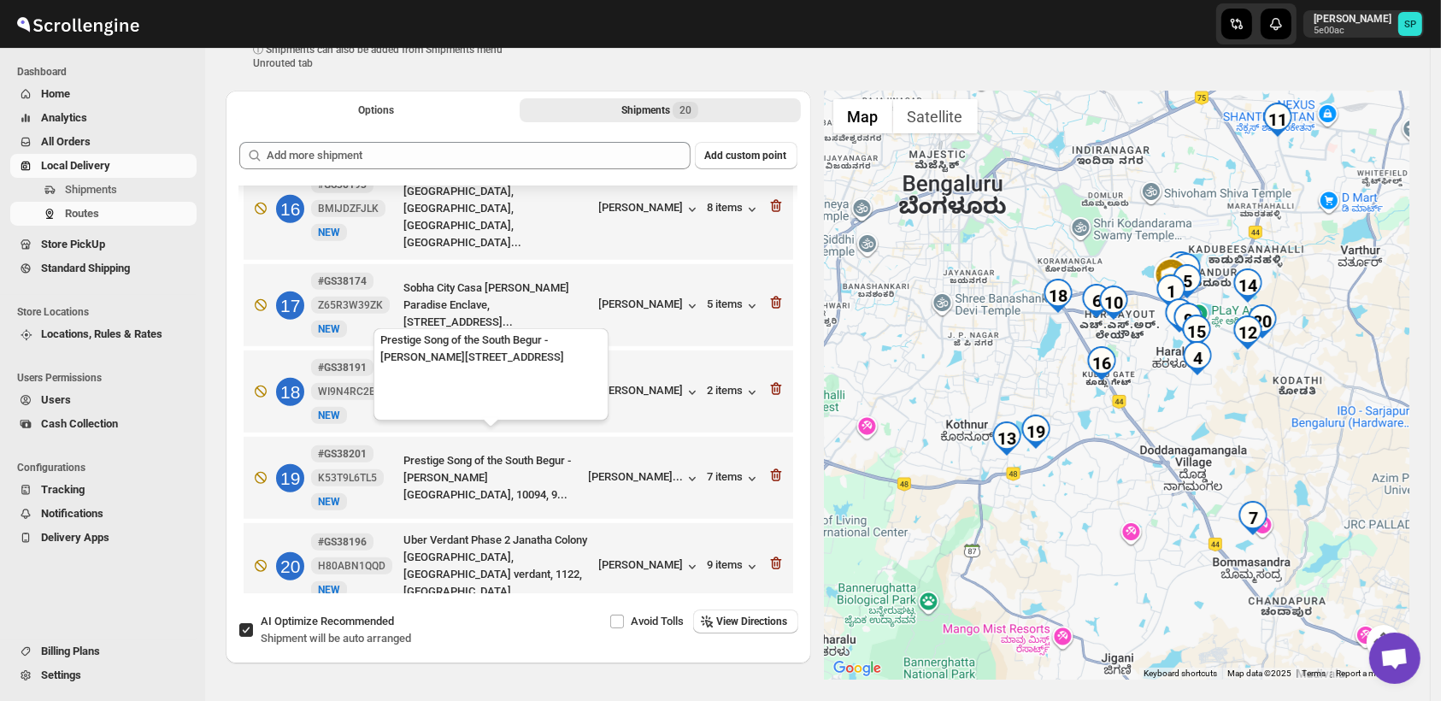
scroll to position [95, 0]
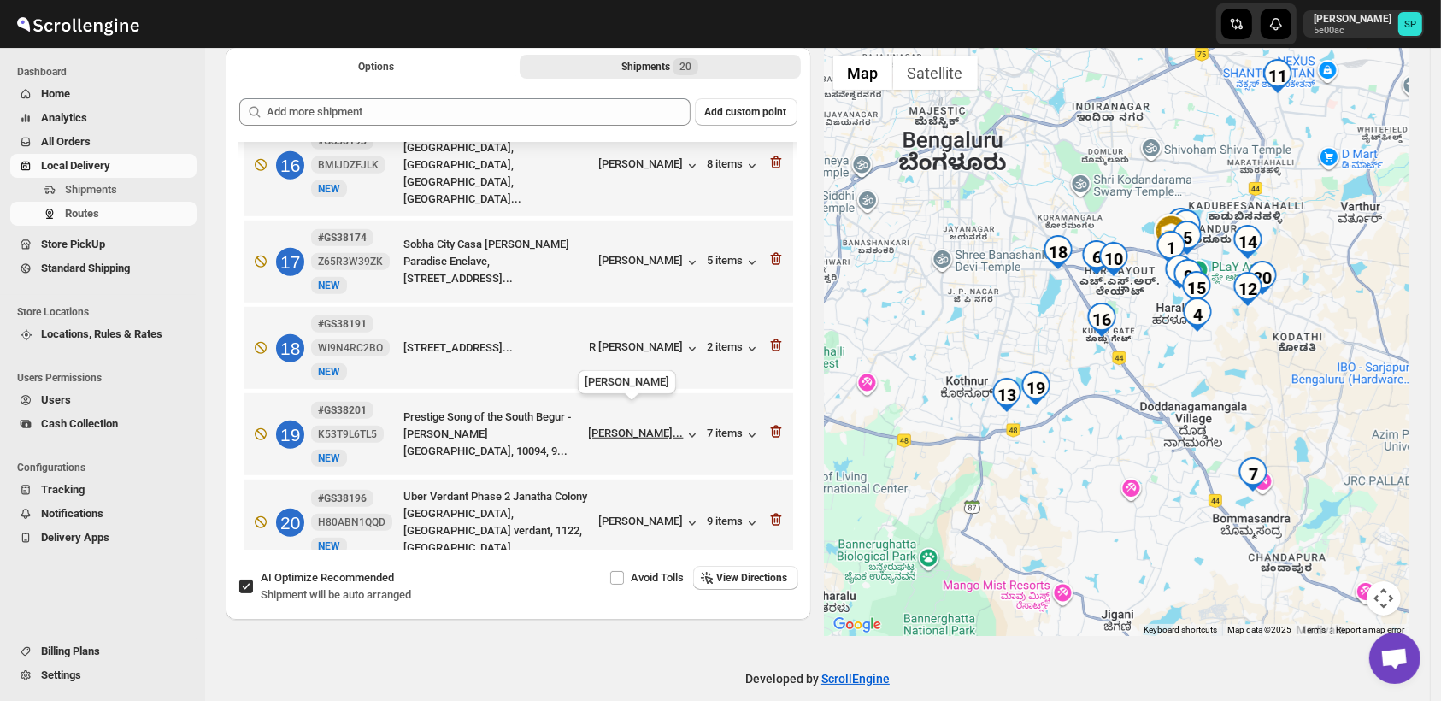
click at [617, 426] on div "[PERSON_NAME]..." at bounding box center [636, 432] width 95 height 13
click at [773, 430] on icon "button" at bounding box center [774, 432] width 2 height 5
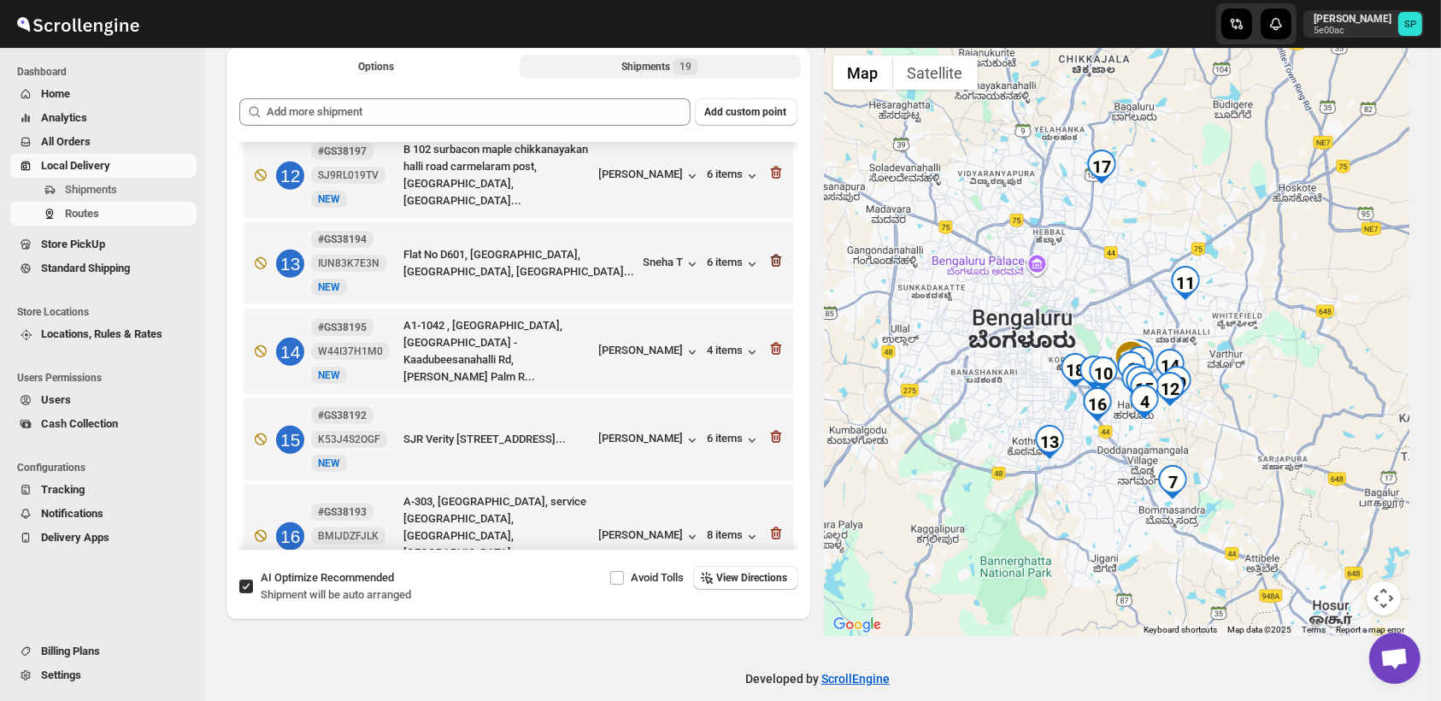
scroll to position [971, 0]
click at [771, 256] on icon "button" at bounding box center [775, 261] width 11 height 13
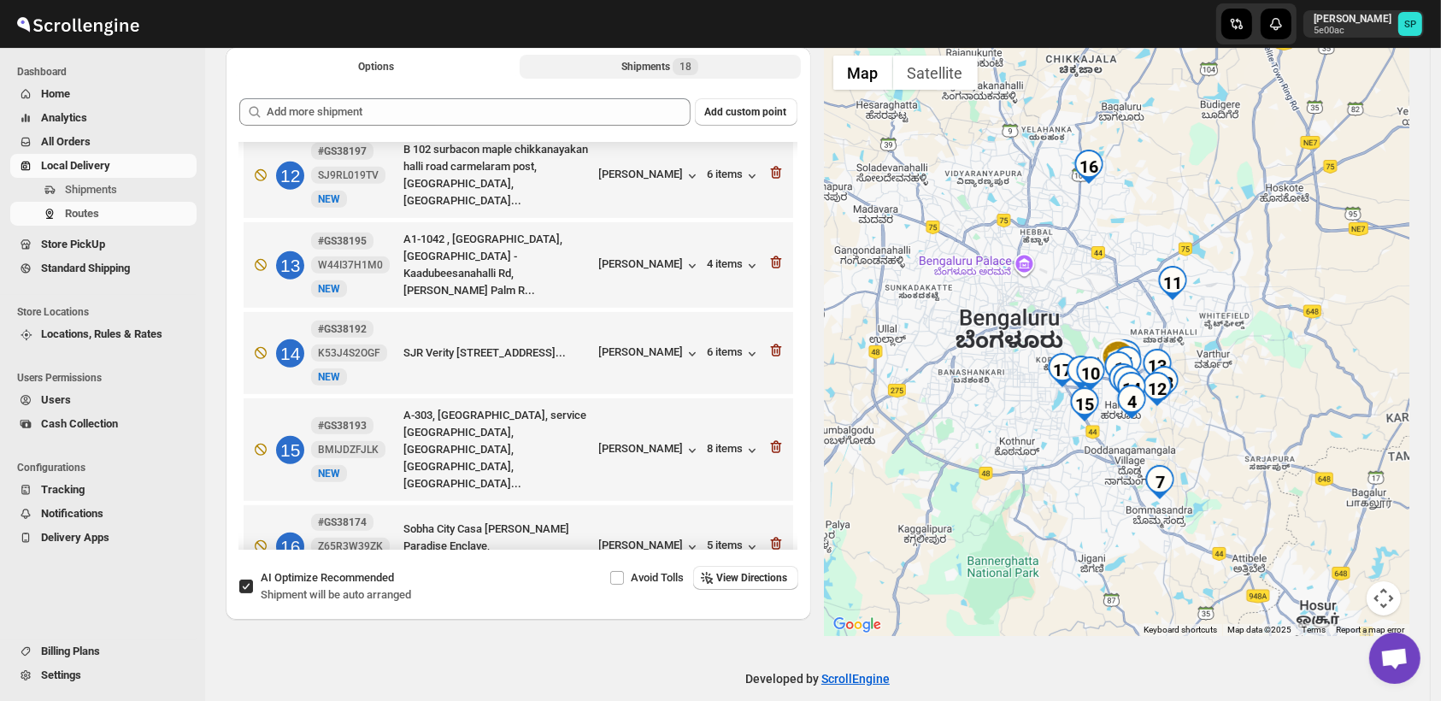
scroll to position [875, 0]
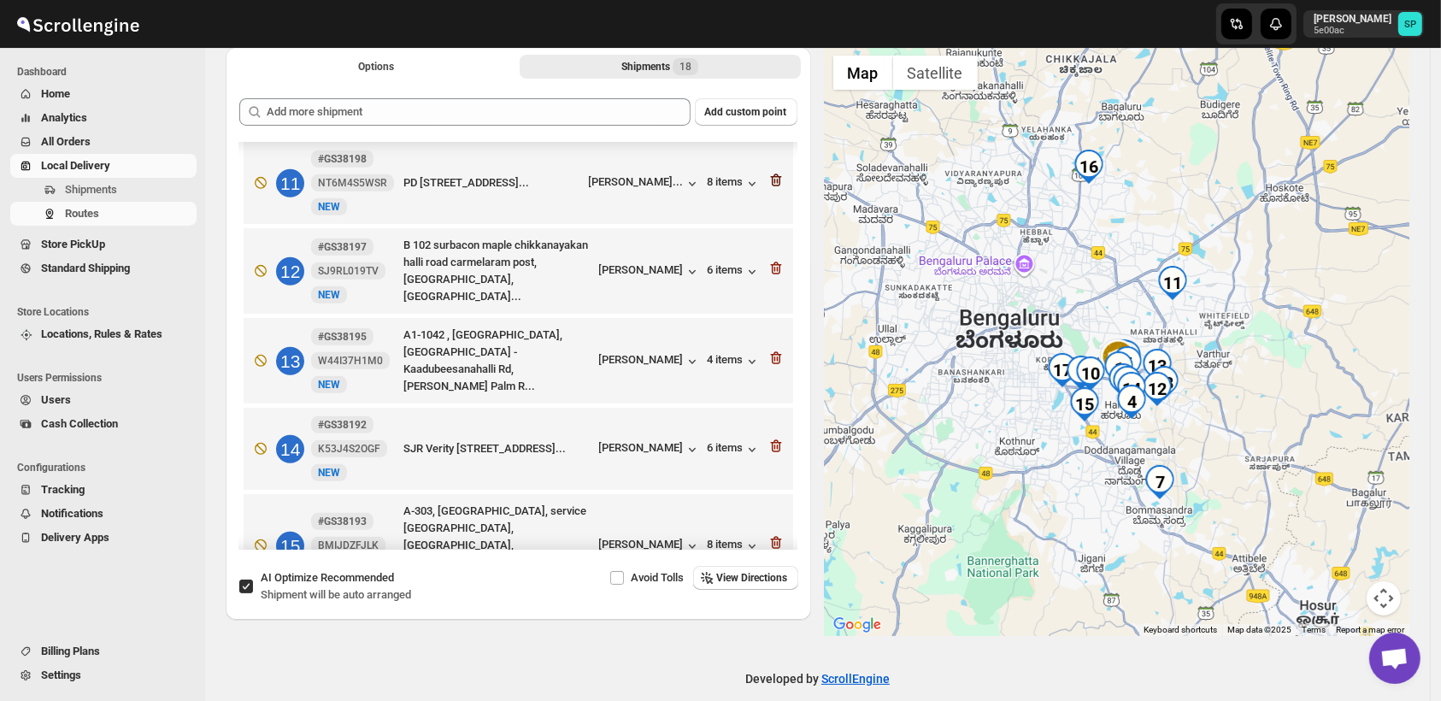
click at [776, 179] on icon "button" at bounding box center [776, 180] width 17 height 17
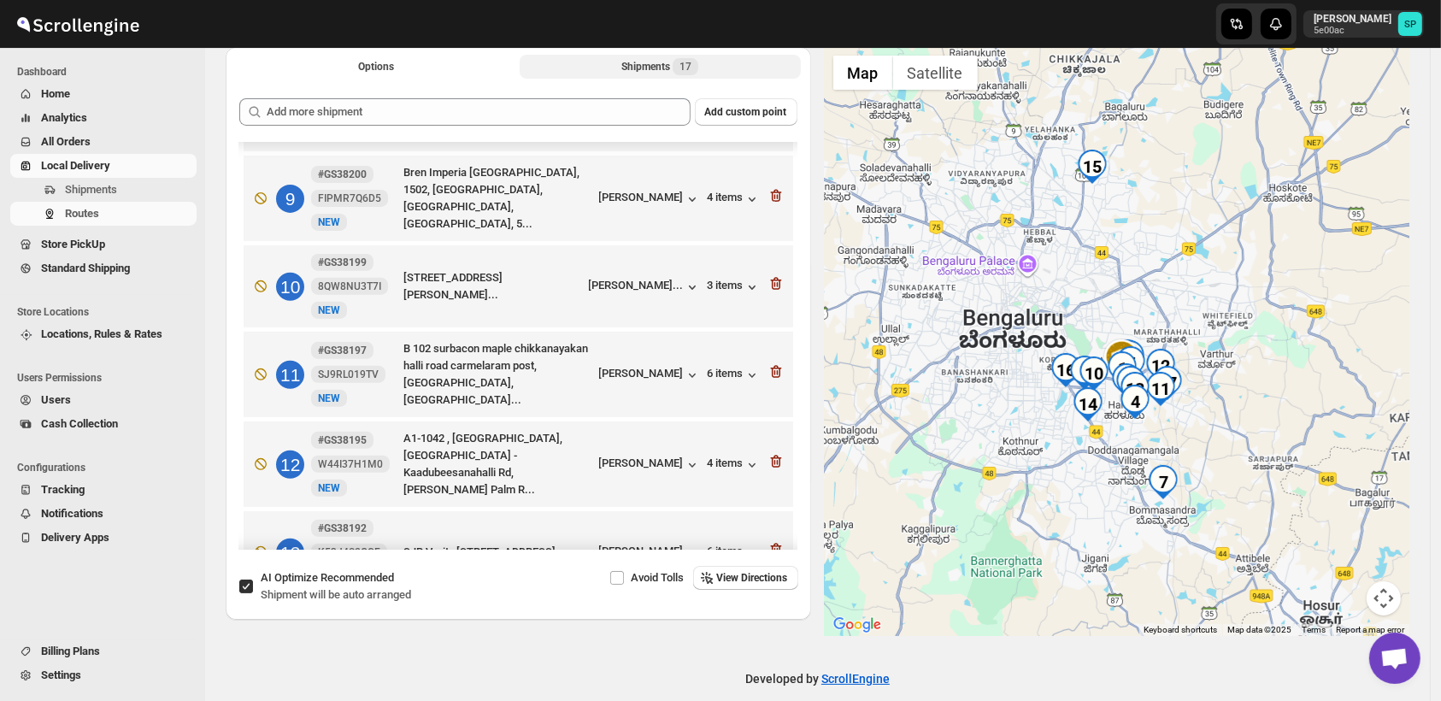
scroll to position [971, 0]
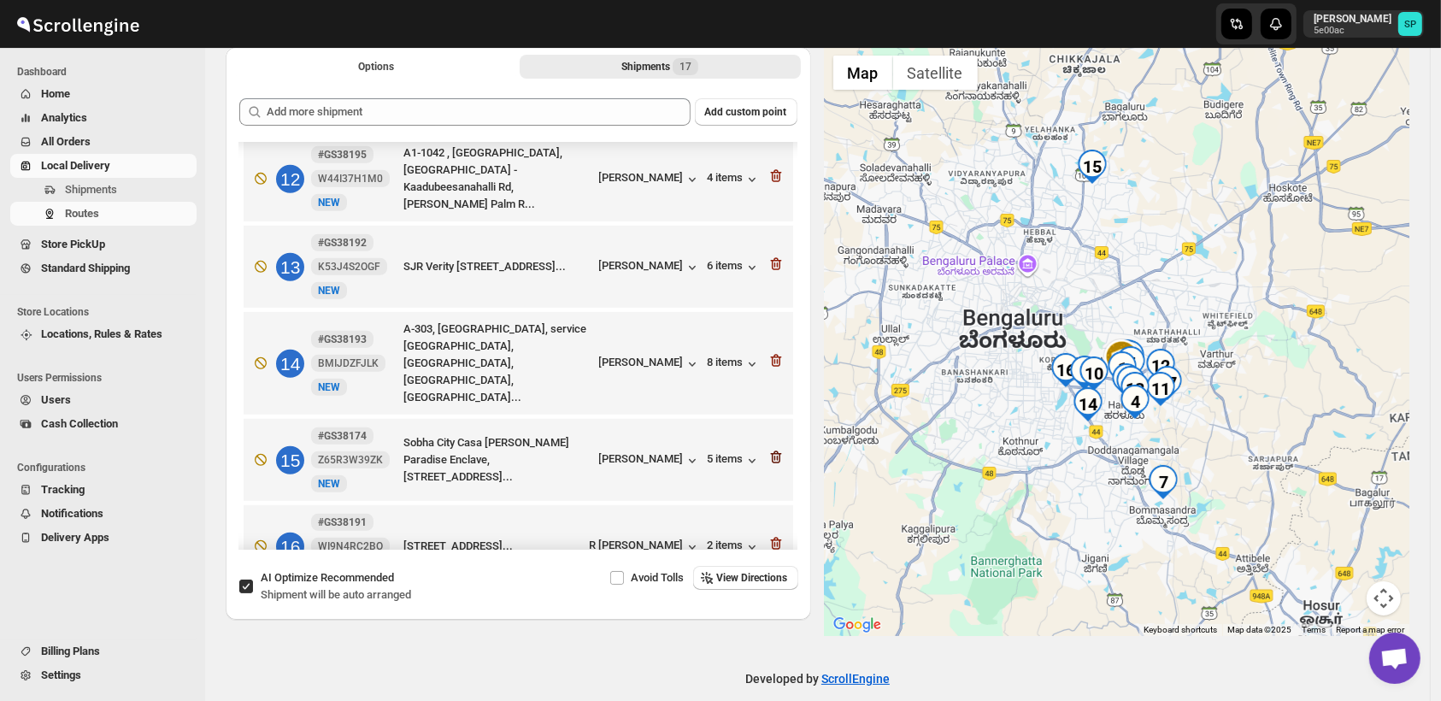
click at [768, 449] on icon "button" at bounding box center [776, 457] width 17 height 17
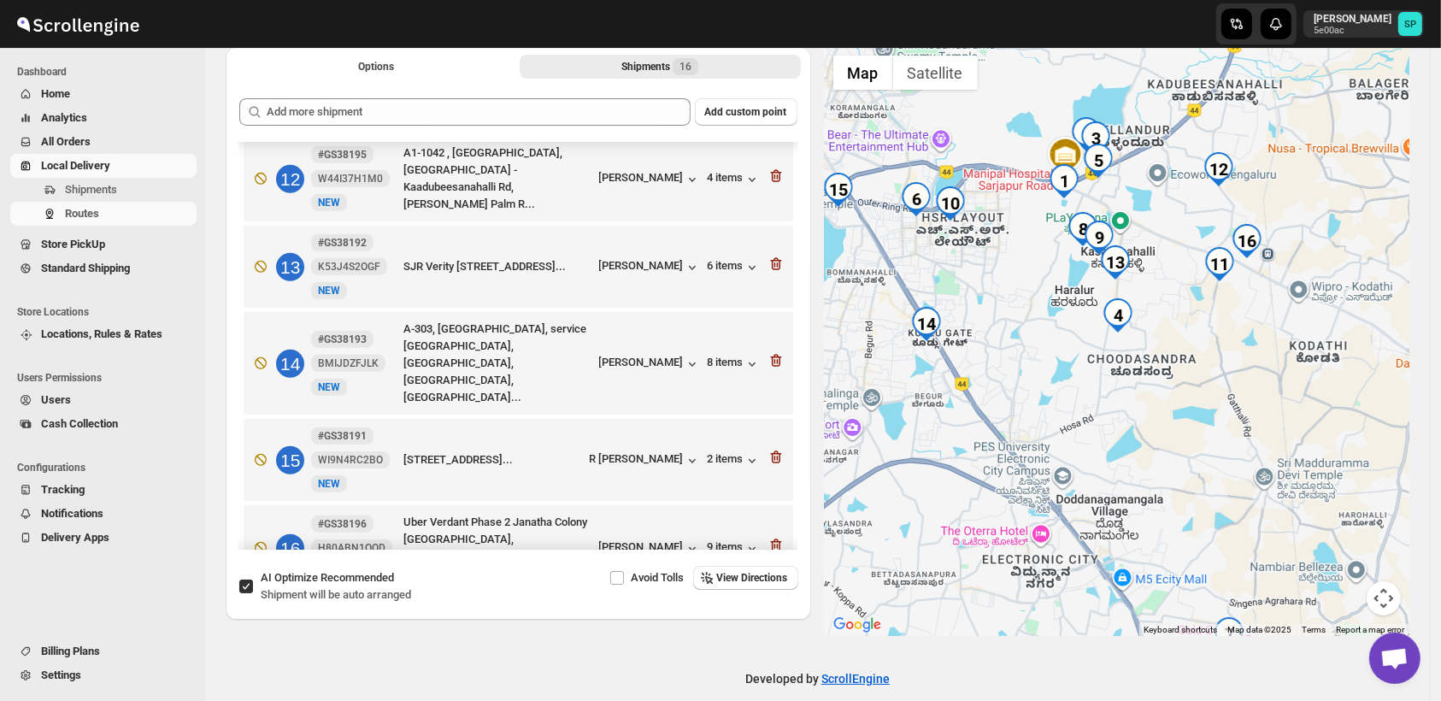
drag, startPoint x: 1220, startPoint y: 423, endPoint x: 1218, endPoint y: 384, distance: 39.4
click at [1218, 384] on div at bounding box center [1117, 341] width 585 height 589
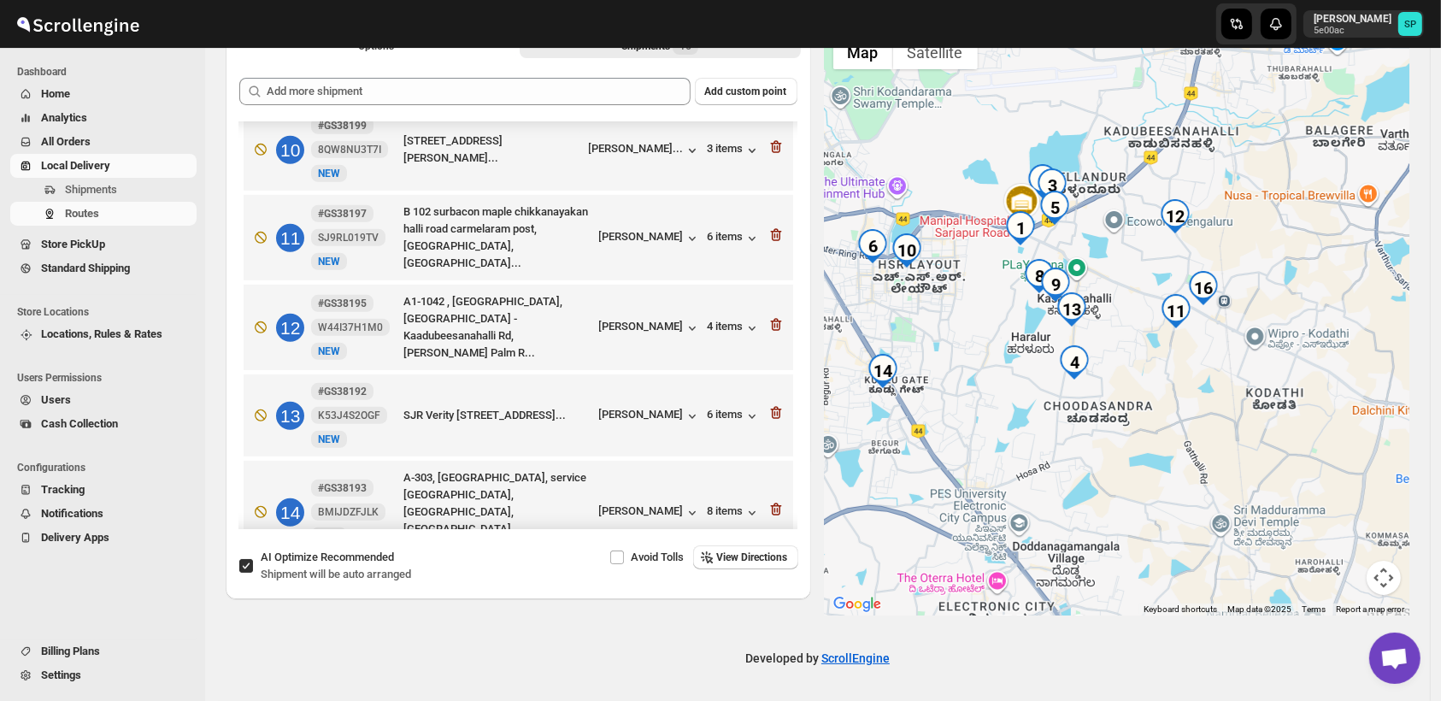
scroll to position [897, 0]
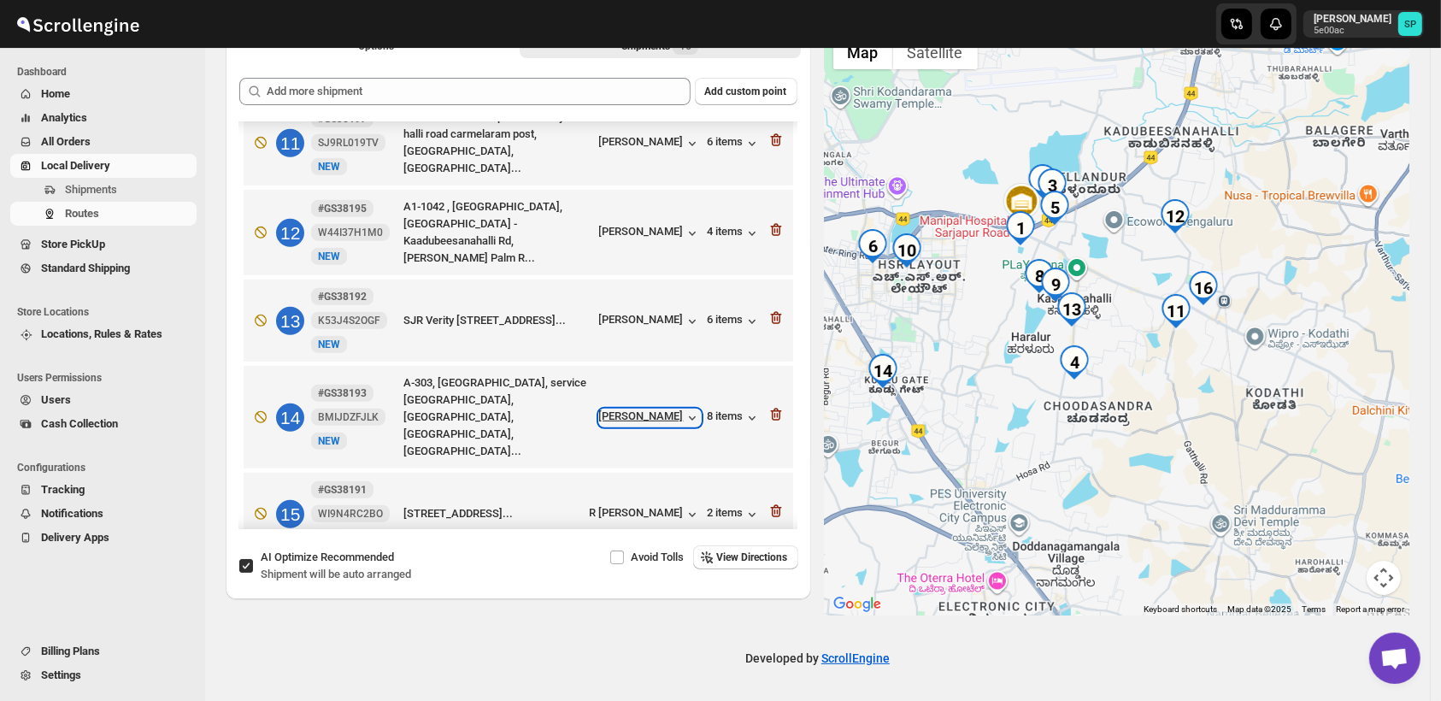
click at [638, 409] on div "[PERSON_NAME]" at bounding box center [650, 417] width 102 height 17
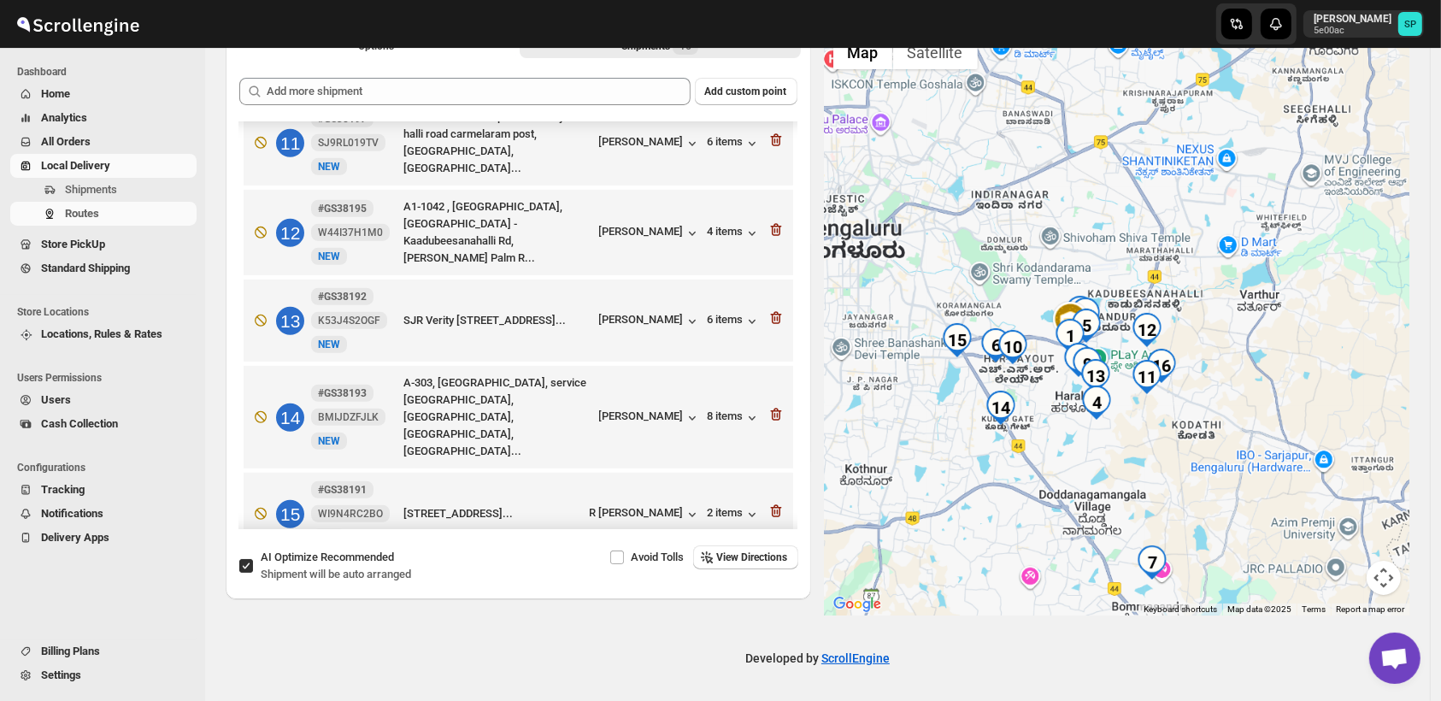
drag, startPoint x: 1126, startPoint y: 471, endPoint x: 1113, endPoint y: 422, distance: 50.4
click at [1113, 422] on div at bounding box center [1117, 320] width 585 height 589
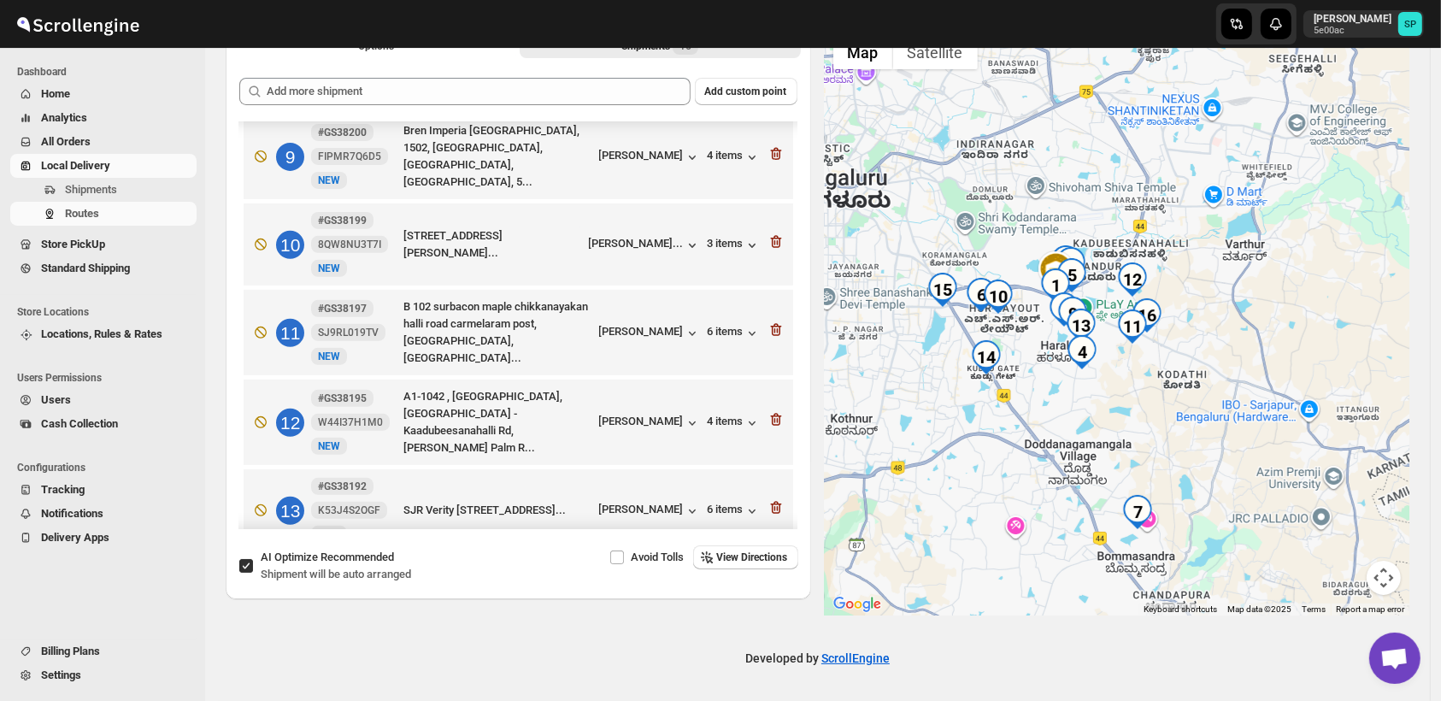
scroll to position [517, 0]
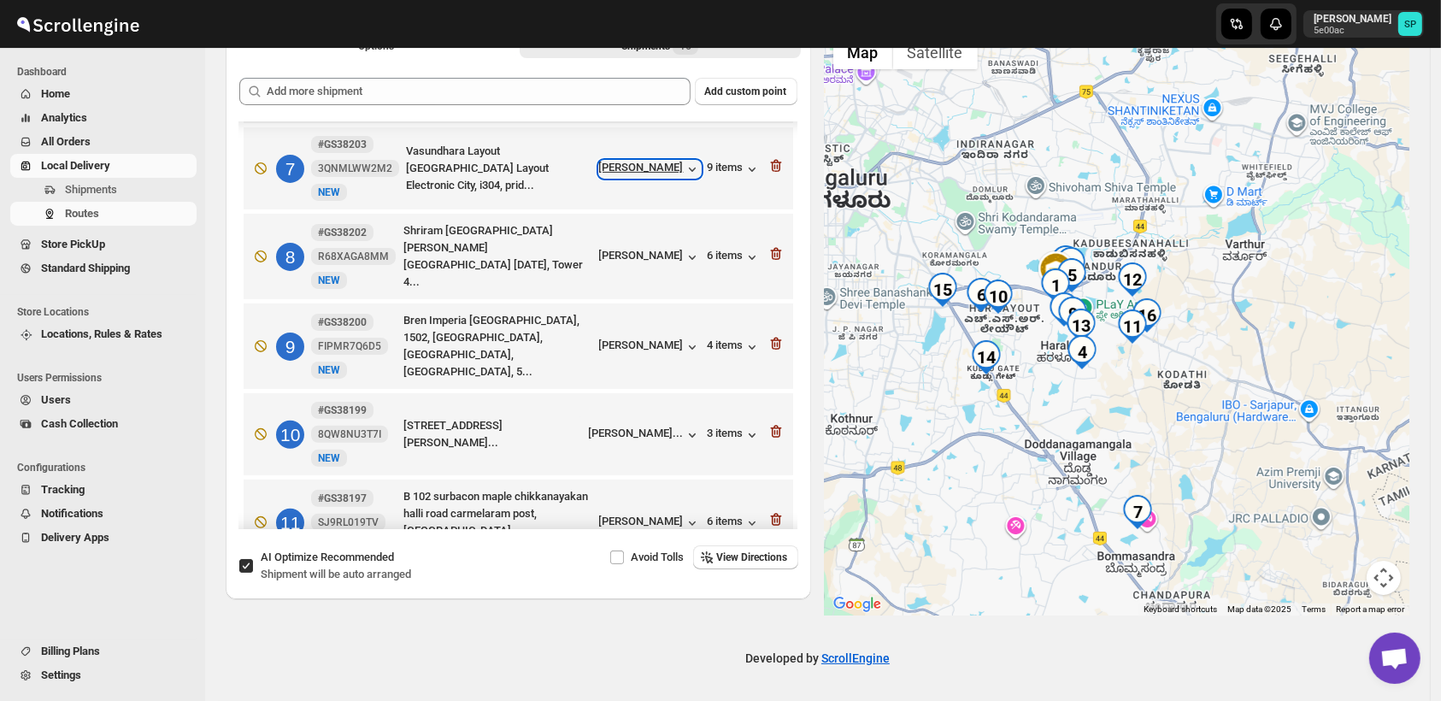
click at [647, 173] on div "[PERSON_NAME]" at bounding box center [650, 169] width 102 height 17
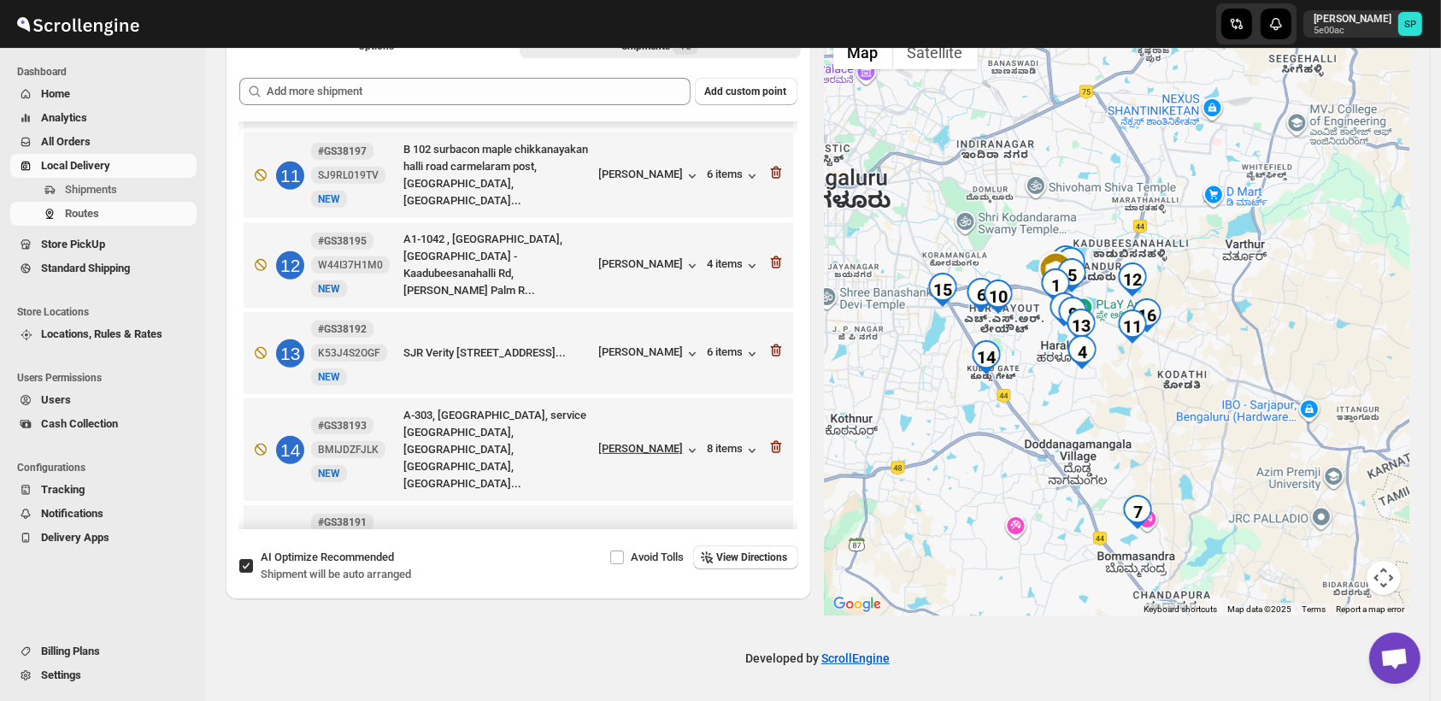
scroll to position [897, 0]
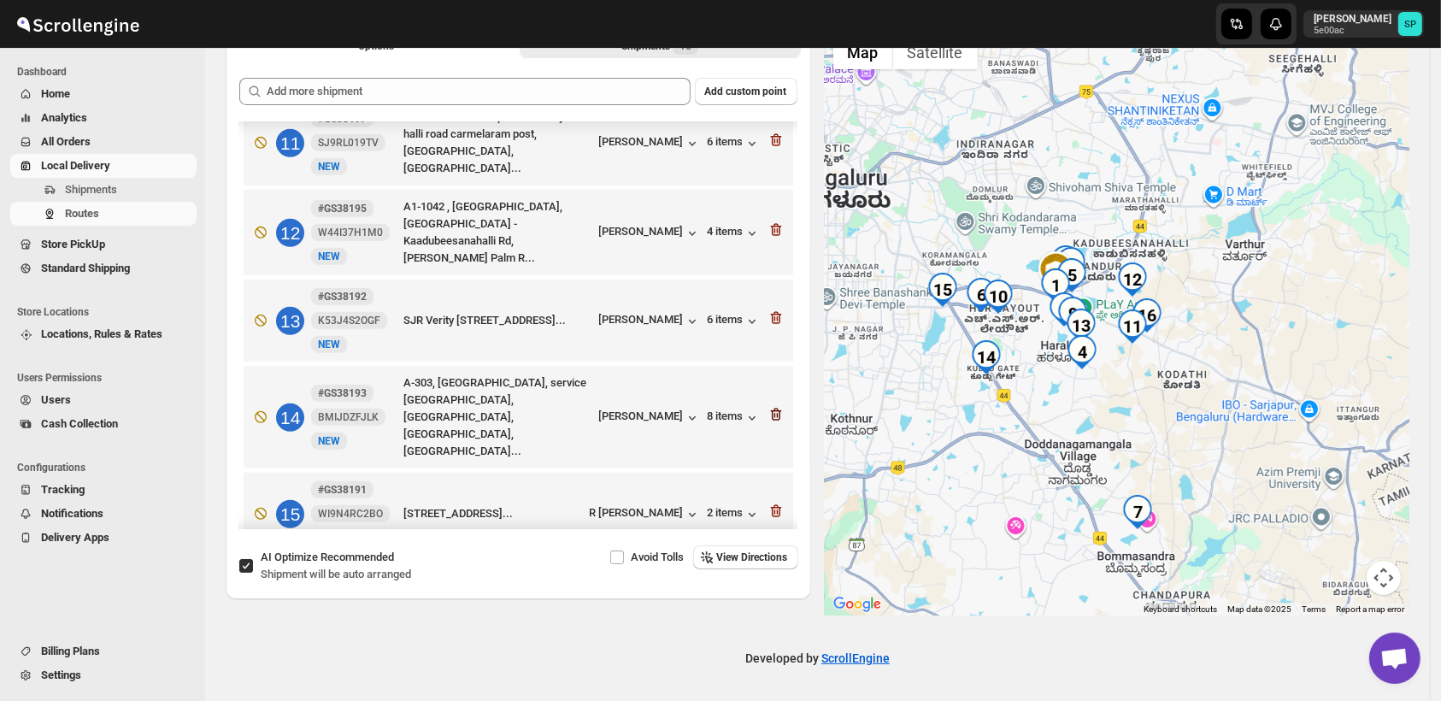
click at [776, 413] on icon "button" at bounding box center [777, 415] width 2 height 5
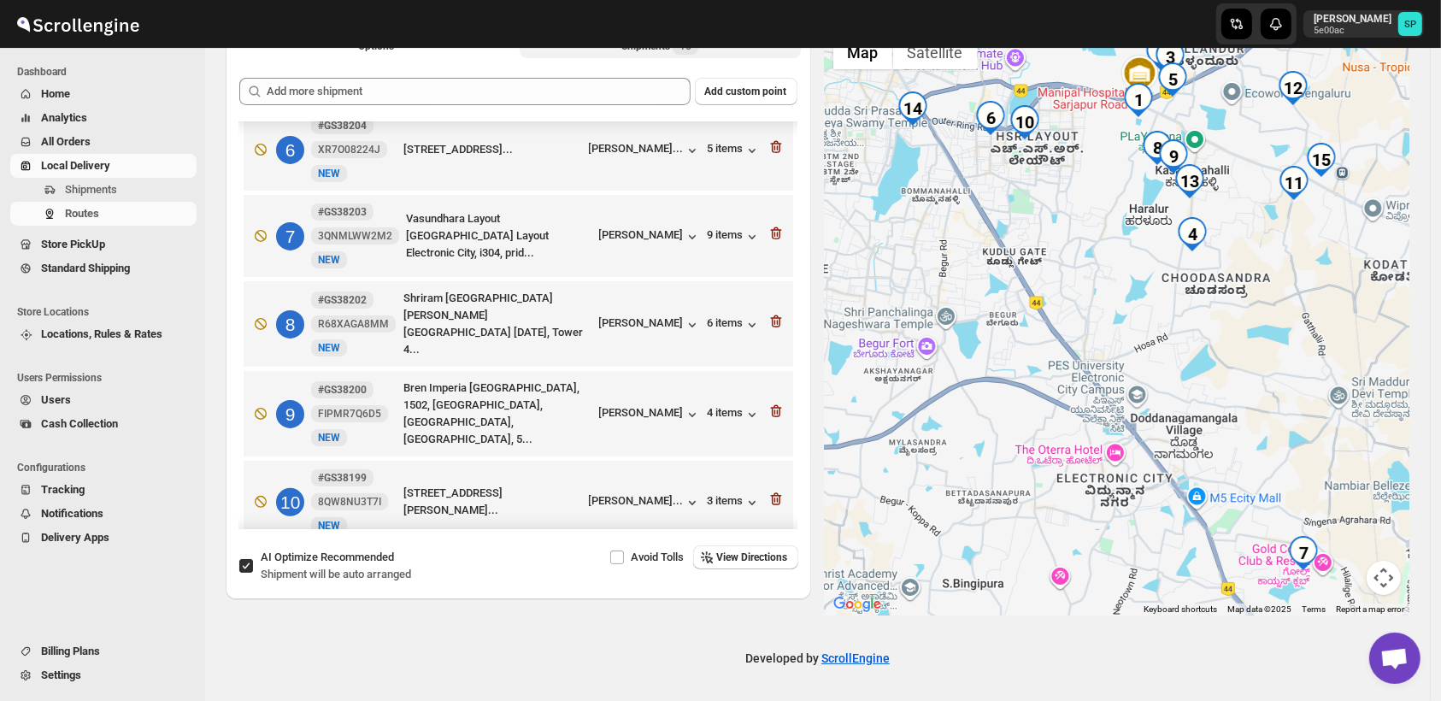
scroll to position [422, 0]
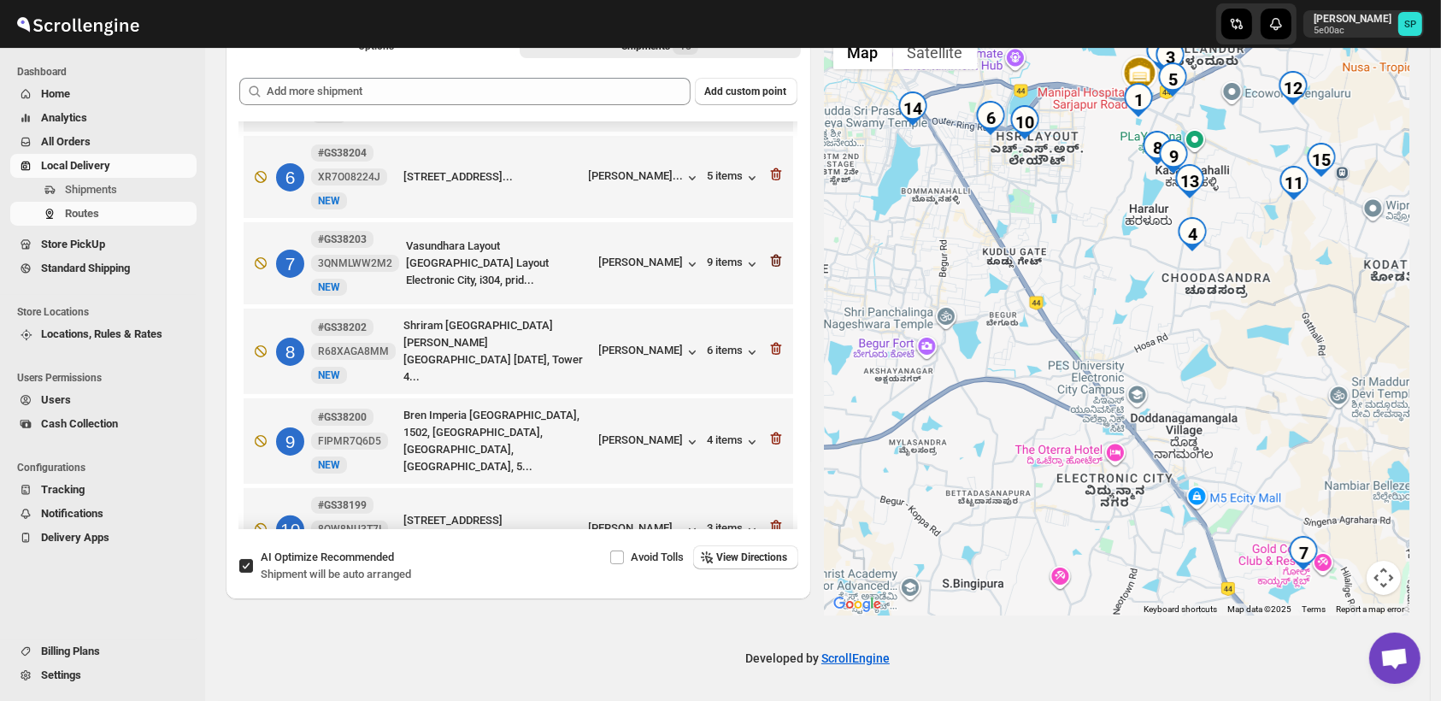
click at [770, 266] on icon "button" at bounding box center [775, 261] width 11 height 13
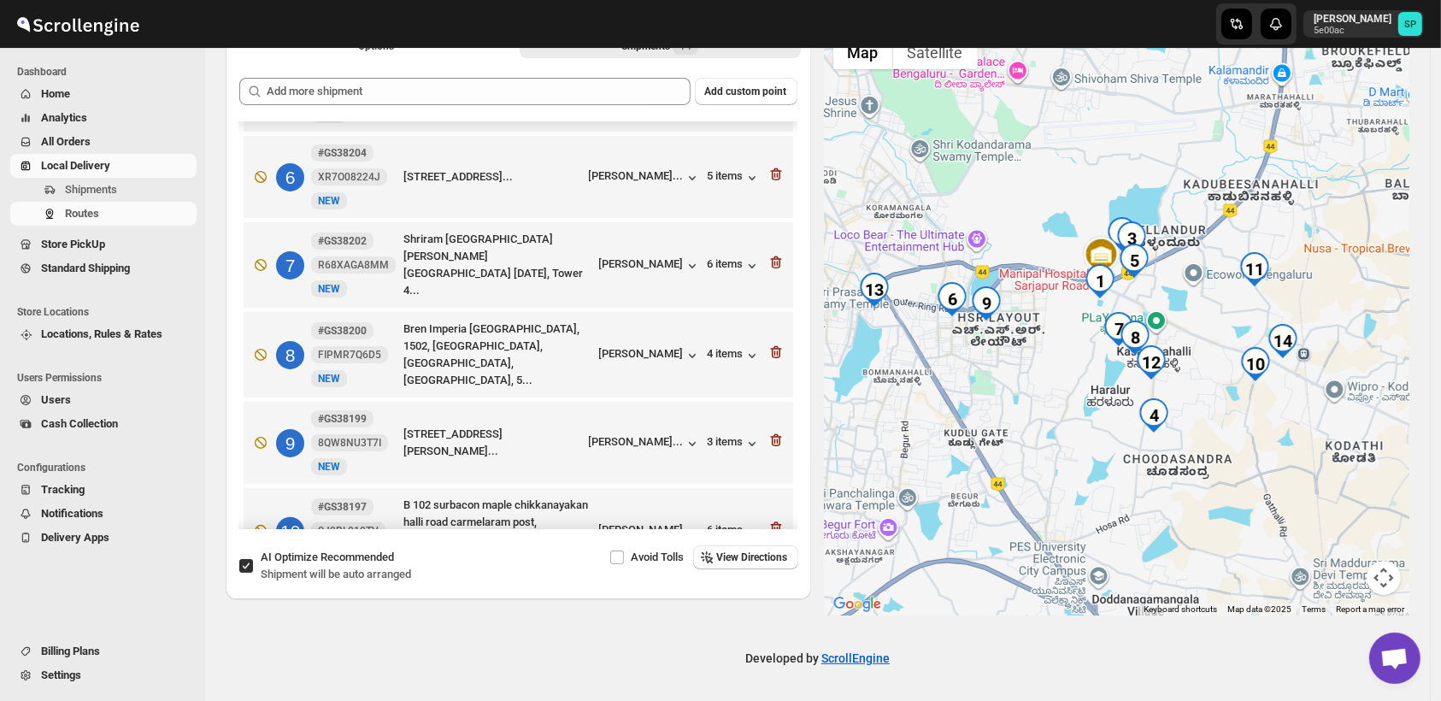
drag, startPoint x: 1112, startPoint y: 445, endPoint x: 1003, endPoint y: 441, distance: 109.5
click at [1197, 473] on div at bounding box center [1117, 320] width 585 height 589
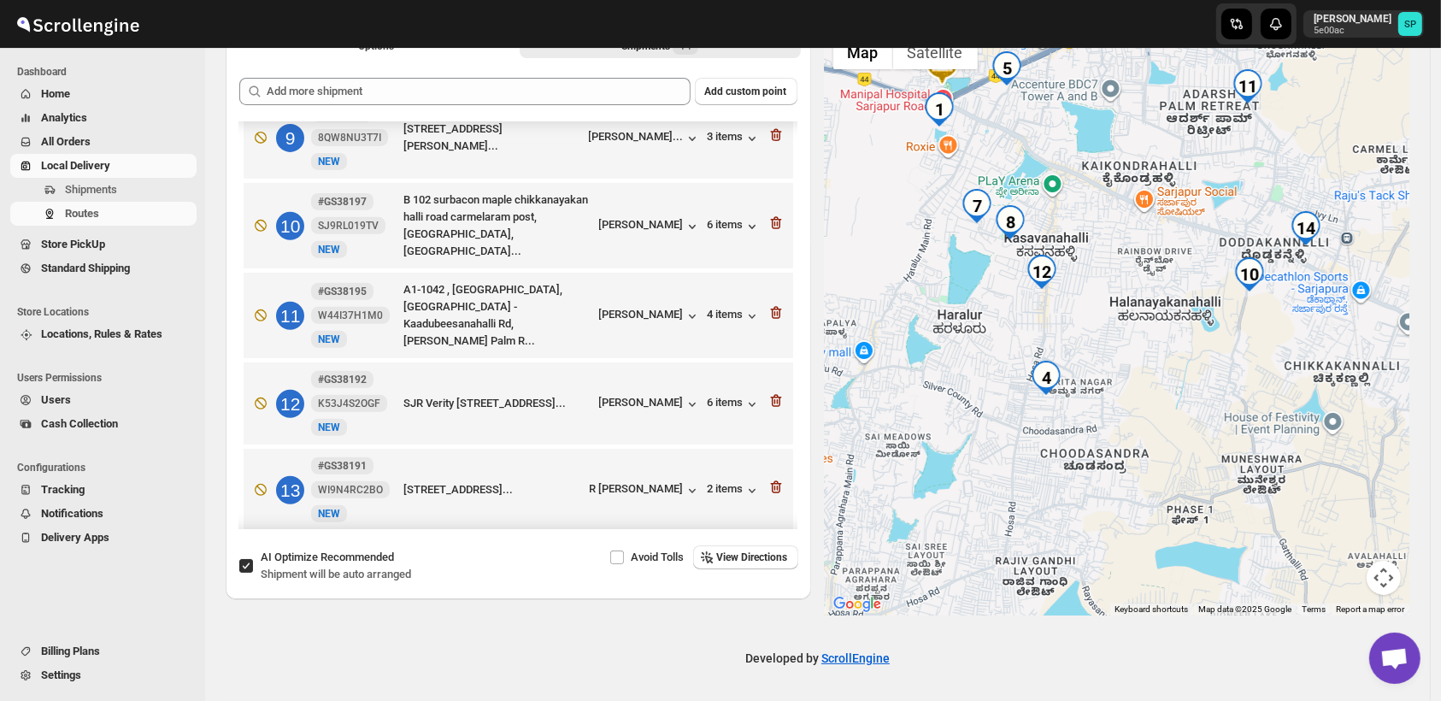
scroll to position [759, 0]
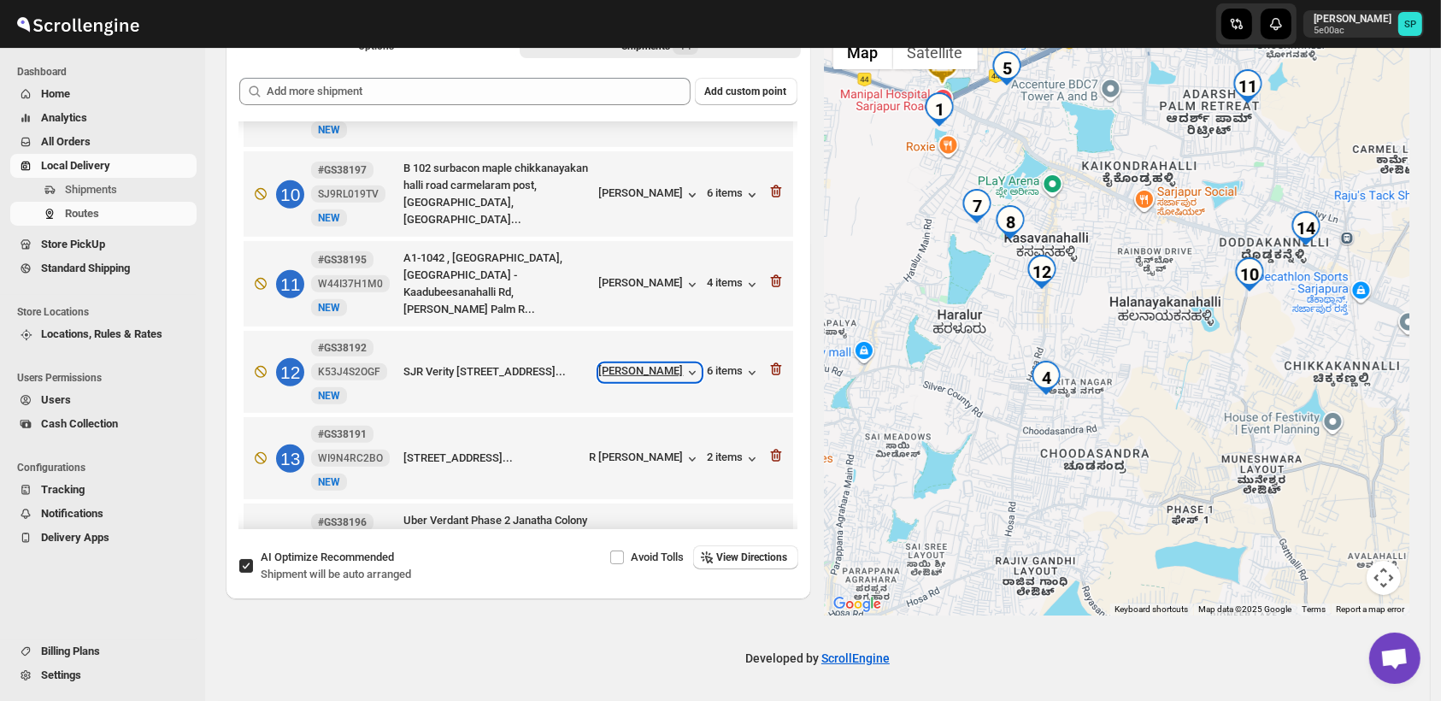
click at [651, 364] on div "[PERSON_NAME]" at bounding box center [650, 372] width 102 height 17
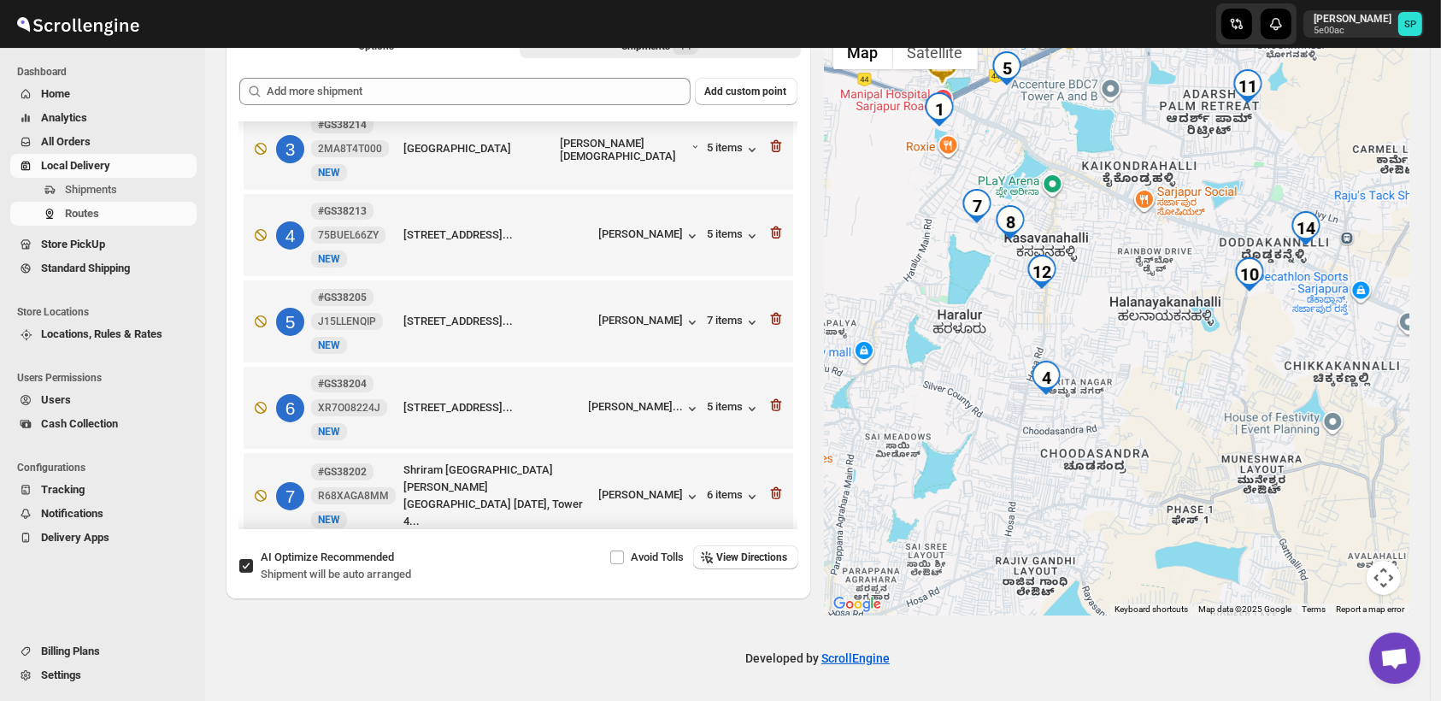
scroll to position [95, 0]
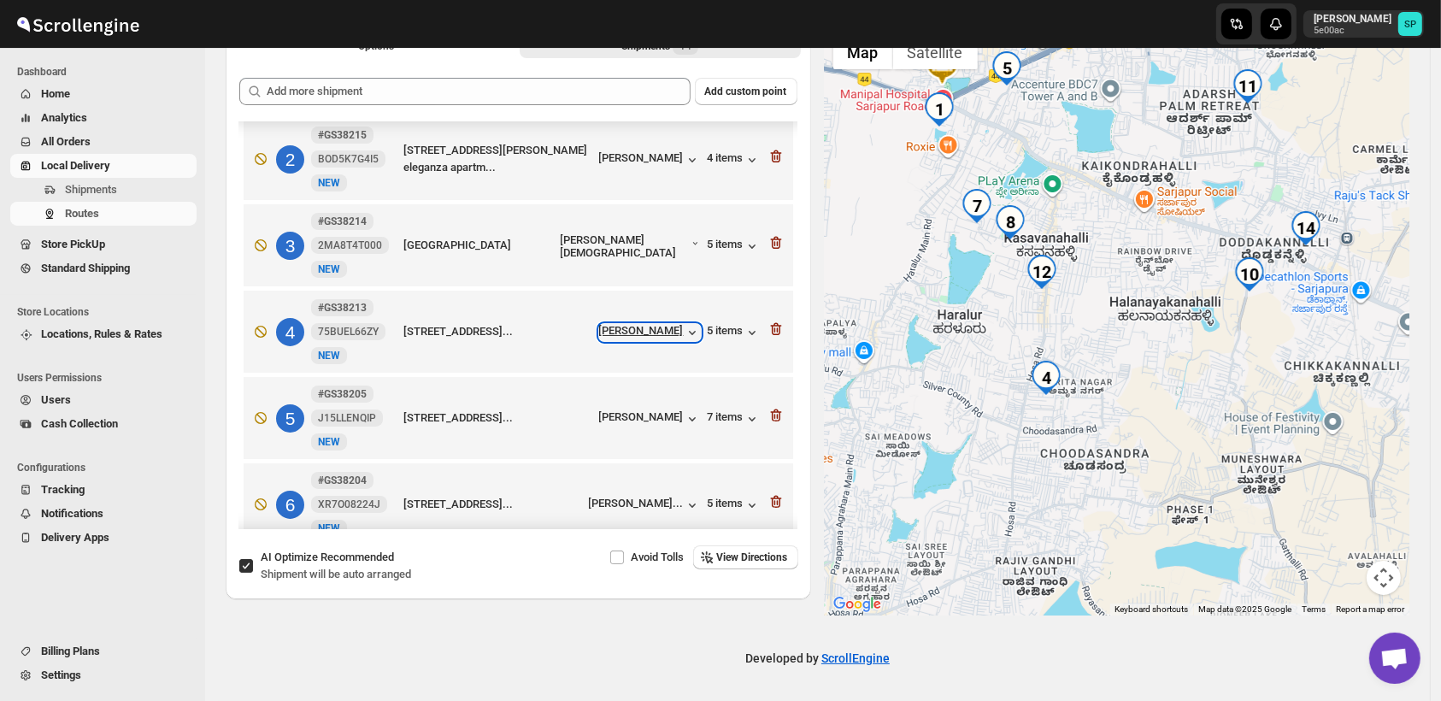
click at [671, 332] on div "[PERSON_NAME]" at bounding box center [650, 332] width 102 height 17
click at [715, 326] on div "5 items" at bounding box center [734, 332] width 53 height 17
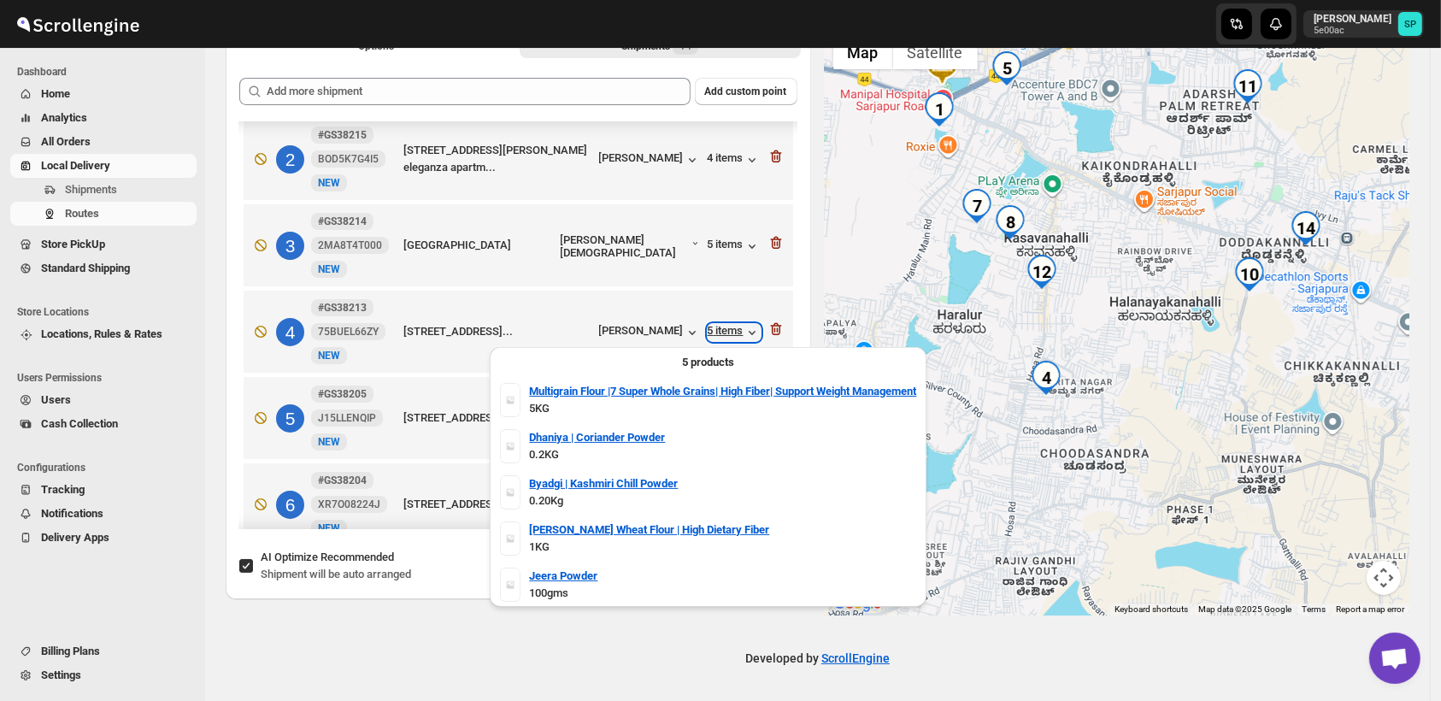
click at [715, 326] on div "5 items" at bounding box center [734, 332] width 53 height 17
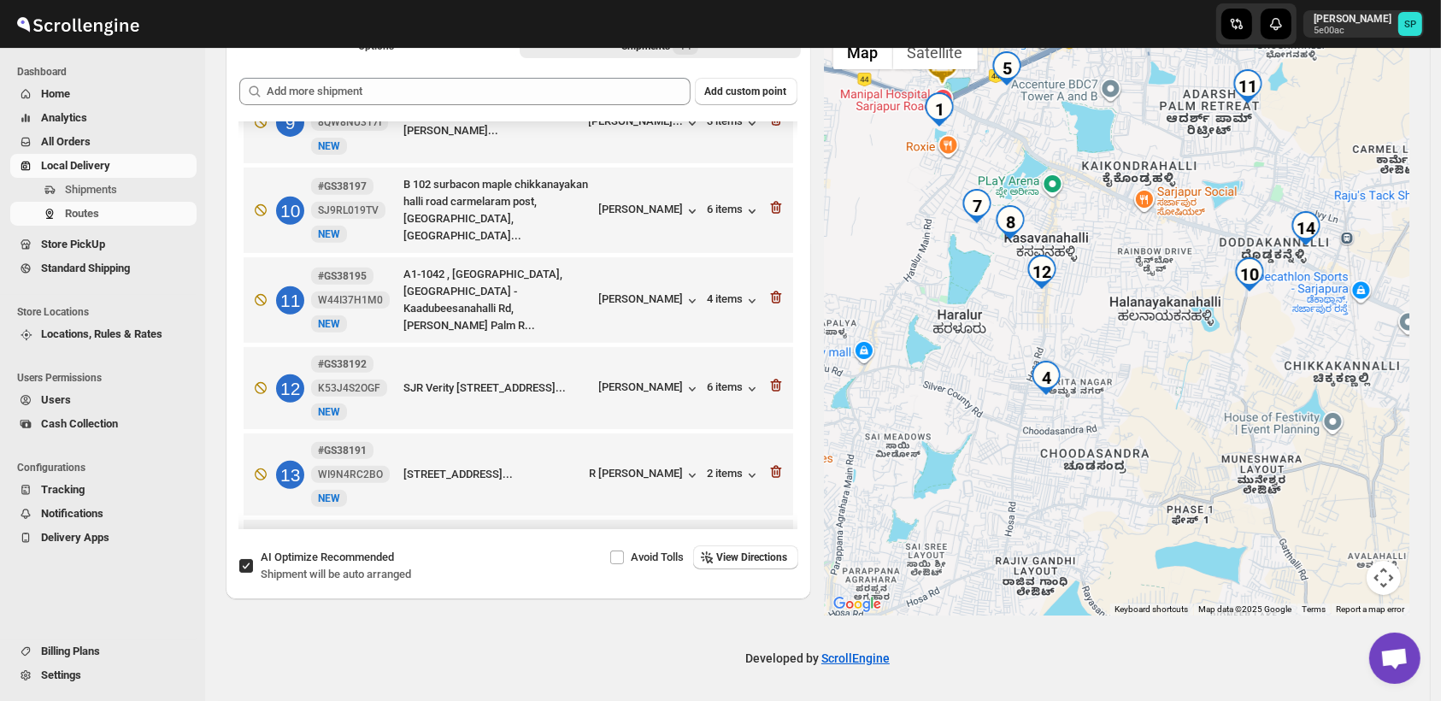
scroll to position [759, 0]
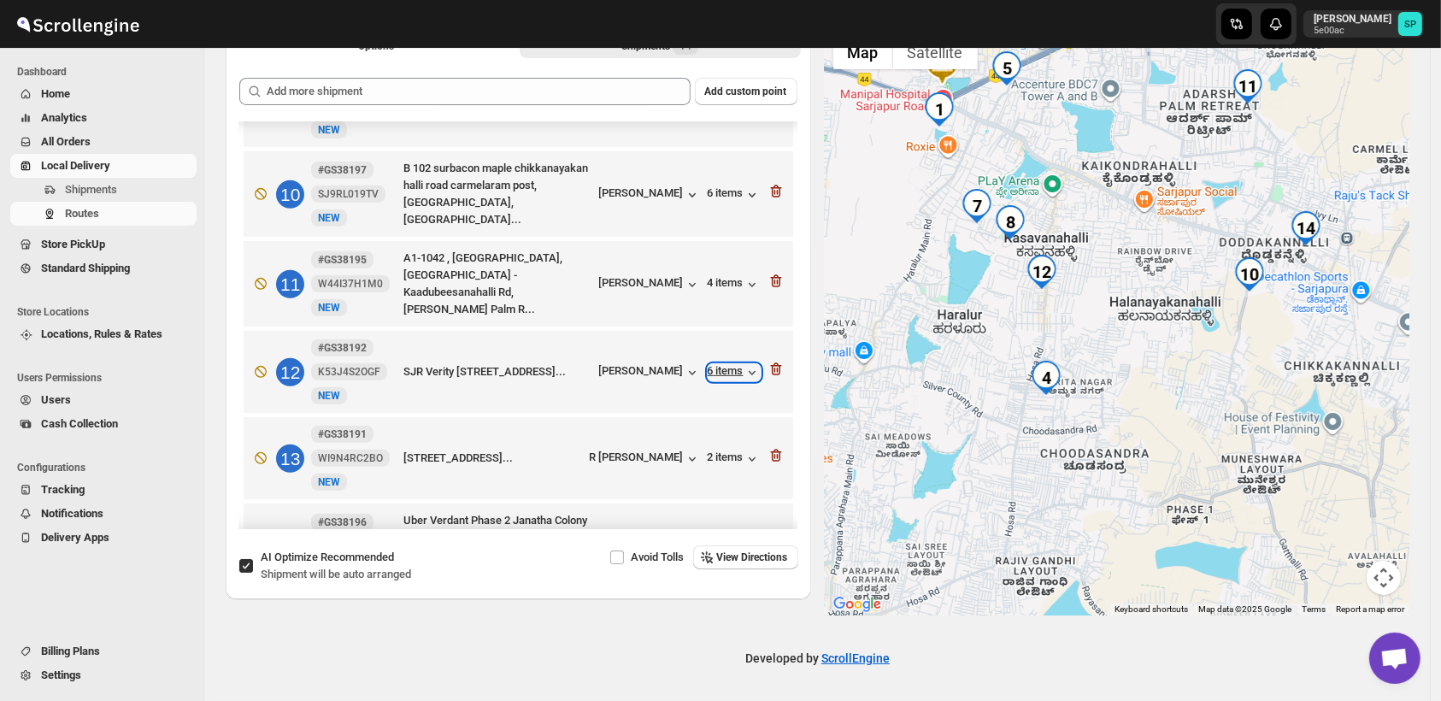
click at [729, 364] on div "6 items" at bounding box center [734, 372] width 53 height 17
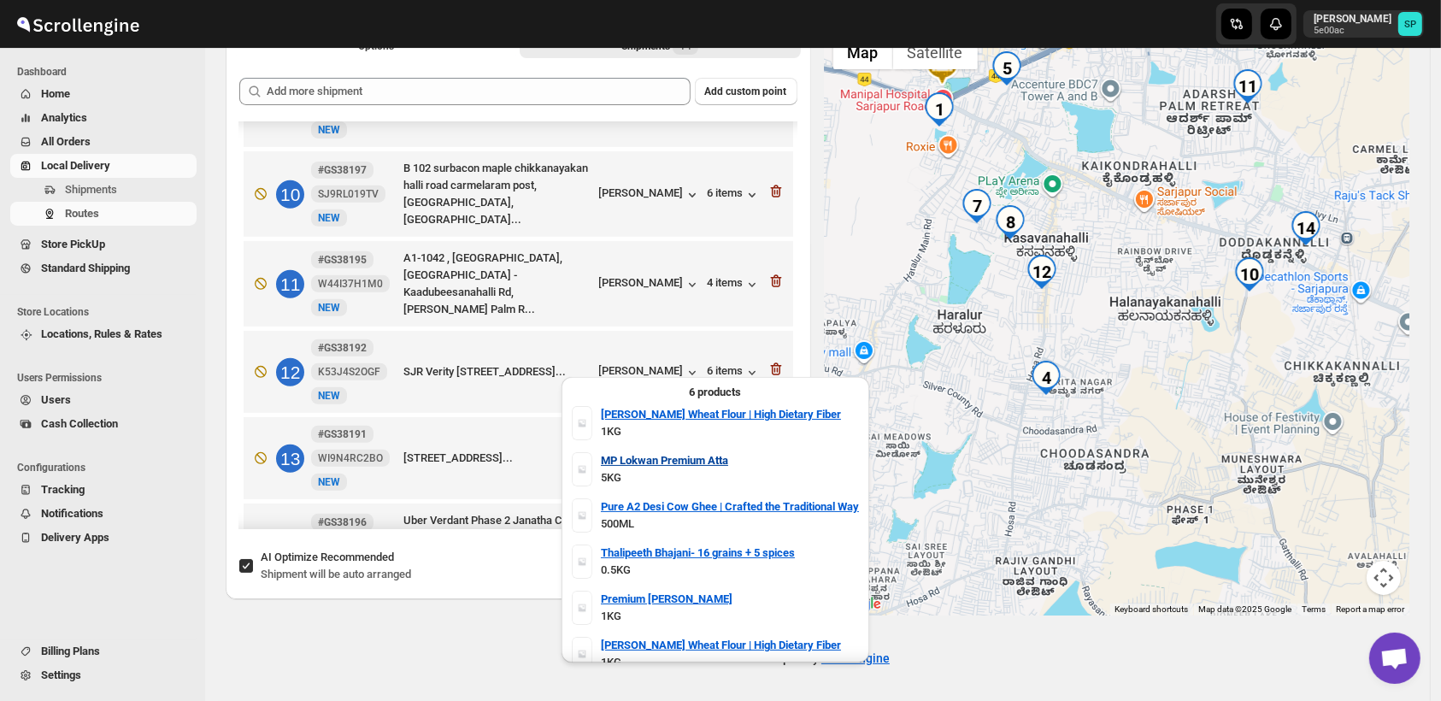
scroll to position [0, 0]
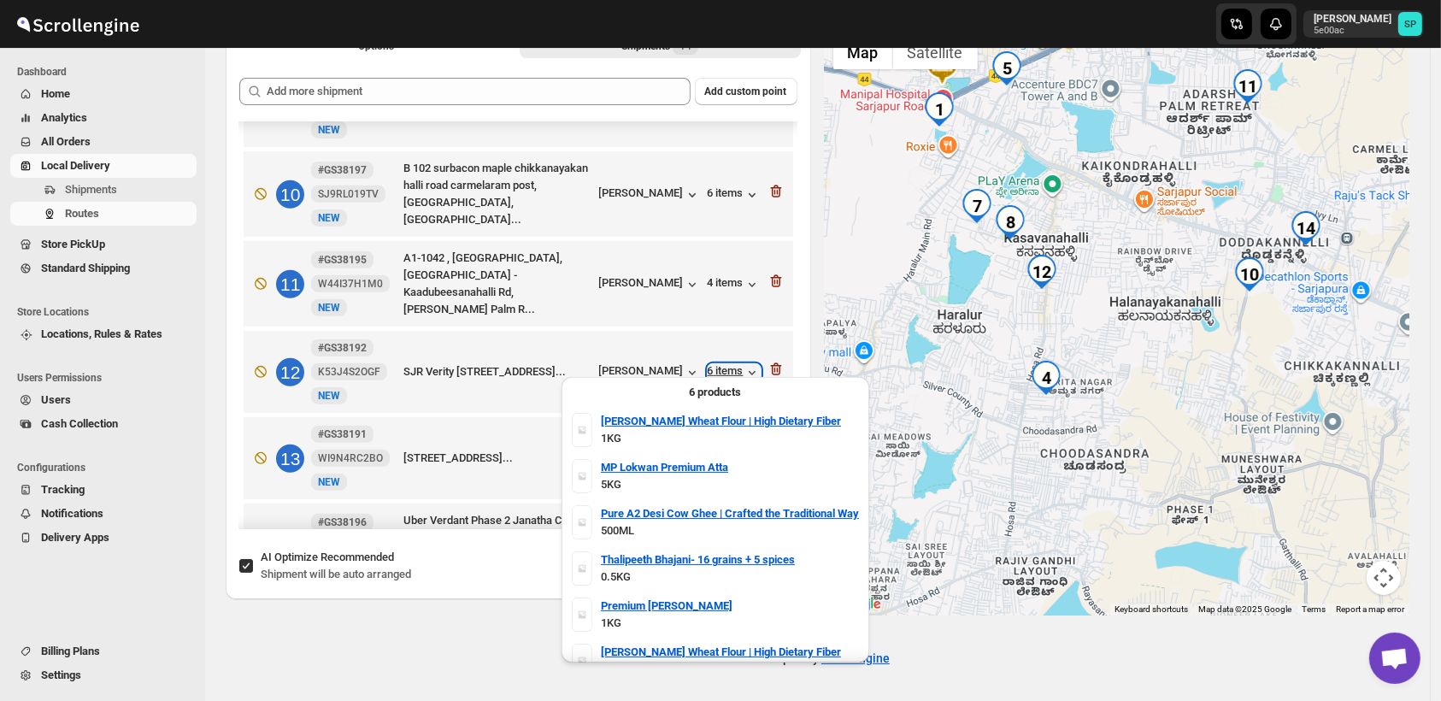
click at [732, 364] on div "6 items" at bounding box center [734, 372] width 53 height 17
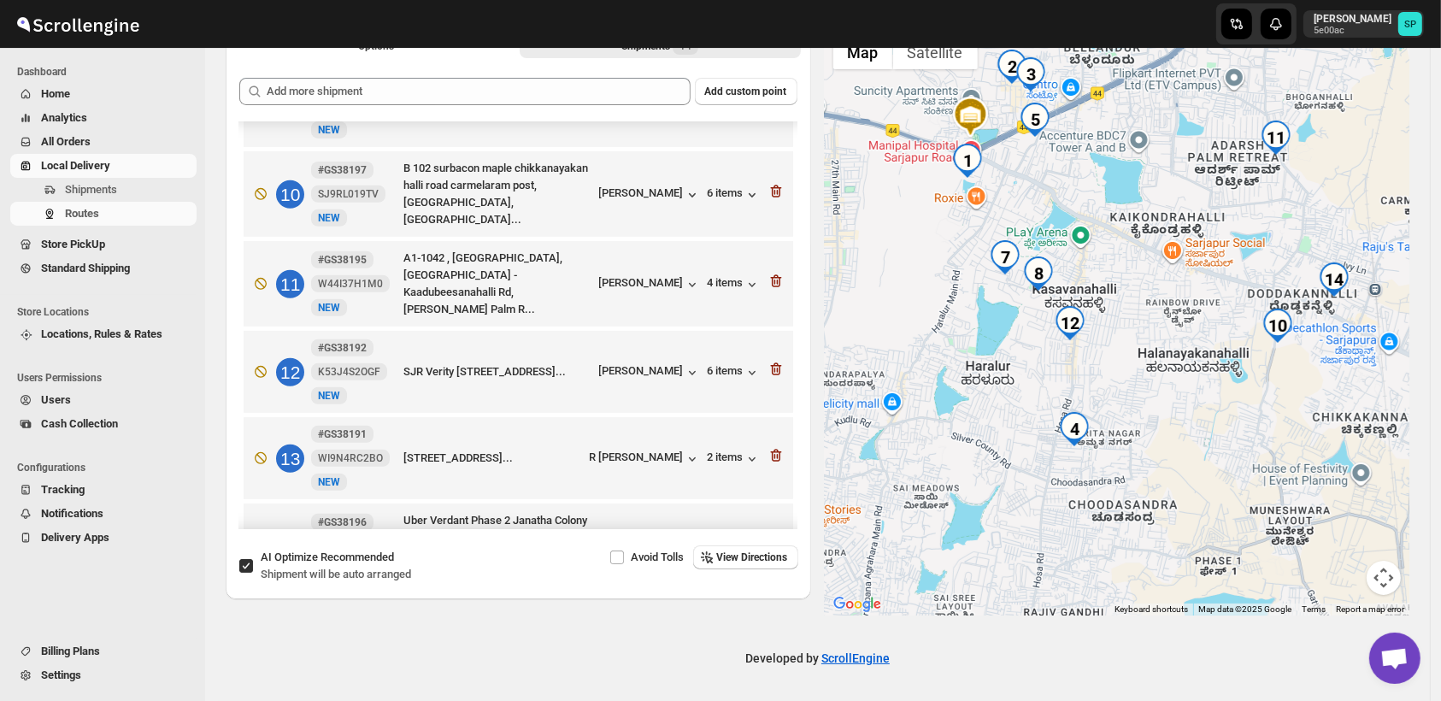
drag, startPoint x: 1145, startPoint y: 426, endPoint x: 1173, endPoint y: 479, distance: 60.0
click at [1173, 479] on div at bounding box center [1117, 320] width 585 height 589
click at [773, 363] on icon "button" at bounding box center [775, 369] width 11 height 13
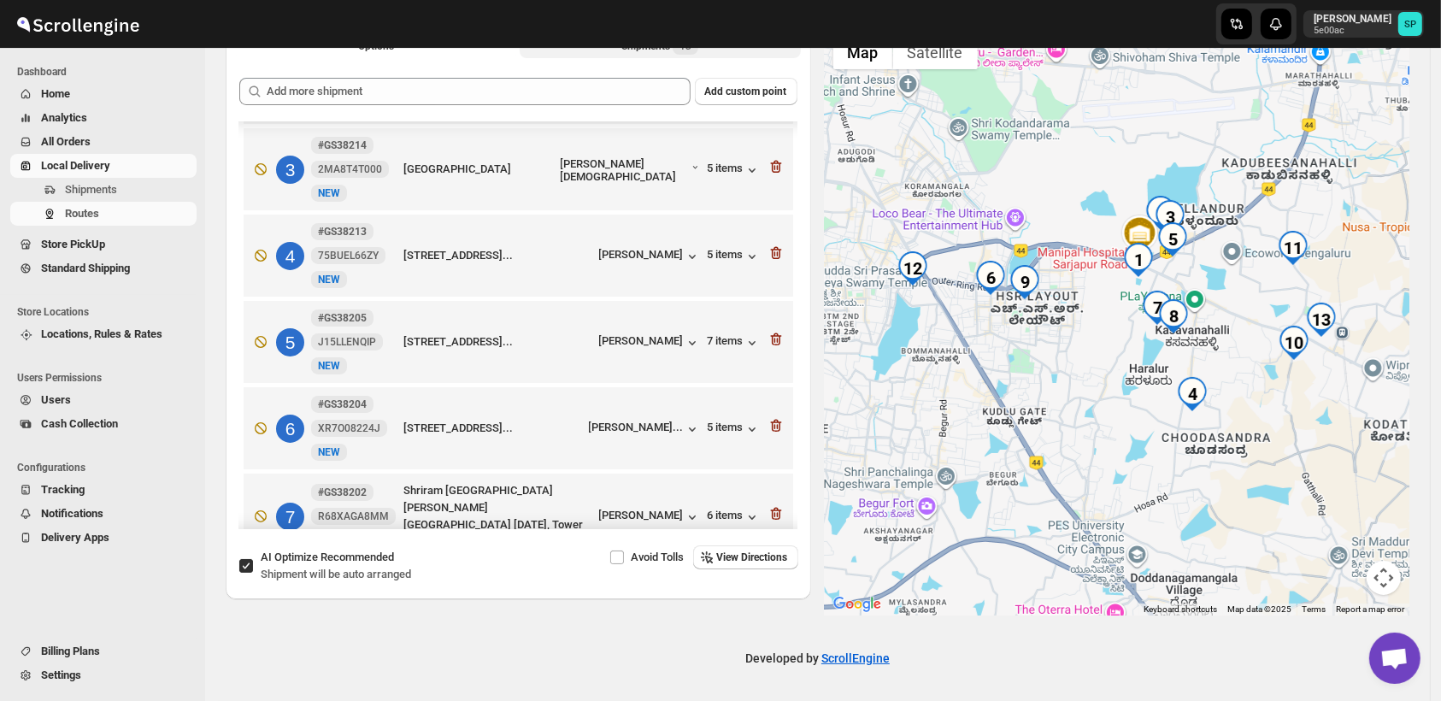
scroll to position [67, 0]
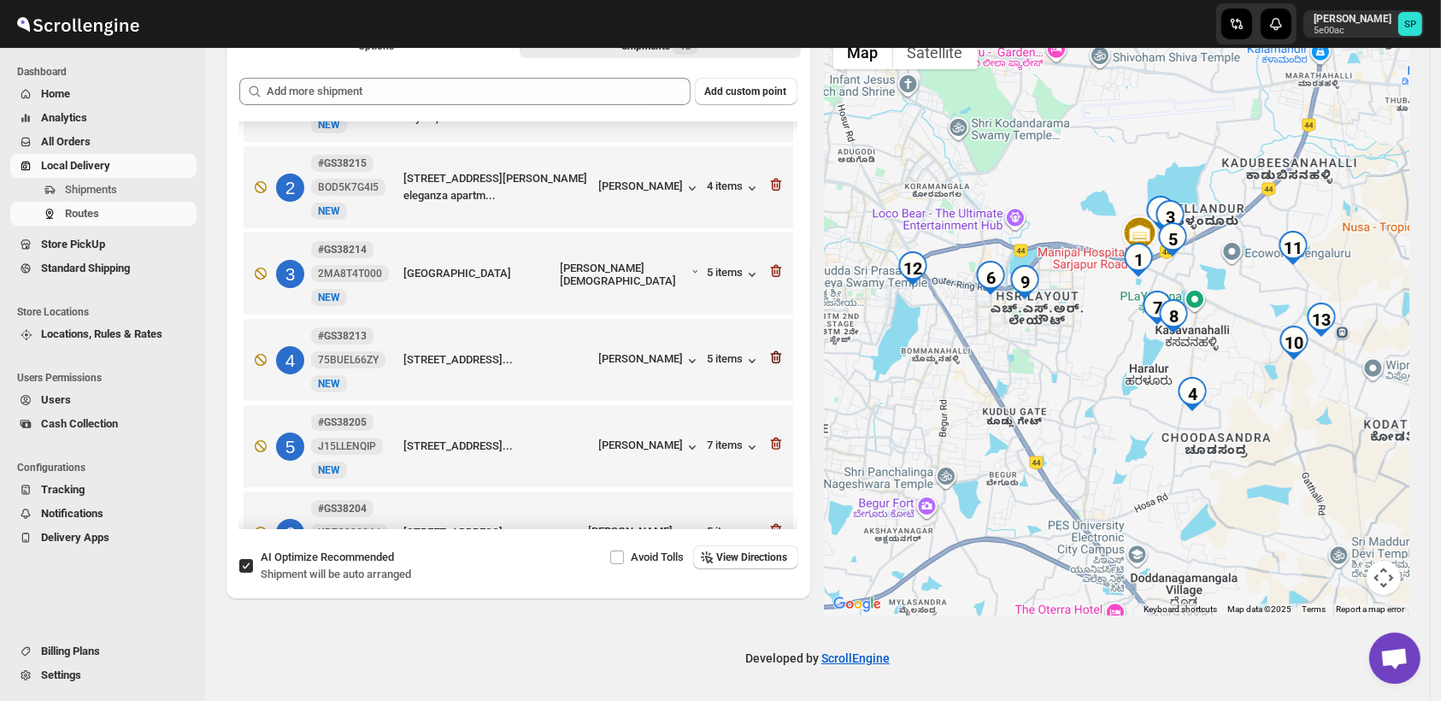
click at [768, 359] on icon "button" at bounding box center [776, 357] width 17 height 17
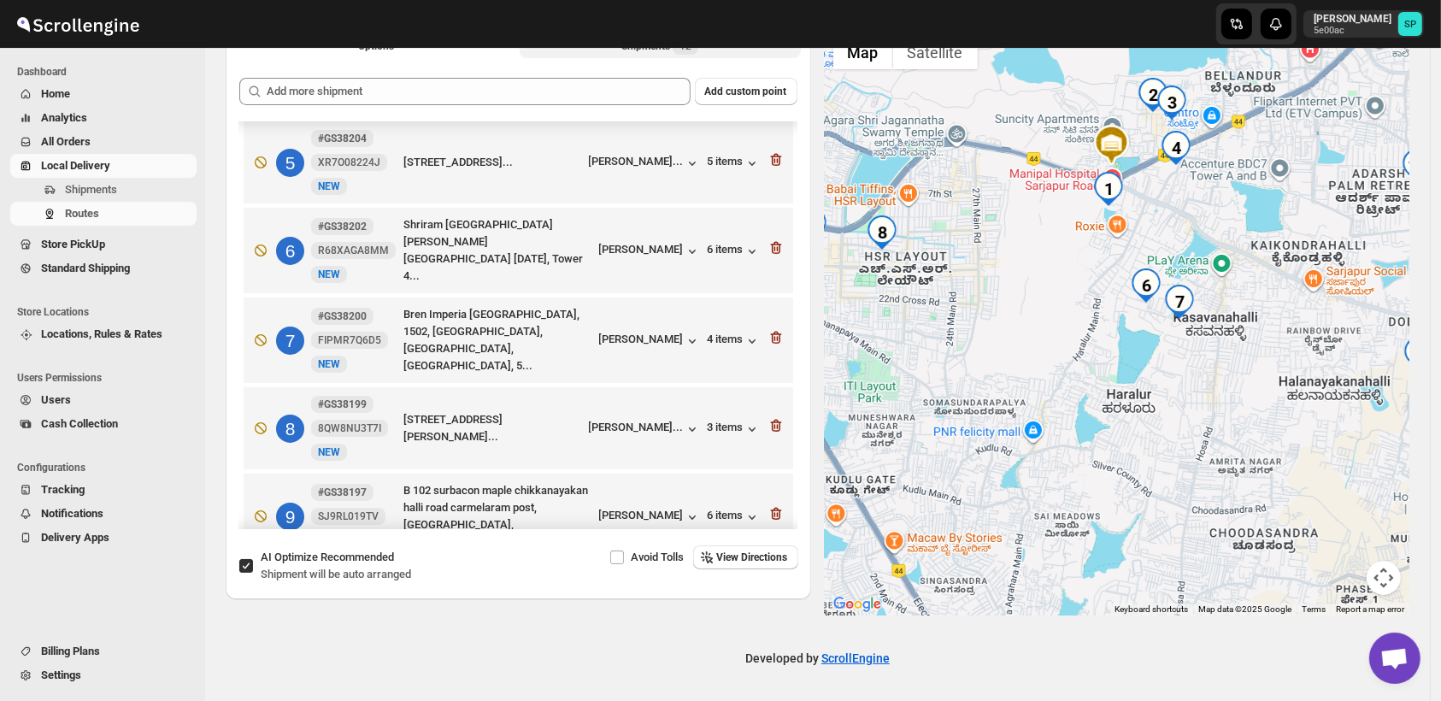
scroll to position [351, 0]
click at [653, 256] on div "[PERSON_NAME]" at bounding box center [650, 250] width 102 height 17
click at [646, 335] on div "[PERSON_NAME]" at bounding box center [650, 340] width 102 height 17
click at [717, 338] on div "4 items" at bounding box center [734, 340] width 53 height 17
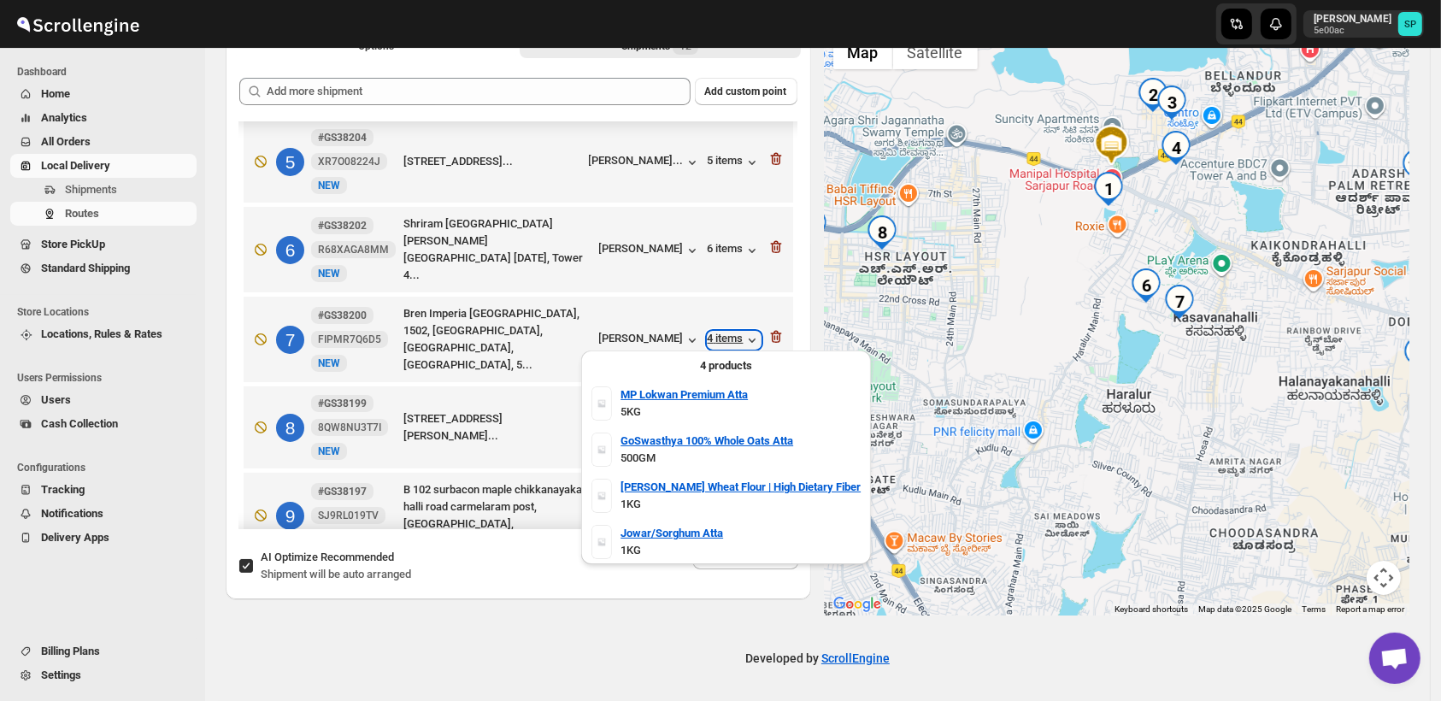
click at [717, 338] on div "4 items" at bounding box center [734, 340] width 53 height 17
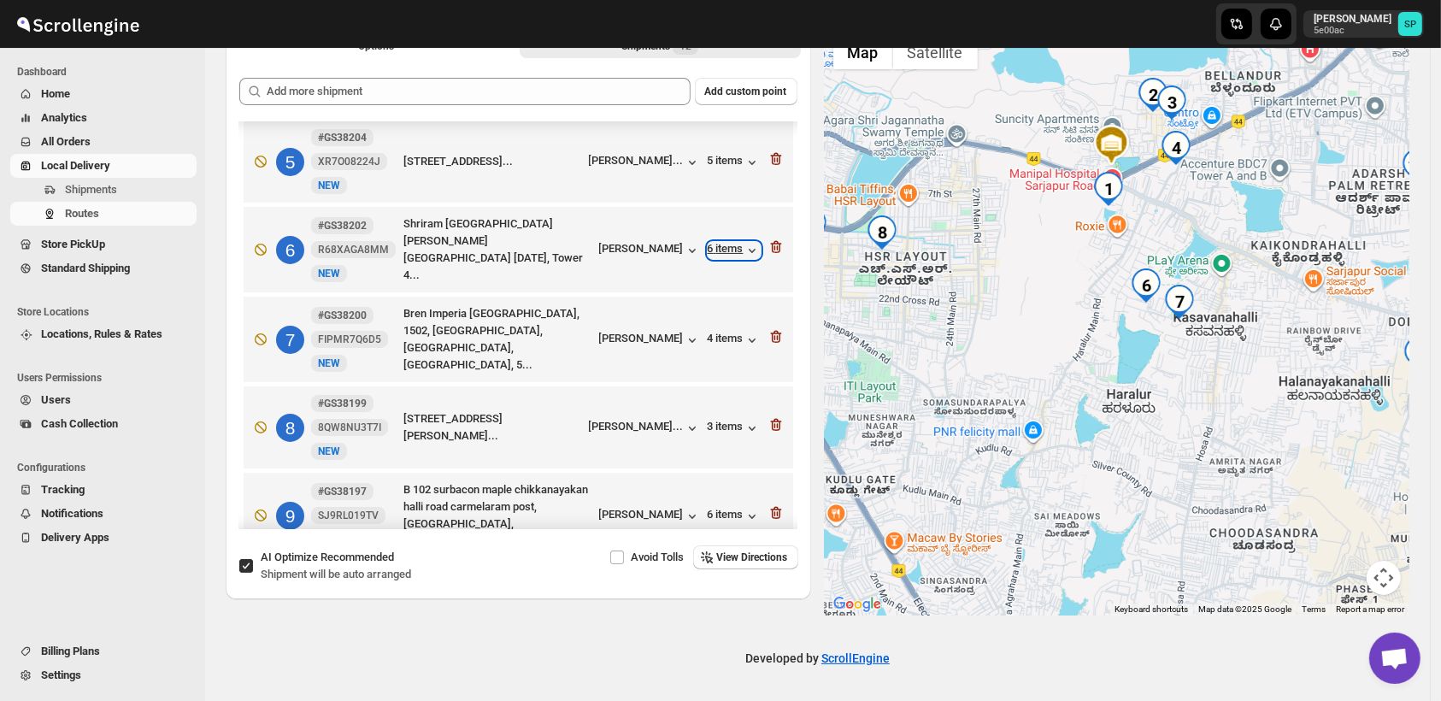
click at [718, 245] on div "6 items" at bounding box center [734, 250] width 53 height 17
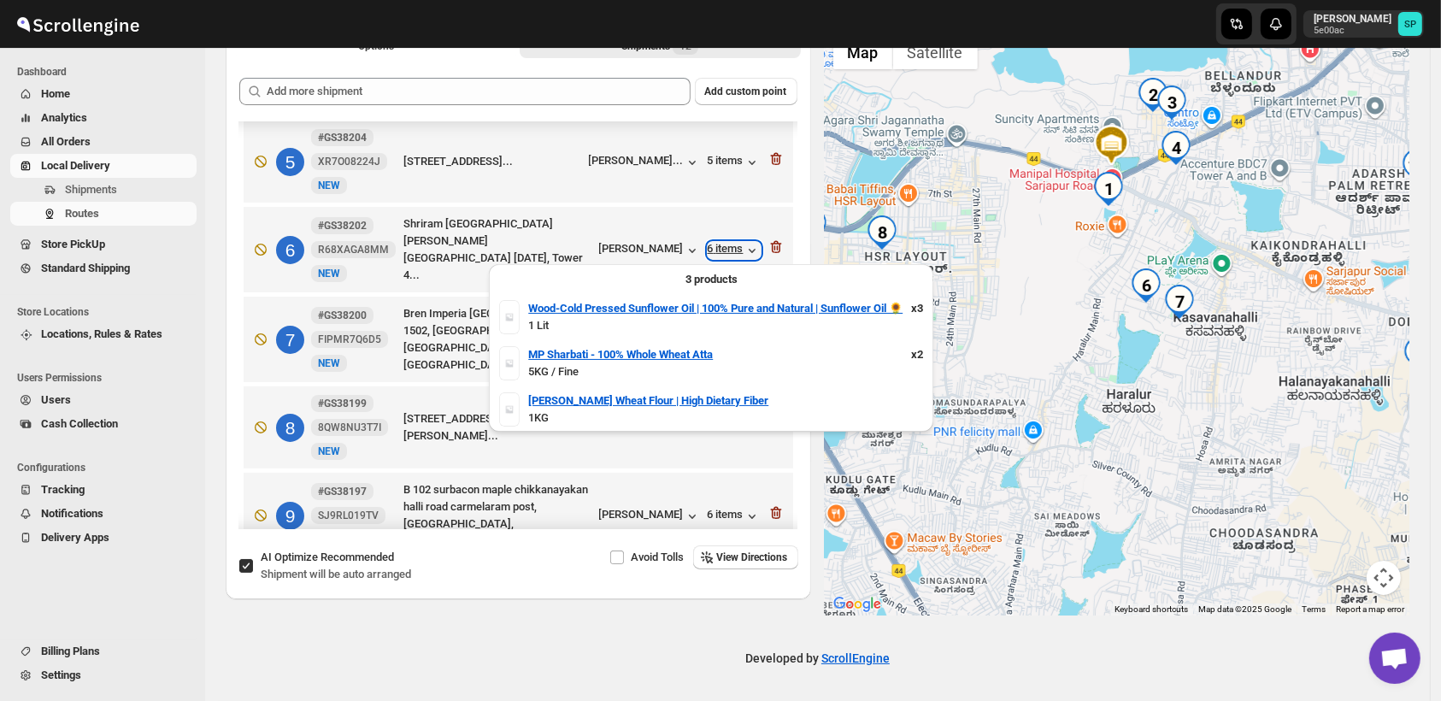
click at [718, 245] on div "6 items" at bounding box center [734, 250] width 53 height 17
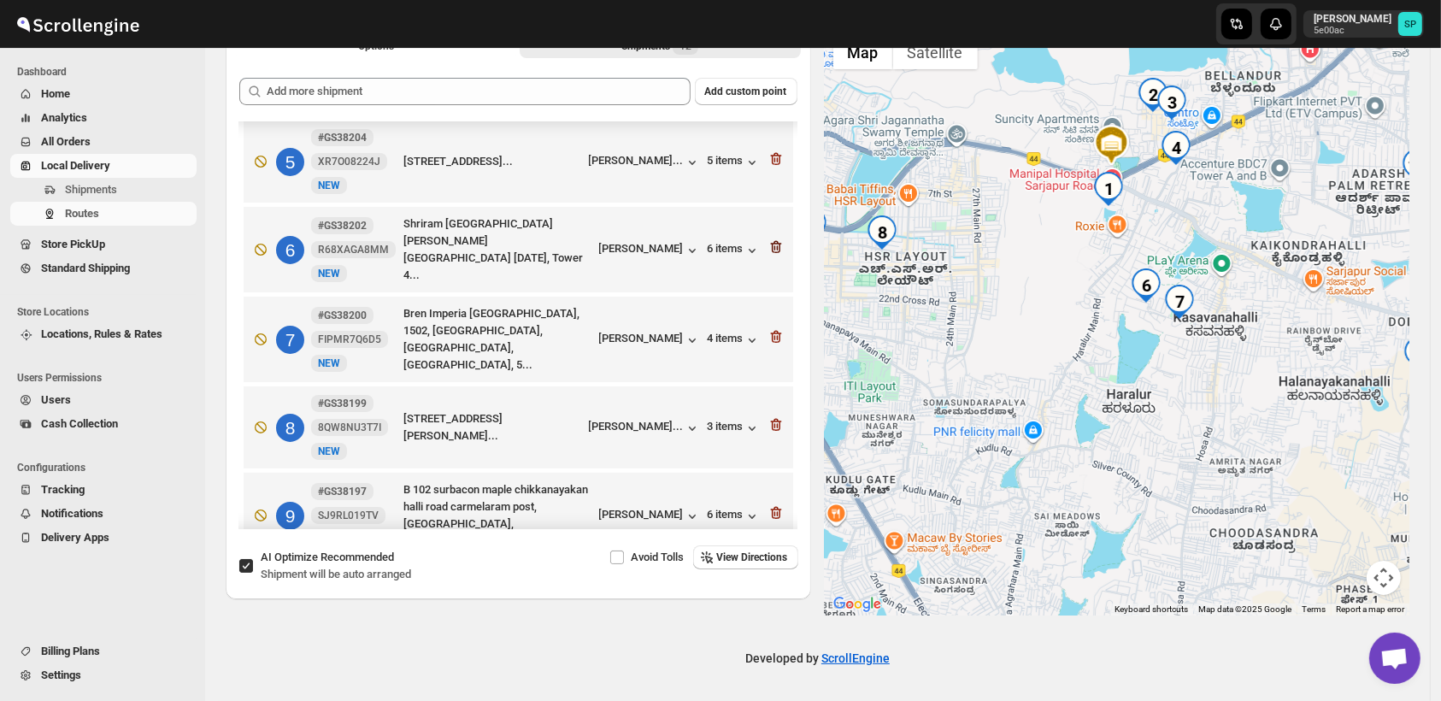
click at [776, 250] on icon "button" at bounding box center [777, 247] width 2 height 5
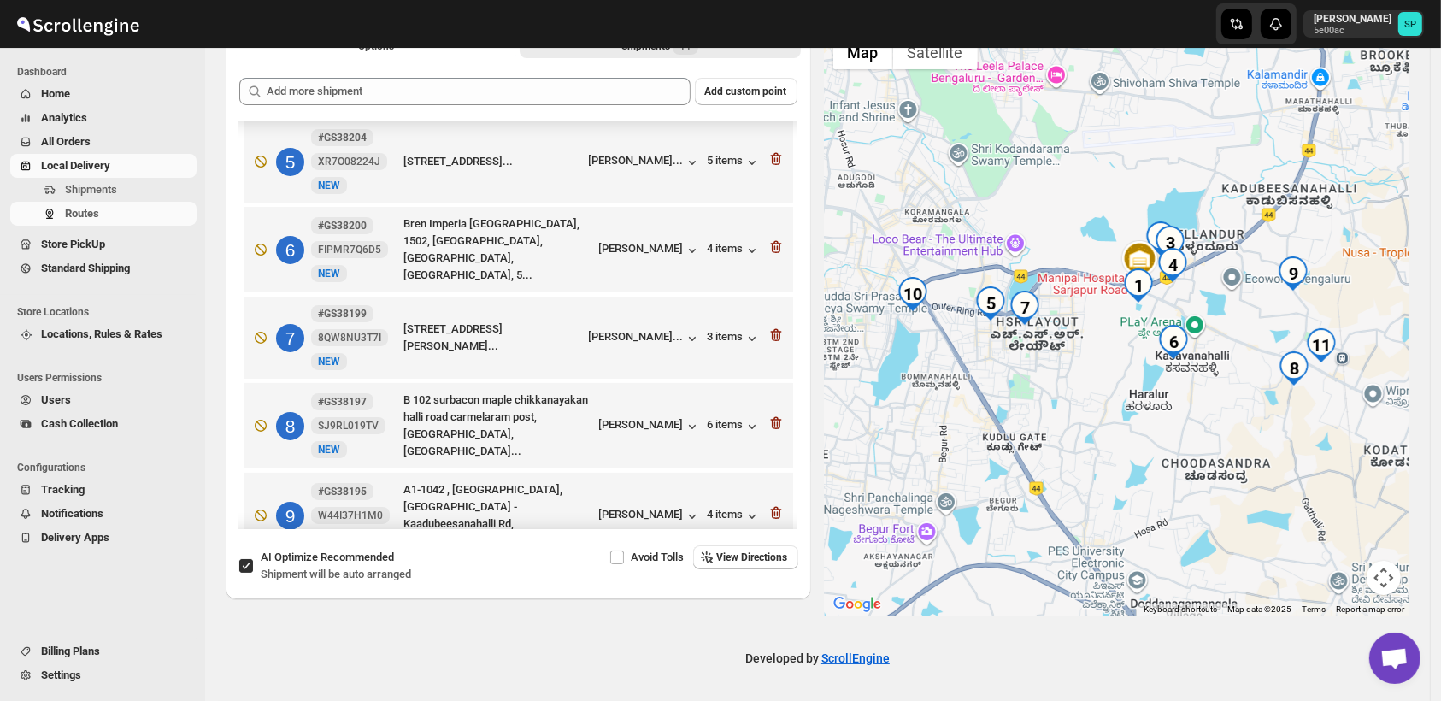
click at [776, 250] on icon "button" at bounding box center [777, 247] width 2 height 5
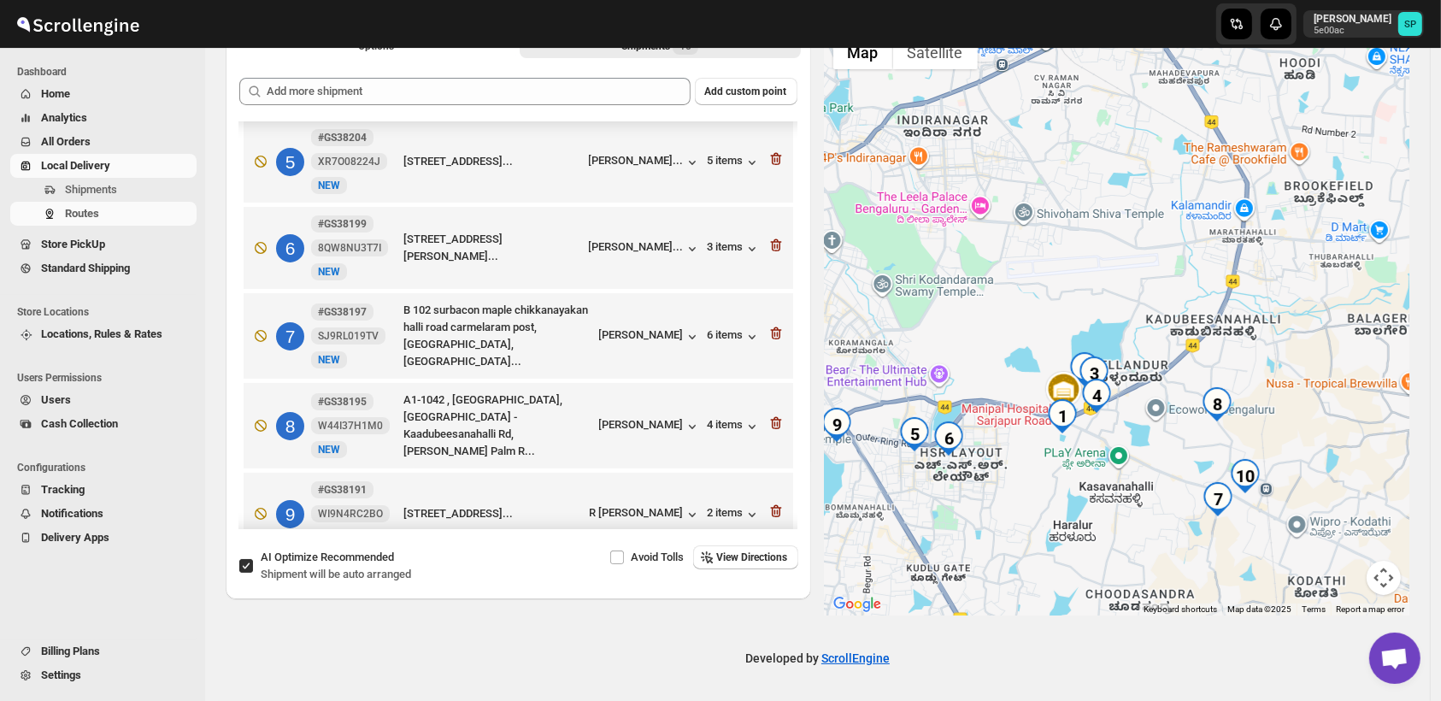
drag, startPoint x: 1200, startPoint y: 409, endPoint x: 1178, endPoint y: 459, distance: 54.3
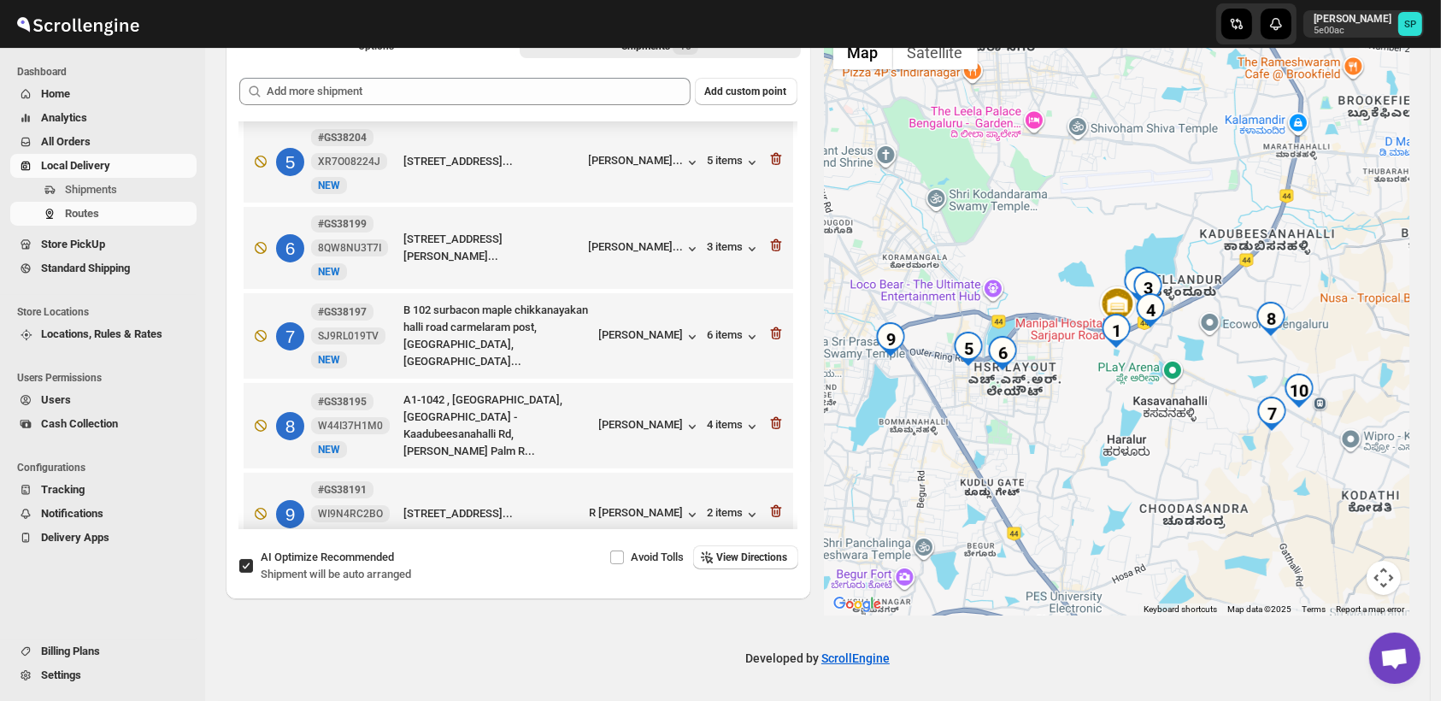
click at [1178, 459] on div at bounding box center [1117, 320] width 585 height 589
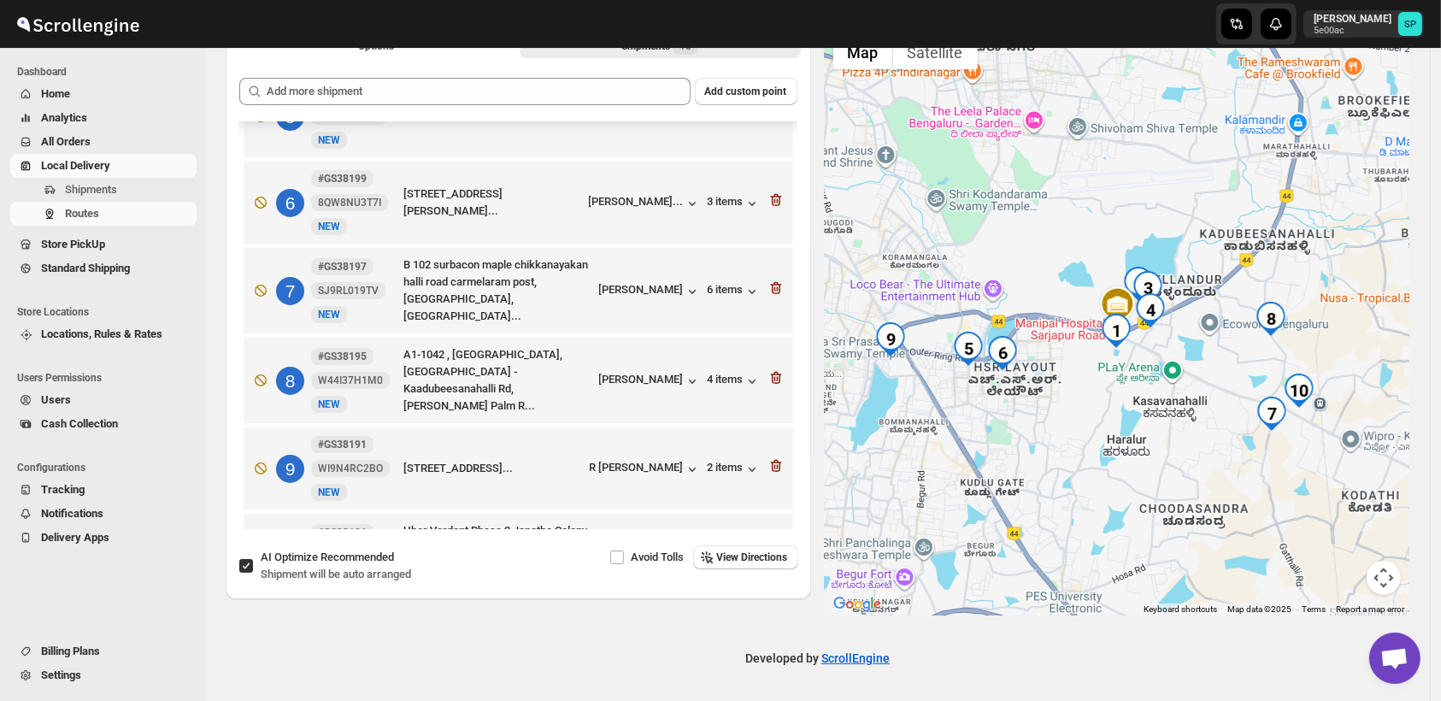
scroll to position [471, 0]
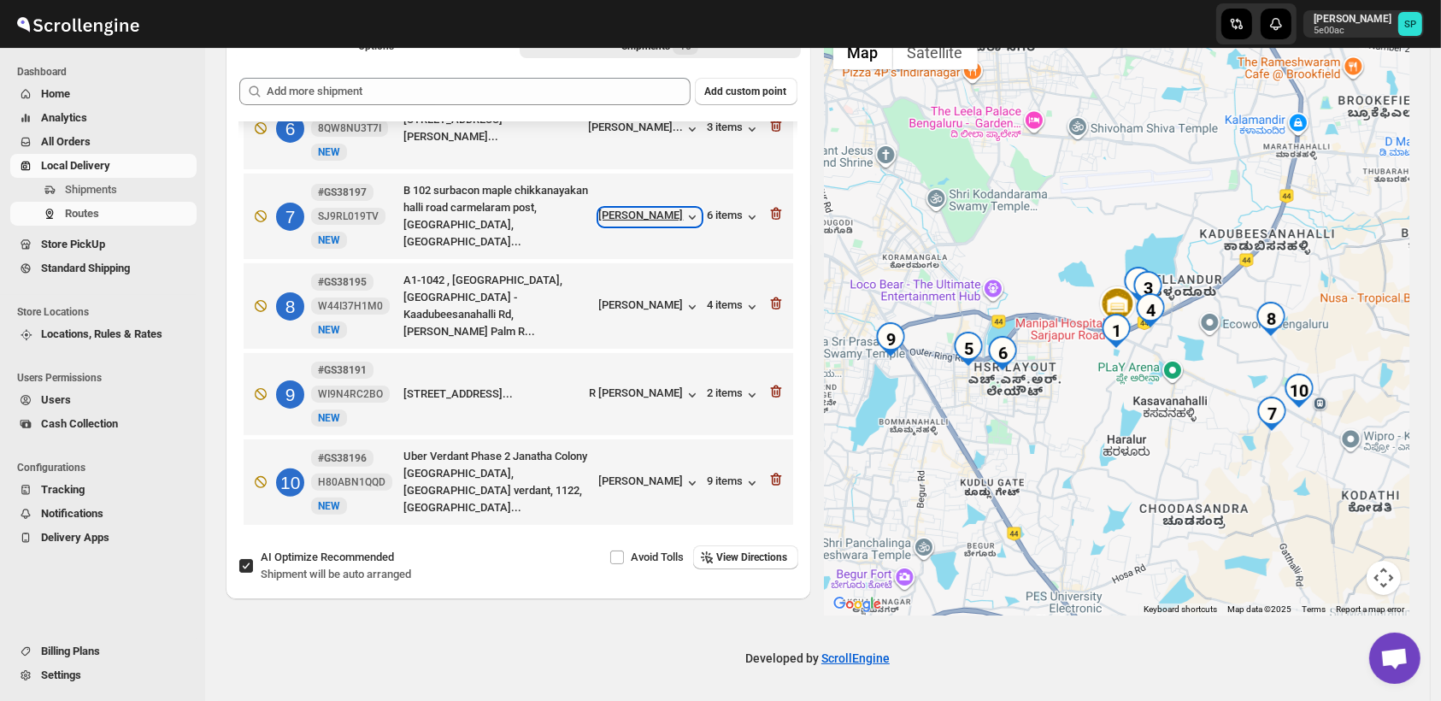
click at [647, 219] on div "[PERSON_NAME]" at bounding box center [650, 217] width 102 height 17
click at [648, 485] on div "[PERSON_NAME]" at bounding box center [650, 482] width 102 height 17
click at [725, 481] on div "9 items" at bounding box center [734, 482] width 53 height 17
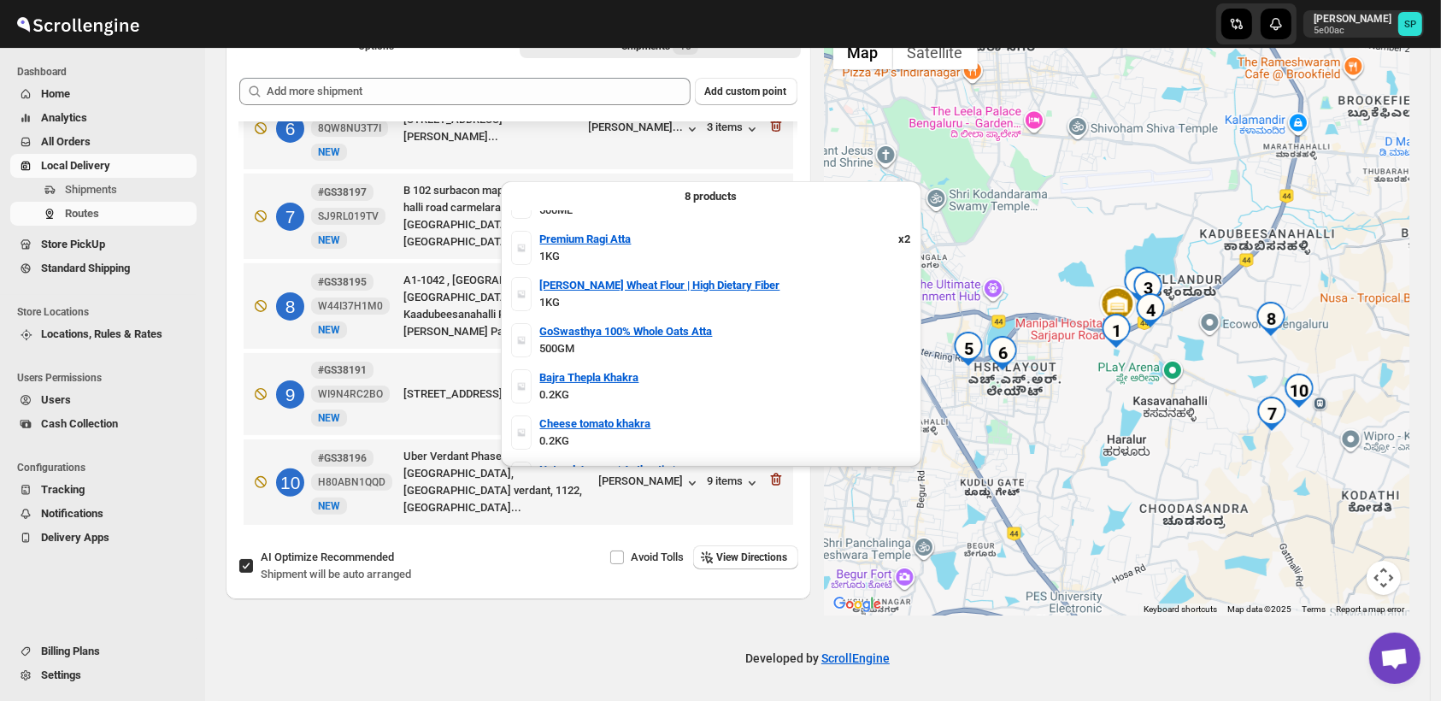
scroll to position [0, 0]
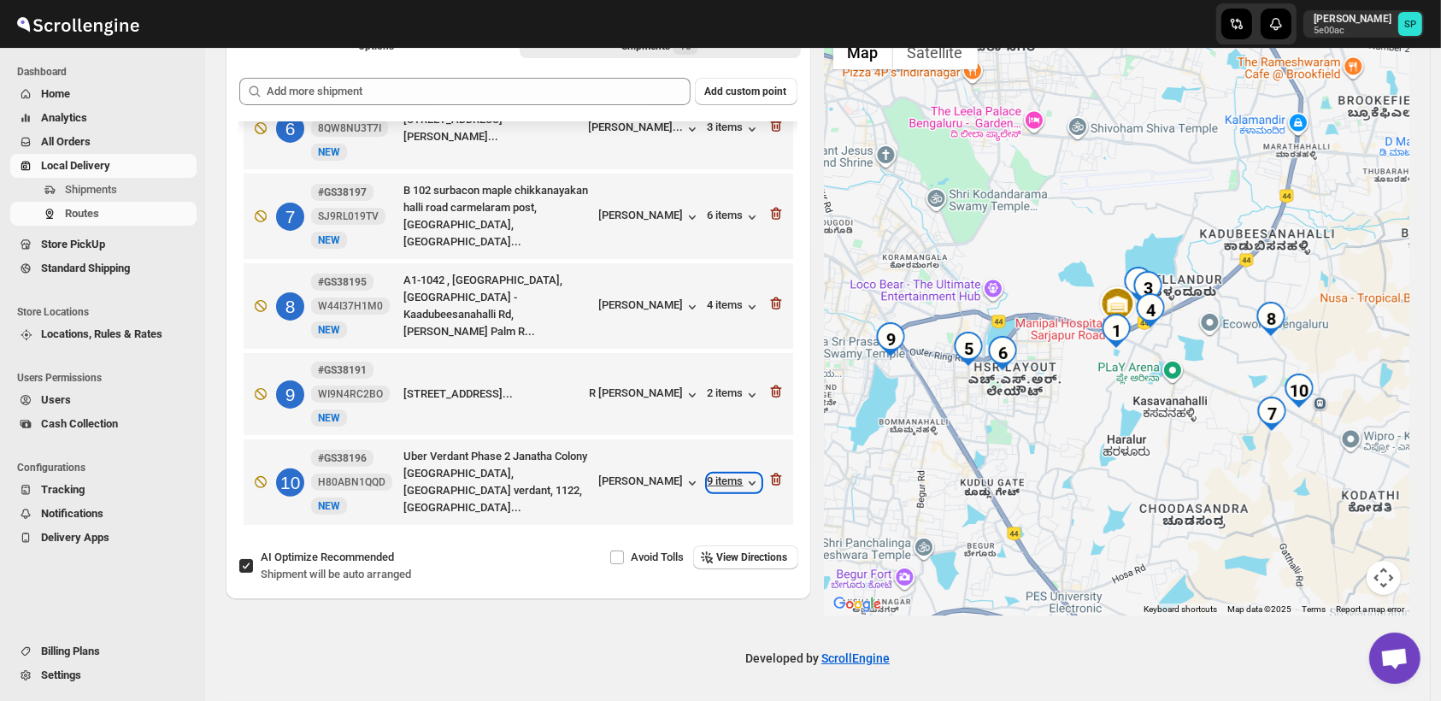
click at [718, 479] on div "9 items" at bounding box center [734, 482] width 53 height 17
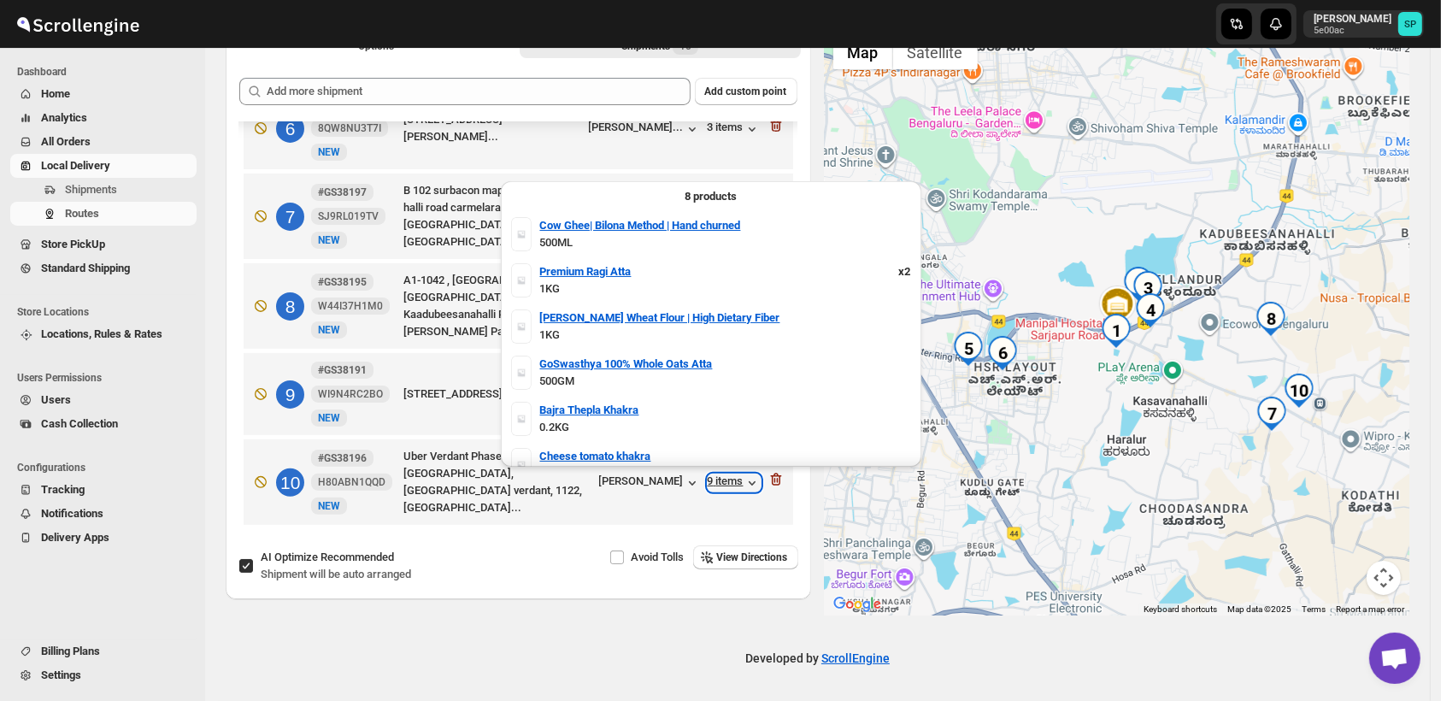
click at [718, 479] on div "9 items" at bounding box center [734, 482] width 53 height 17
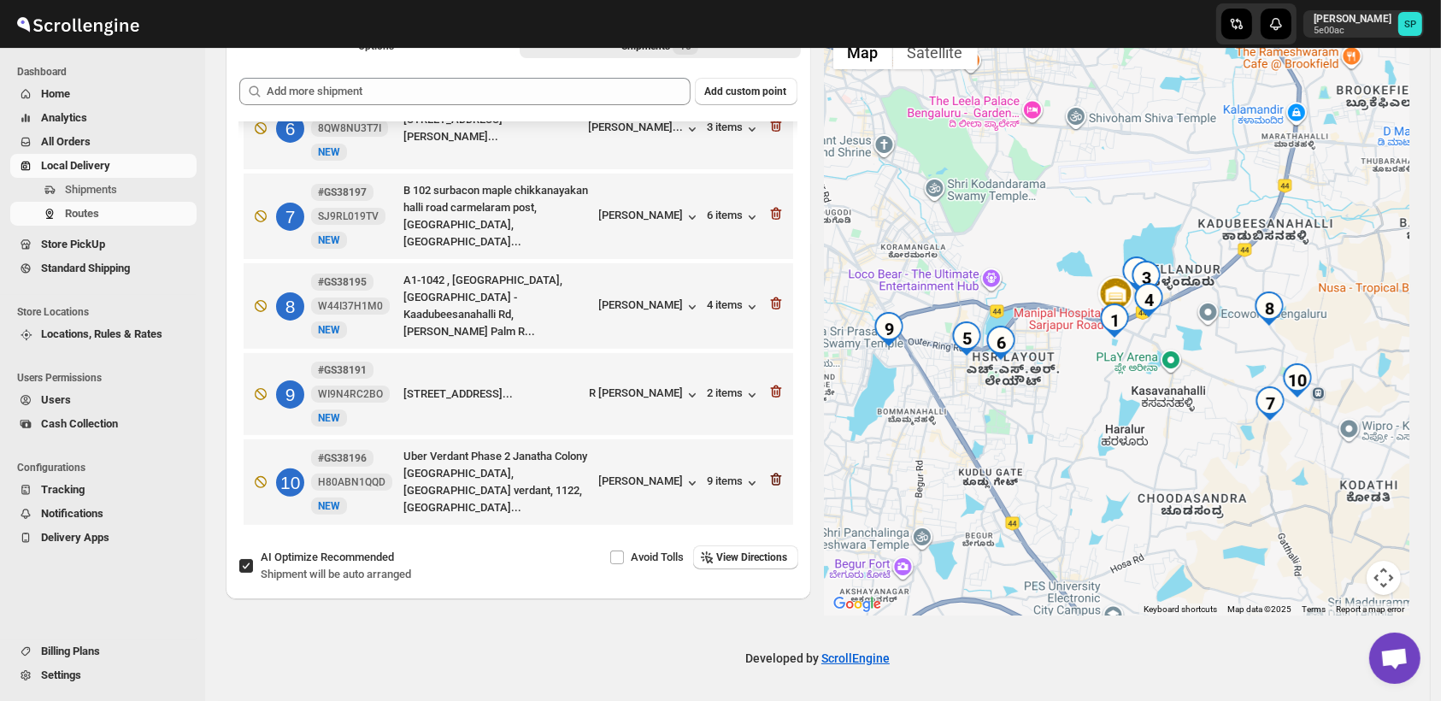
click at [773, 471] on icon "button" at bounding box center [776, 479] width 17 height 17
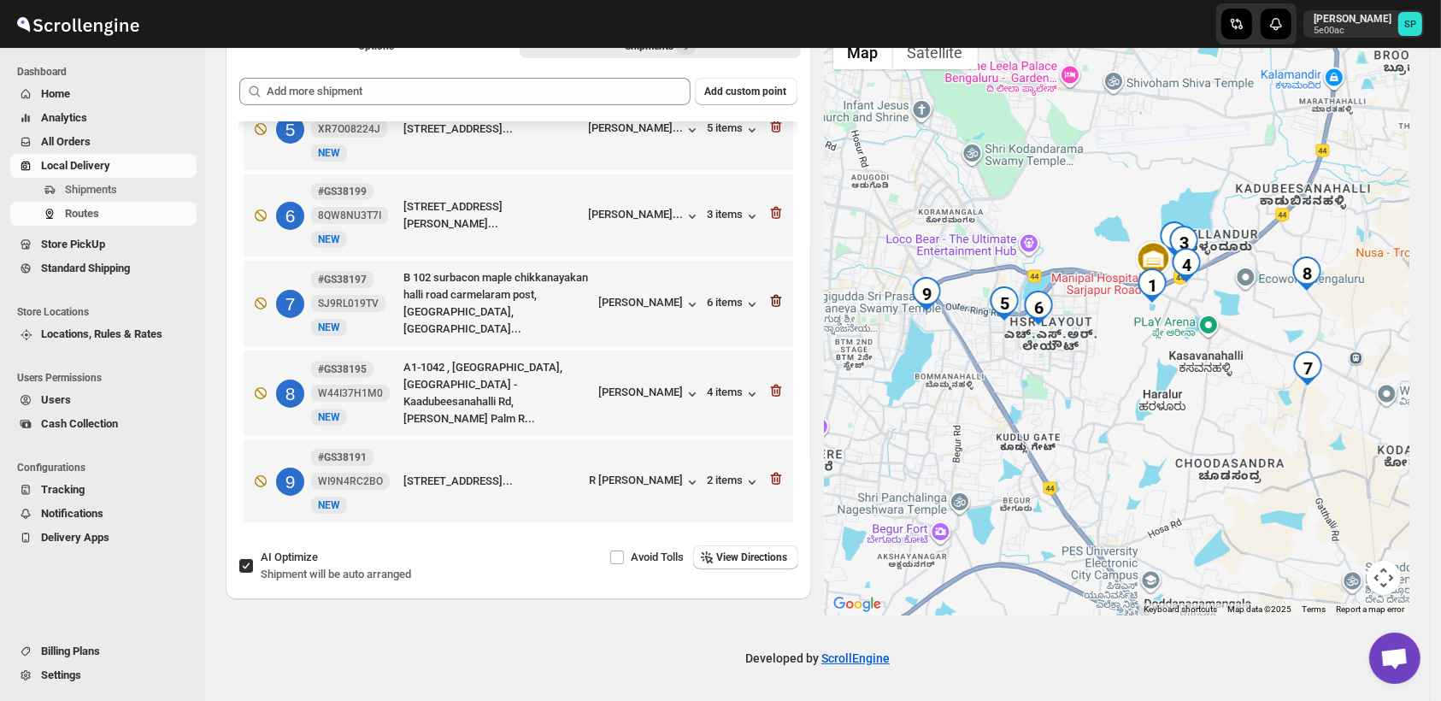
click at [770, 306] on icon "button" at bounding box center [775, 301] width 11 height 13
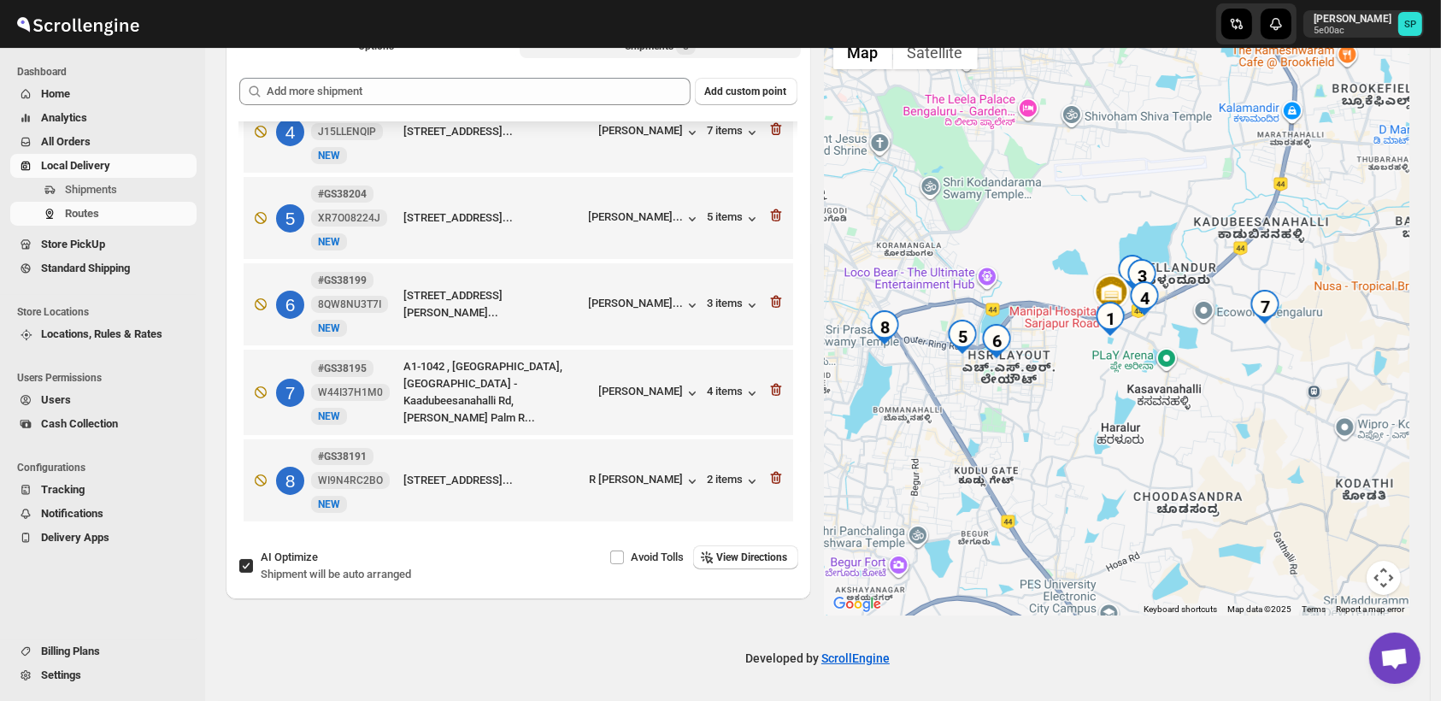
scroll to position [297, 0]
click at [642, 307] on div "[PERSON_NAME]..." at bounding box center [636, 302] width 95 height 13
click at [662, 219] on div "[PERSON_NAME]..." at bounding box center [636, 215] width 95 height 13
click at [629, 302] on div "[PERSON_NAME]..." at bounding box center [636, 302] width 95 height 13
click at [650, 218] on div "[PERSON_NAME]..." at bounding box center [636, 215] width 95 height 13
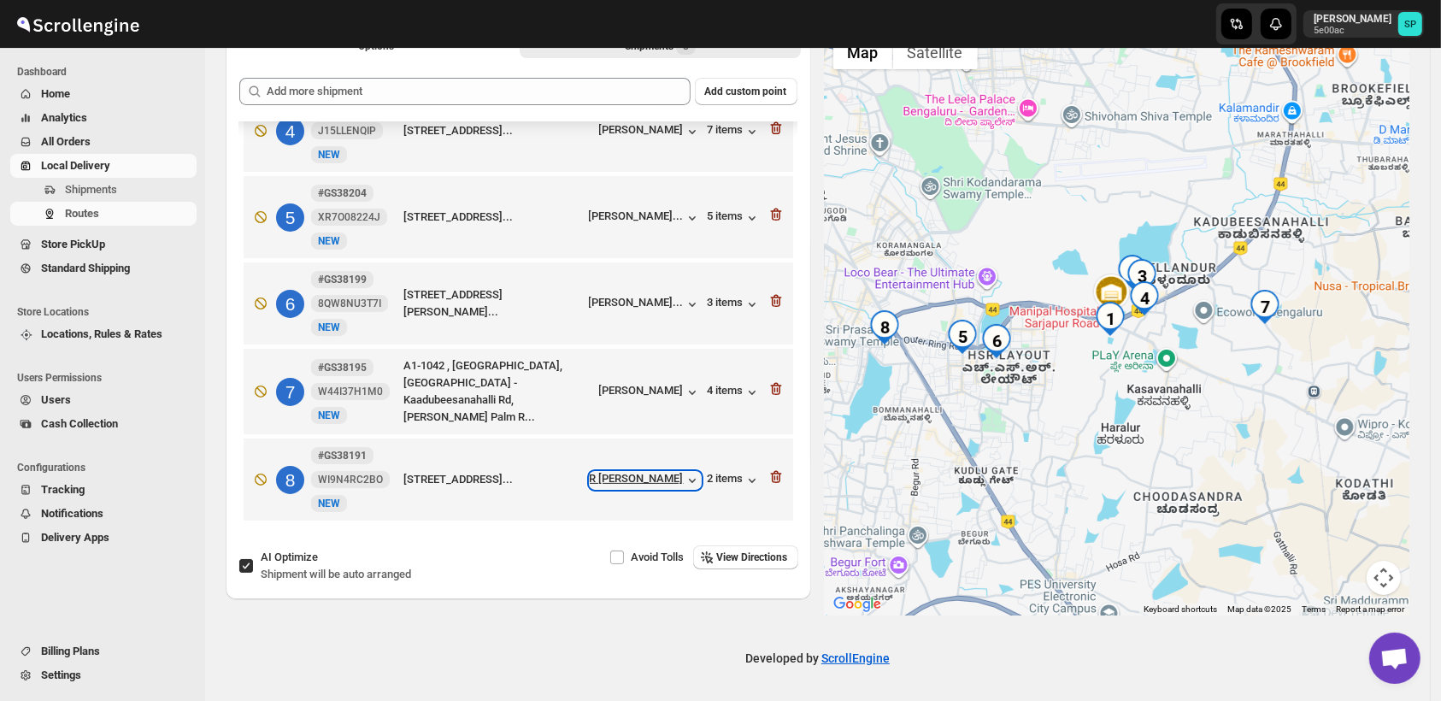
click at [661, 478] on div "R [PERSON_NAME]" at bounding box center [645, 480] width 111 height 17
click at [771, 472] on icon "button" at bounding box center [776, 476] width 17 height 17
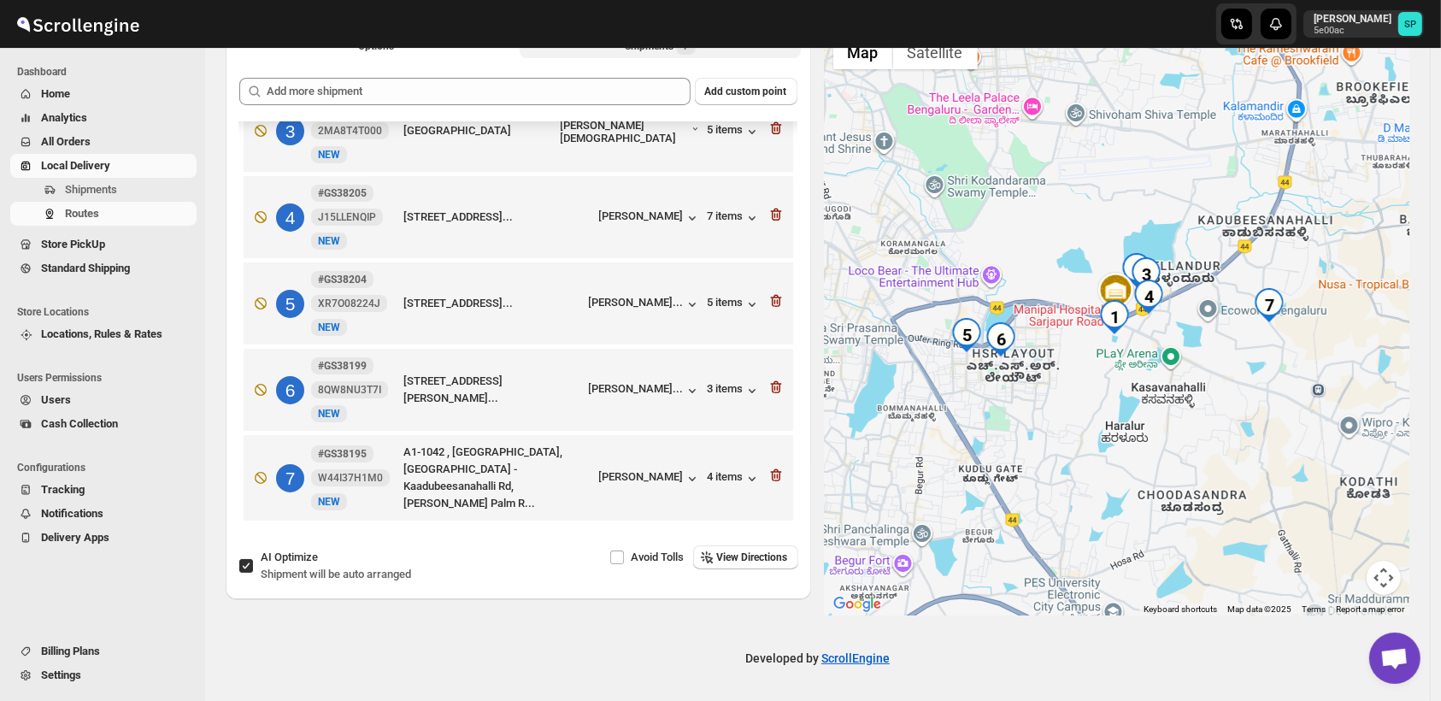
scroll to position [210, 0]
click at [768, 393] on icon "button" at bounding box center [776, 387] width 17 height 17
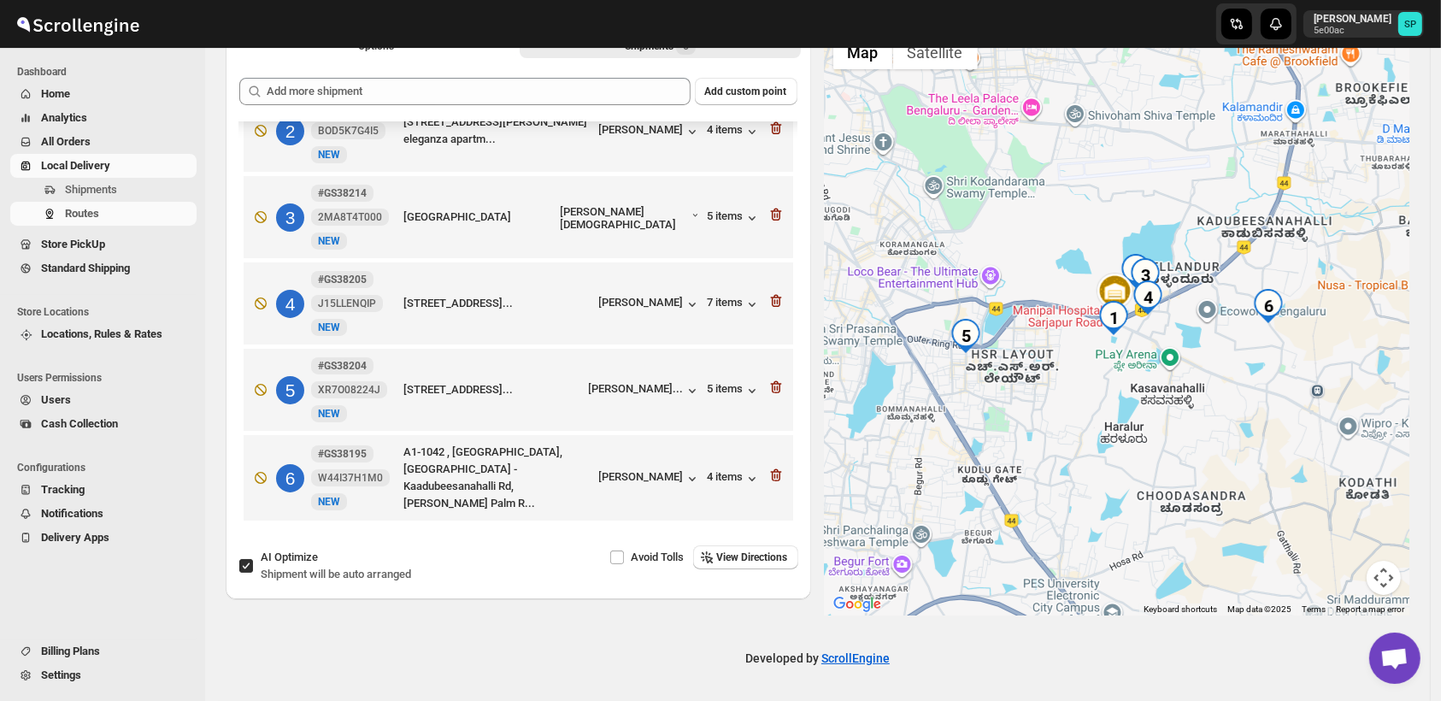
click at [768, 393] on icon "button" at bounding box center [776, 387] width 17 height 17
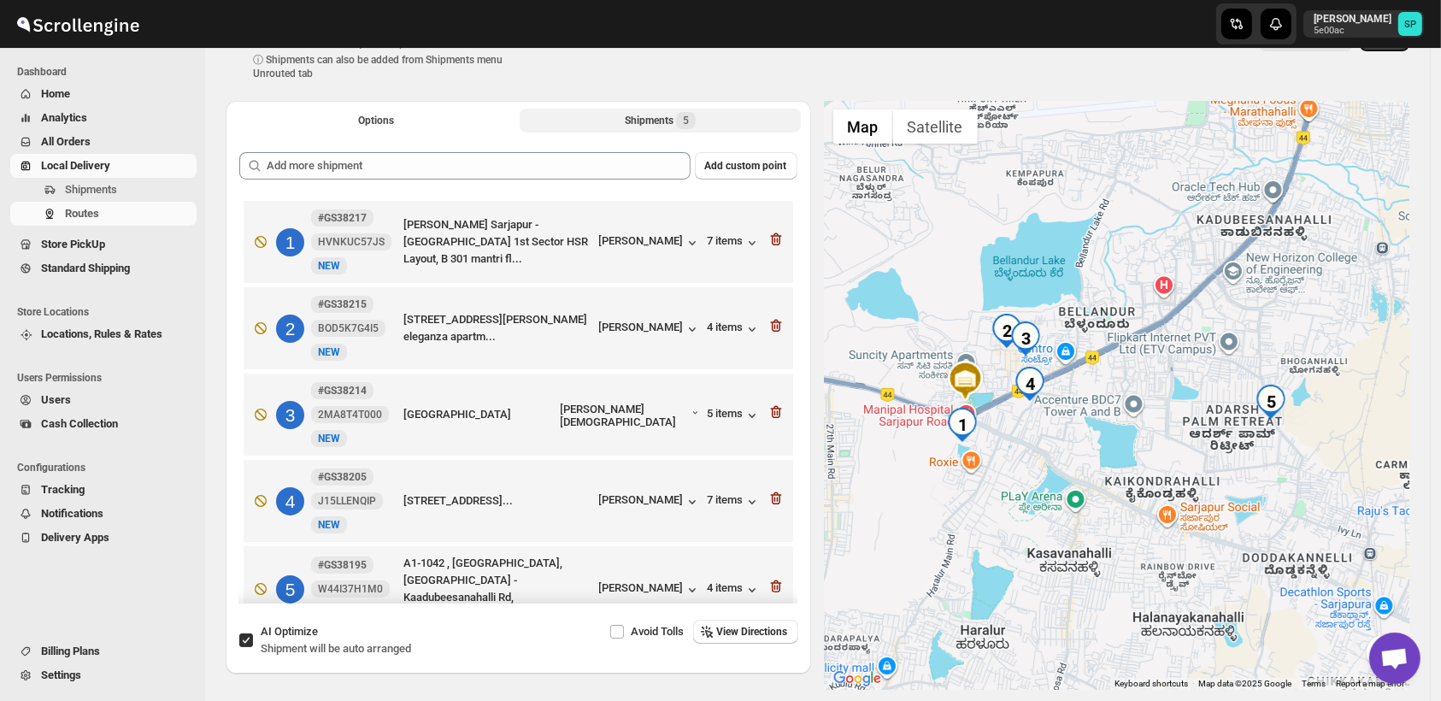
scroll to position [21, 0]
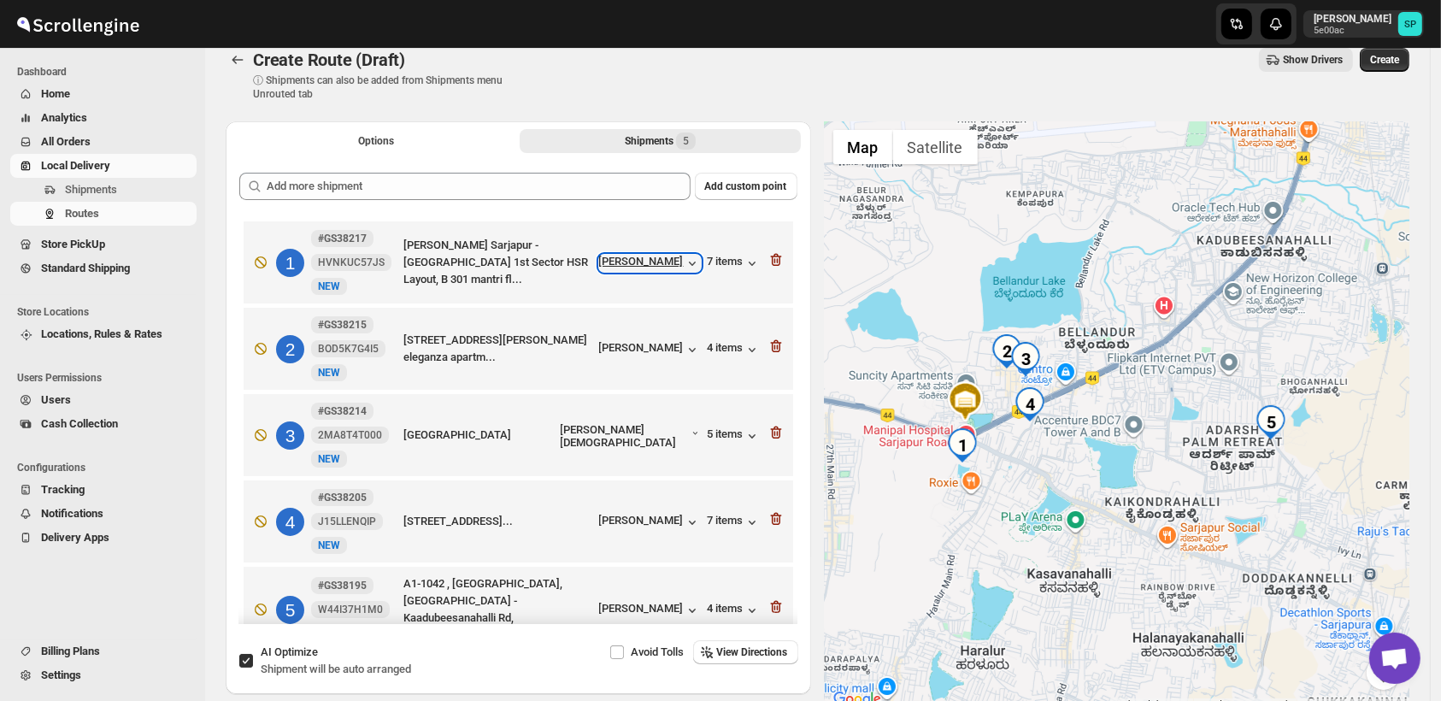
click at [645, 255] on div "[PERSON_NAME]" at bounding box center [650, 263] width 102 height 17
click at [768, 261] on icon "button" at bounding box center [776, 259] width 17 height 17
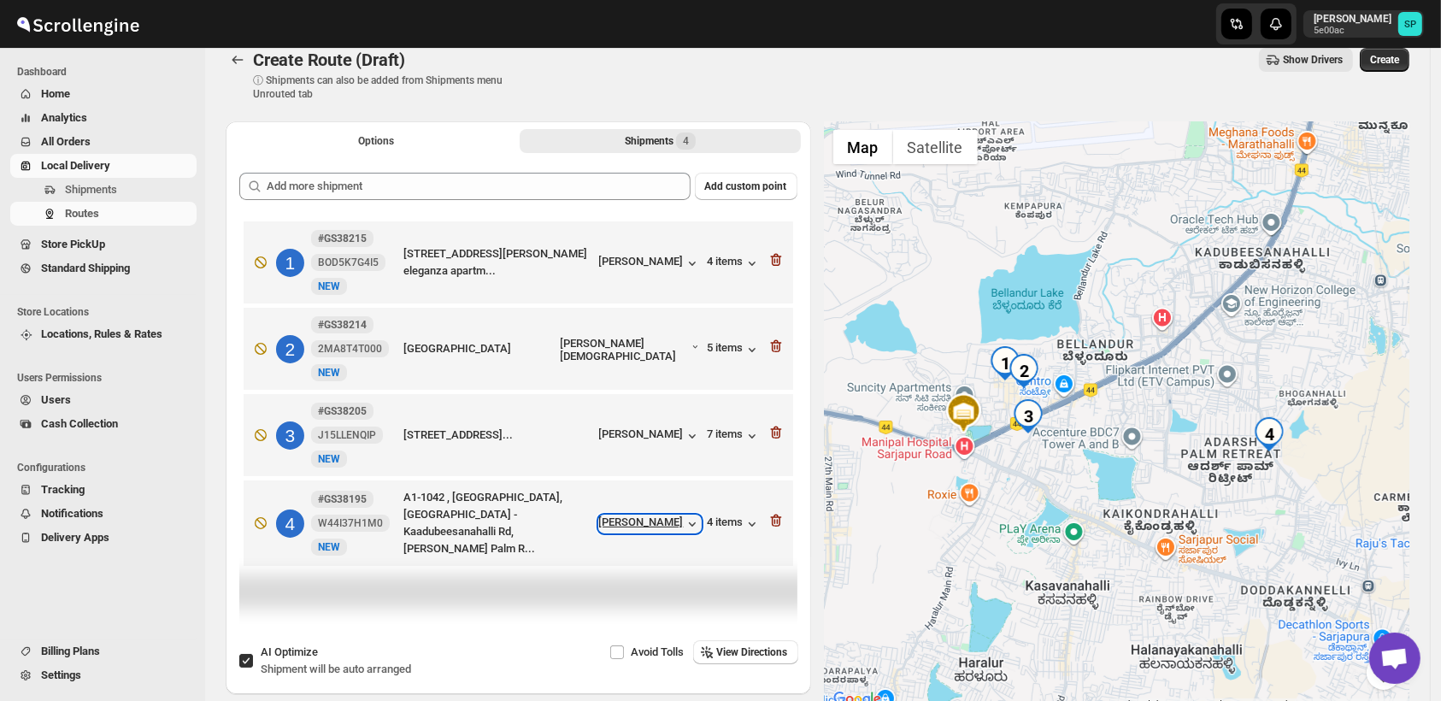
click at [652, 524] on div "[PERSON_NAME]" at bounding box center [650, 523] width 102 height 17
click at [679, 521] on div "[PERSON_NAME]" at bounding box center [650, 523] width 102 height 17
click at [722, 523] on div "4 items" at bounding box center [734, 523] width 53 height 17
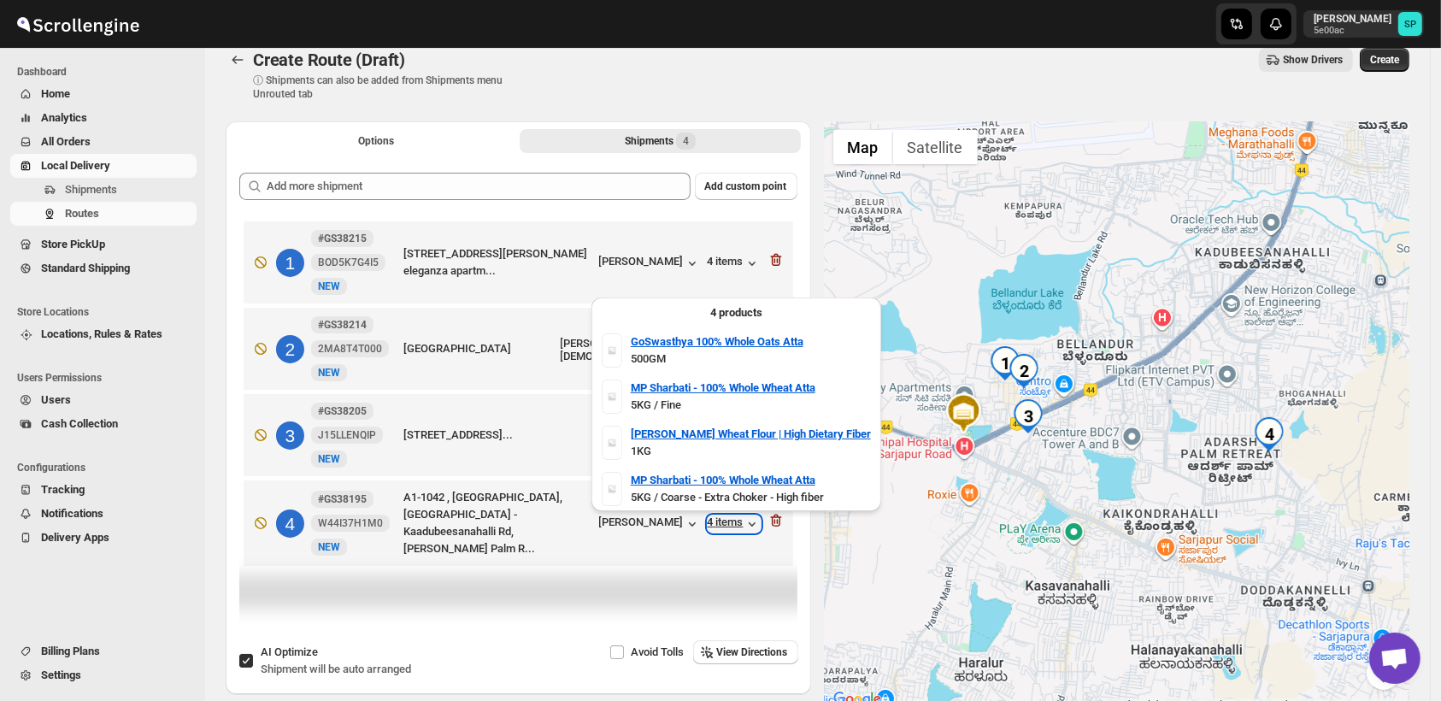
click at [722, 523] on div "4 items" at bounding box center [734, 523] width 53 height 17
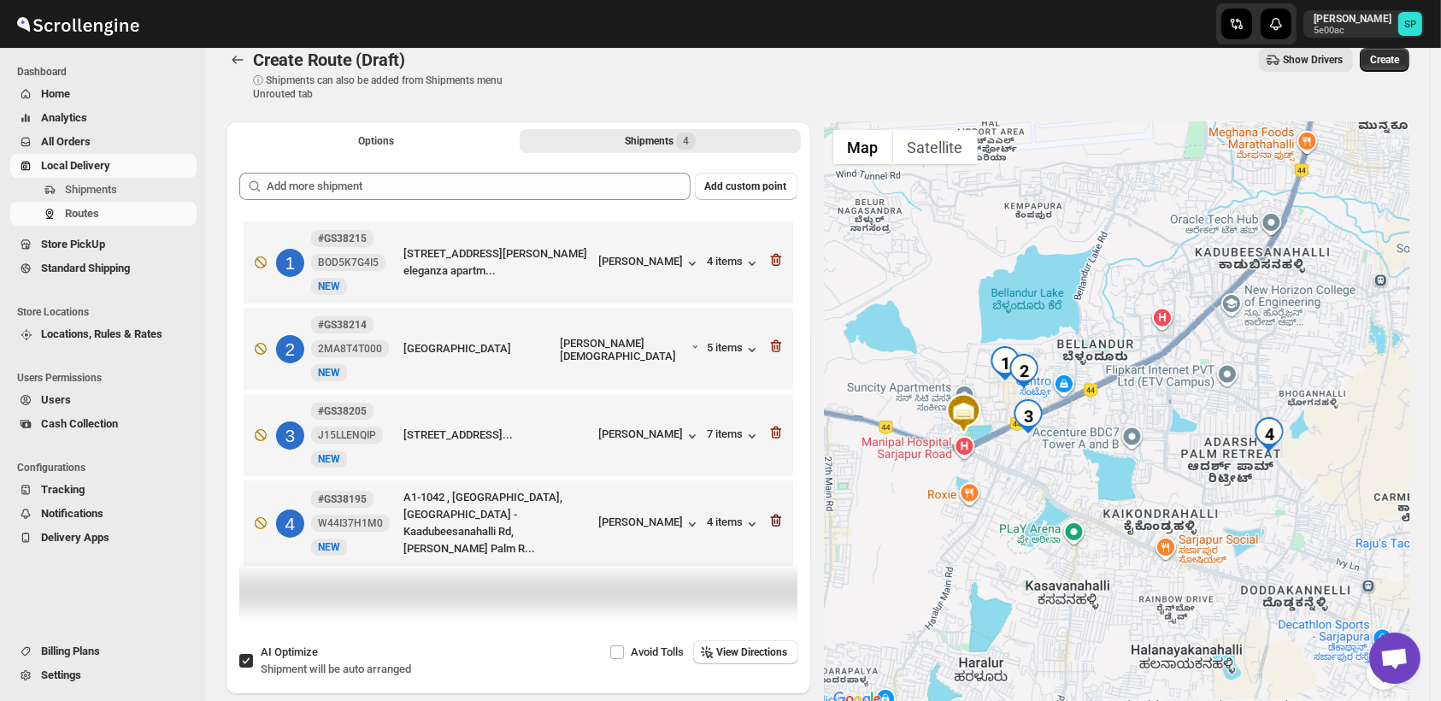
click at [777, 515] on icon "button" at bounding box center [776, 520] width 17 height 17
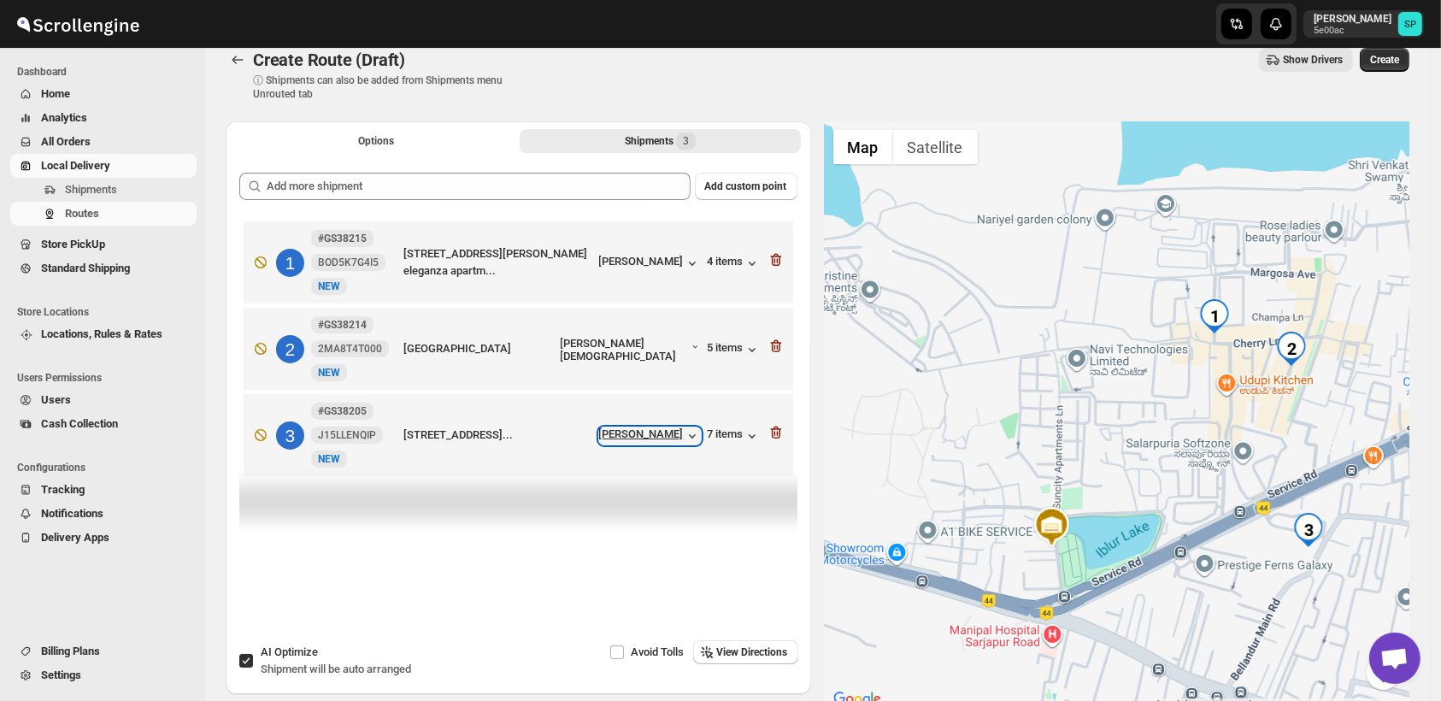
click at [697, 429] on icon "button" at bounding box center [692, 435] width 17 height 17
click at [723, 266] on div "4 items" at bounding box center [734, 263] width 53 height 17
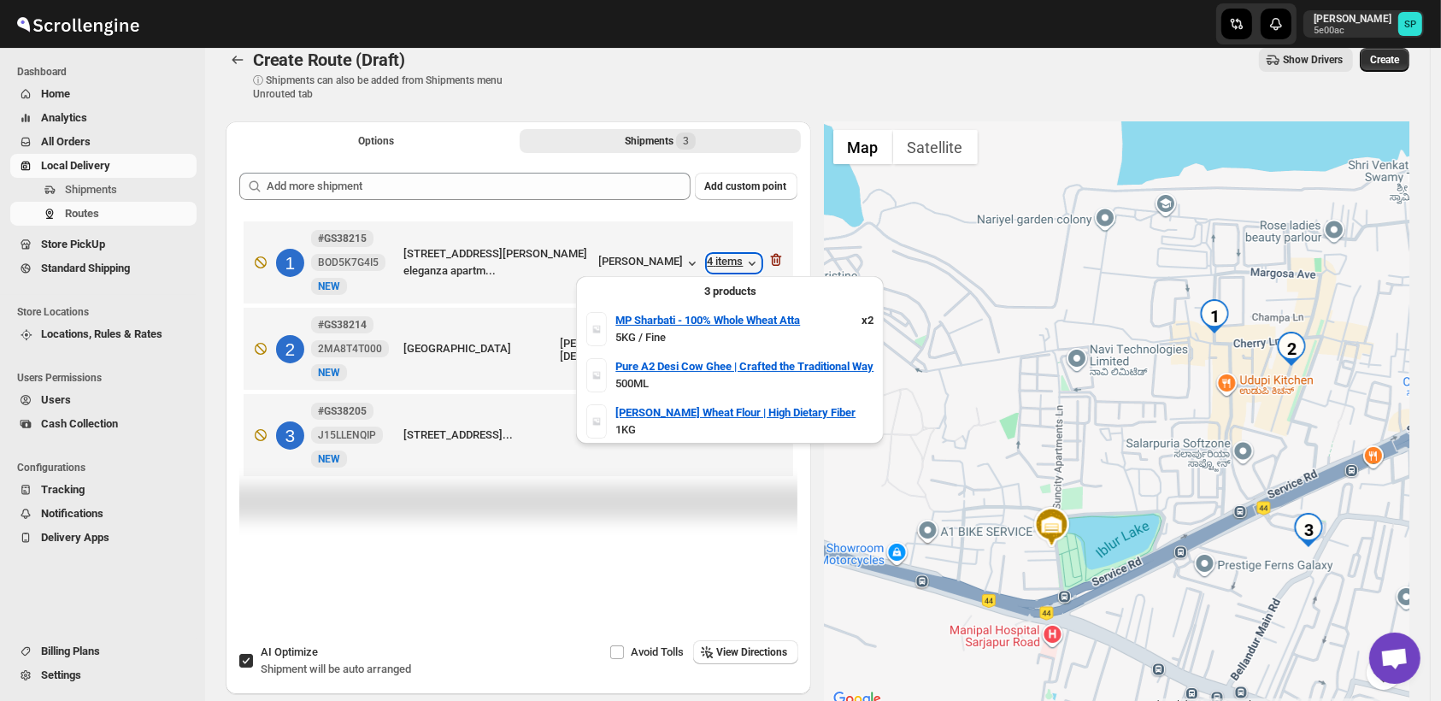
click at [723, 266] on div "4 items" at bounding box center [734, 263] width 53 height 17
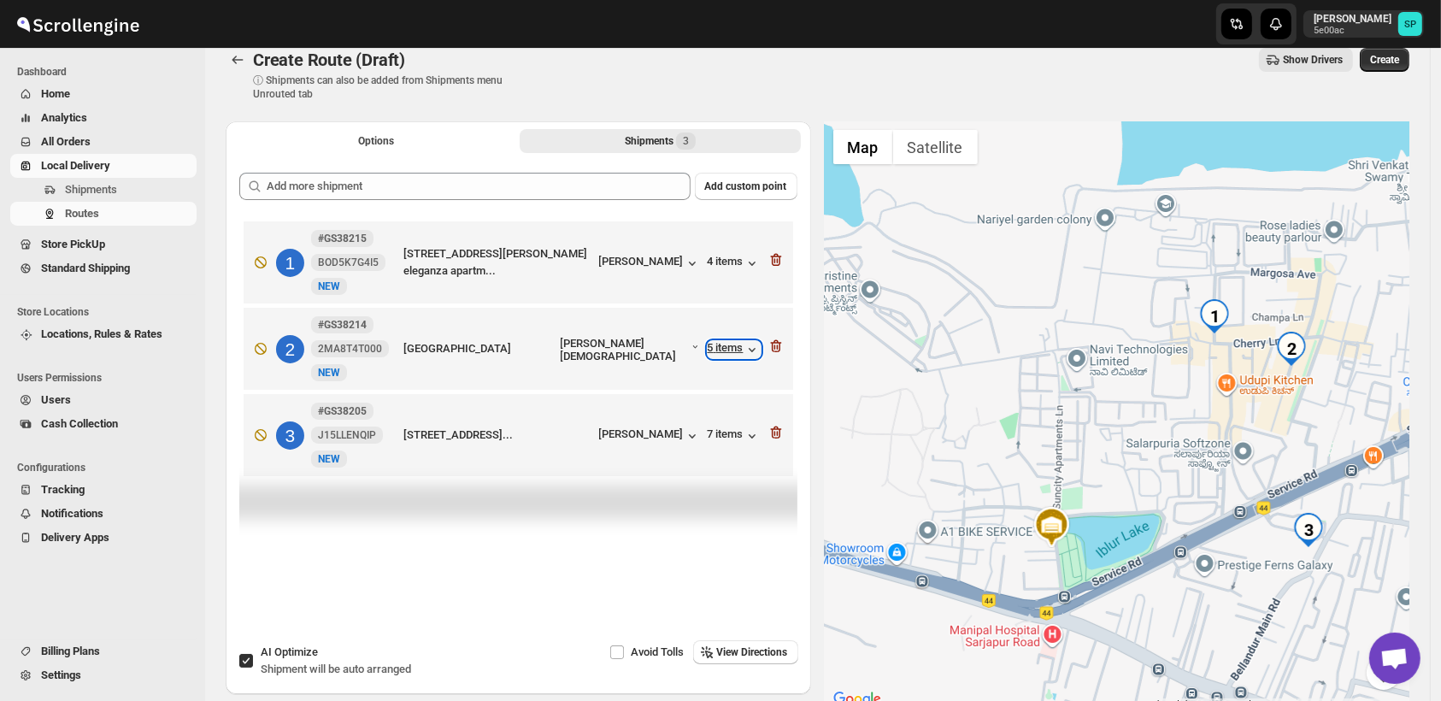
click at [734, 349] on div "5 items" at bounding box center [734, 349] width 53 height 17
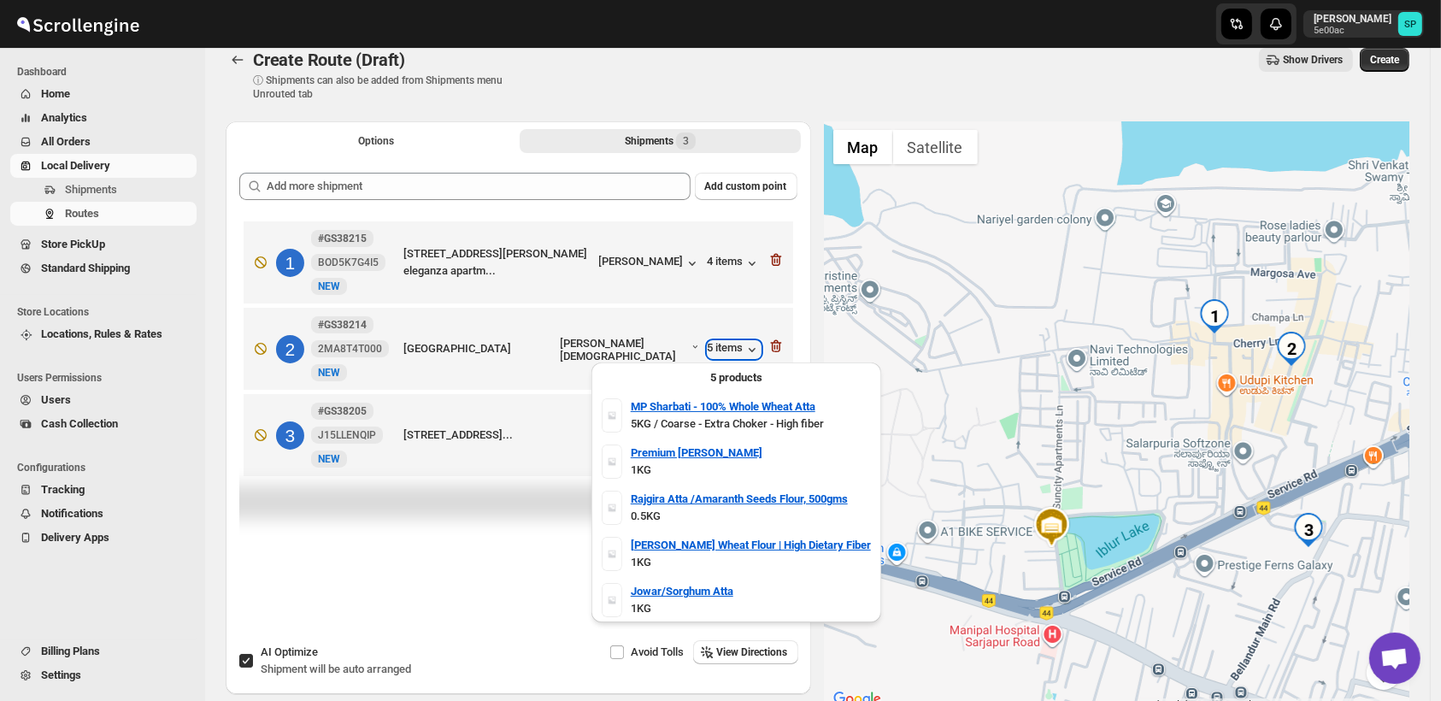
drag, startPoint x: 734, startPoint y: 349, endPoint x: 732, endPoint y: 368, distance: 19.7
click at [732, 368] on div "Skip to content [PERSON_NAME] 5e00ac SP Dashboard Home Analytics All Orders Loc…" at bounding box center [720, 387] width 1441 height 816
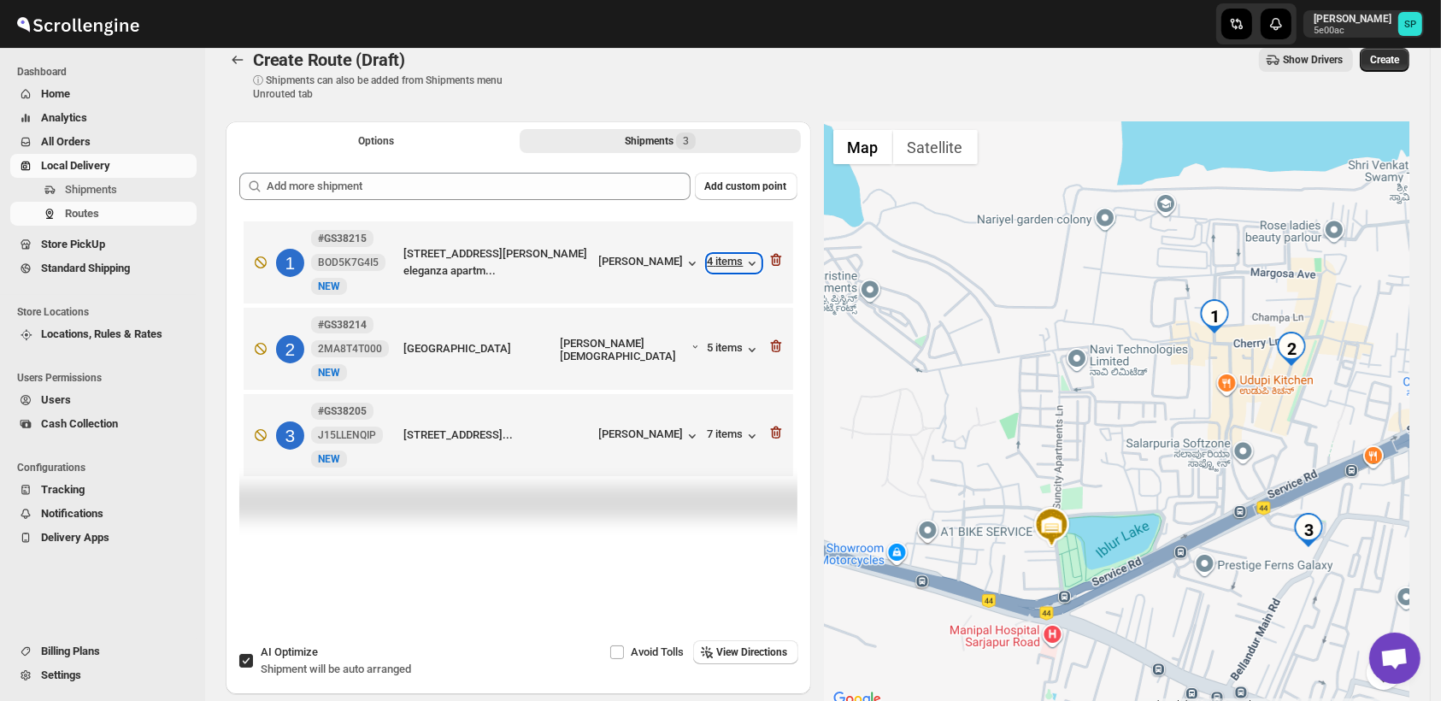
click at [733, 262] on div "4 items" at bounding box center [734, 263] width 53 height 17
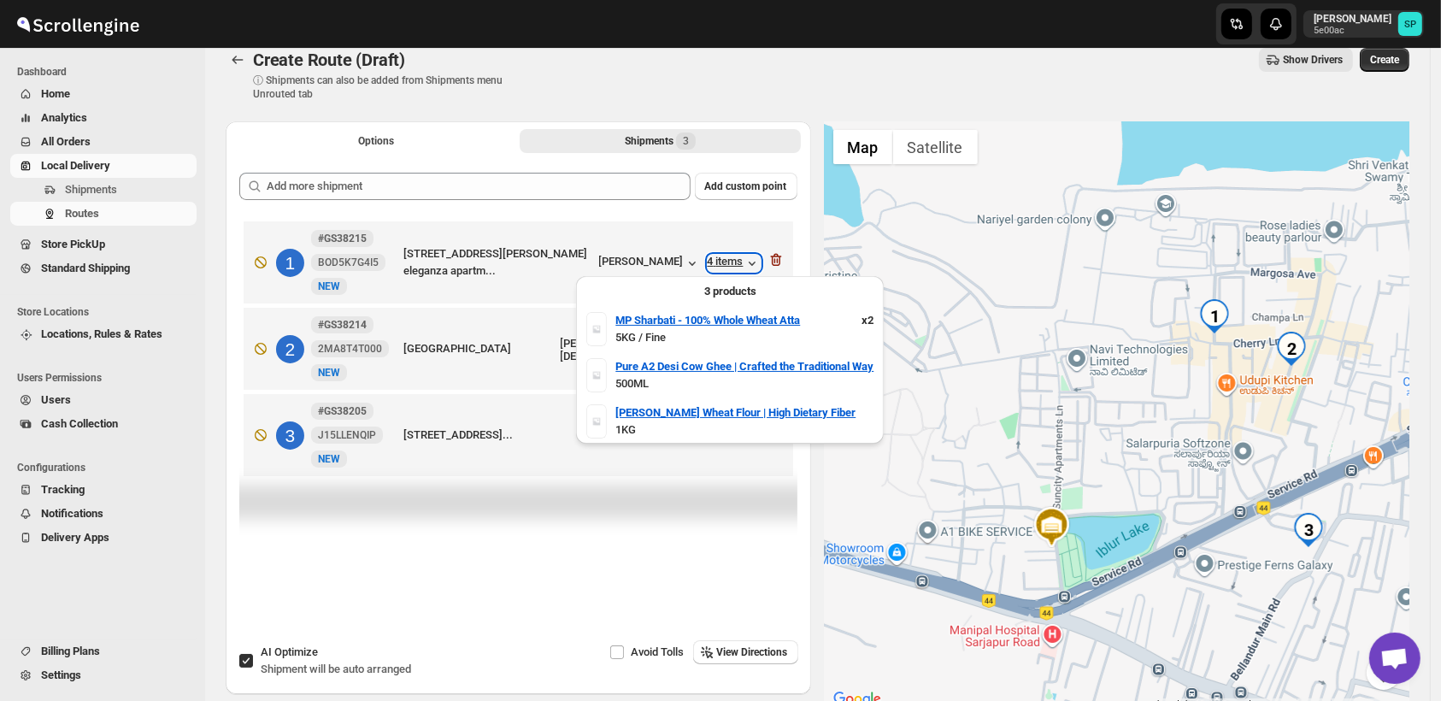
click at [735, 260] on div "4 items" at bounding box center [734, 263] width 53 height 17
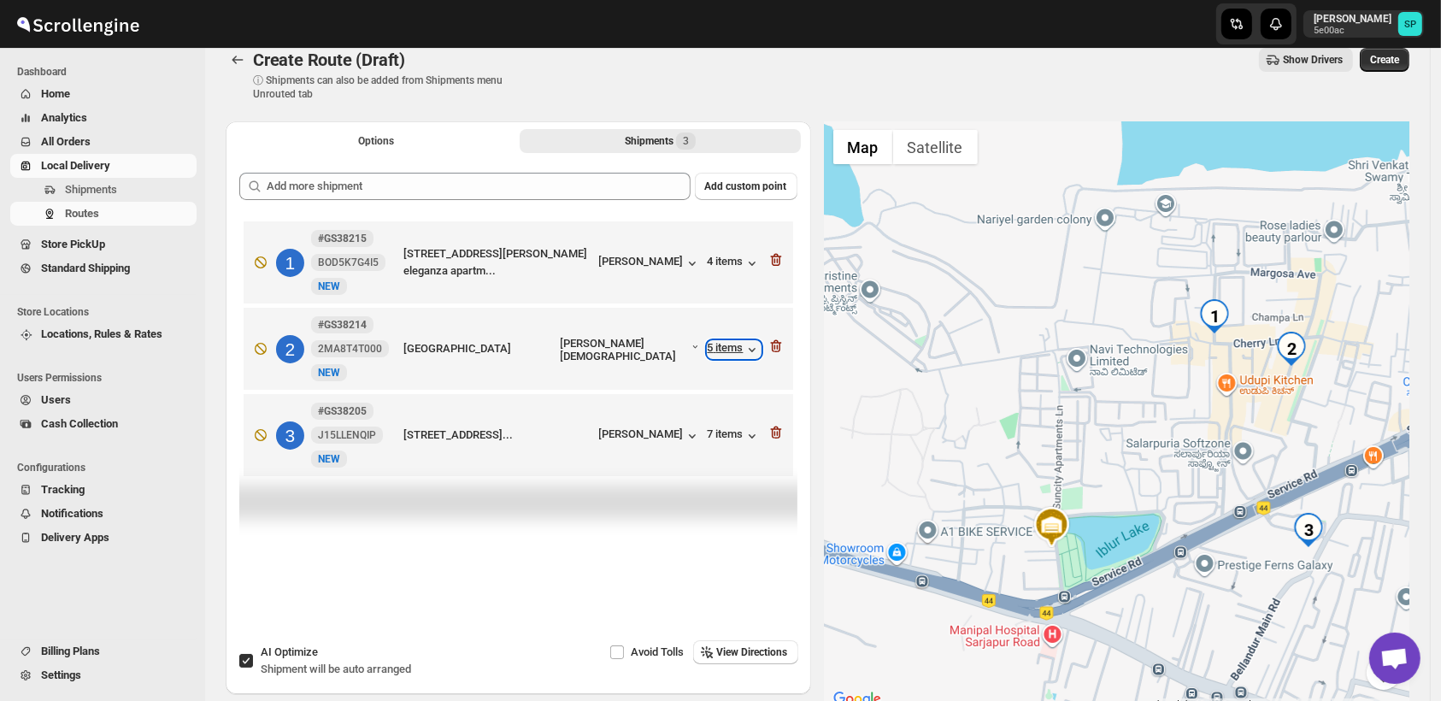
click at [739, 349] on div "5 items" at bounding box center [734, 349] width 53 height 17
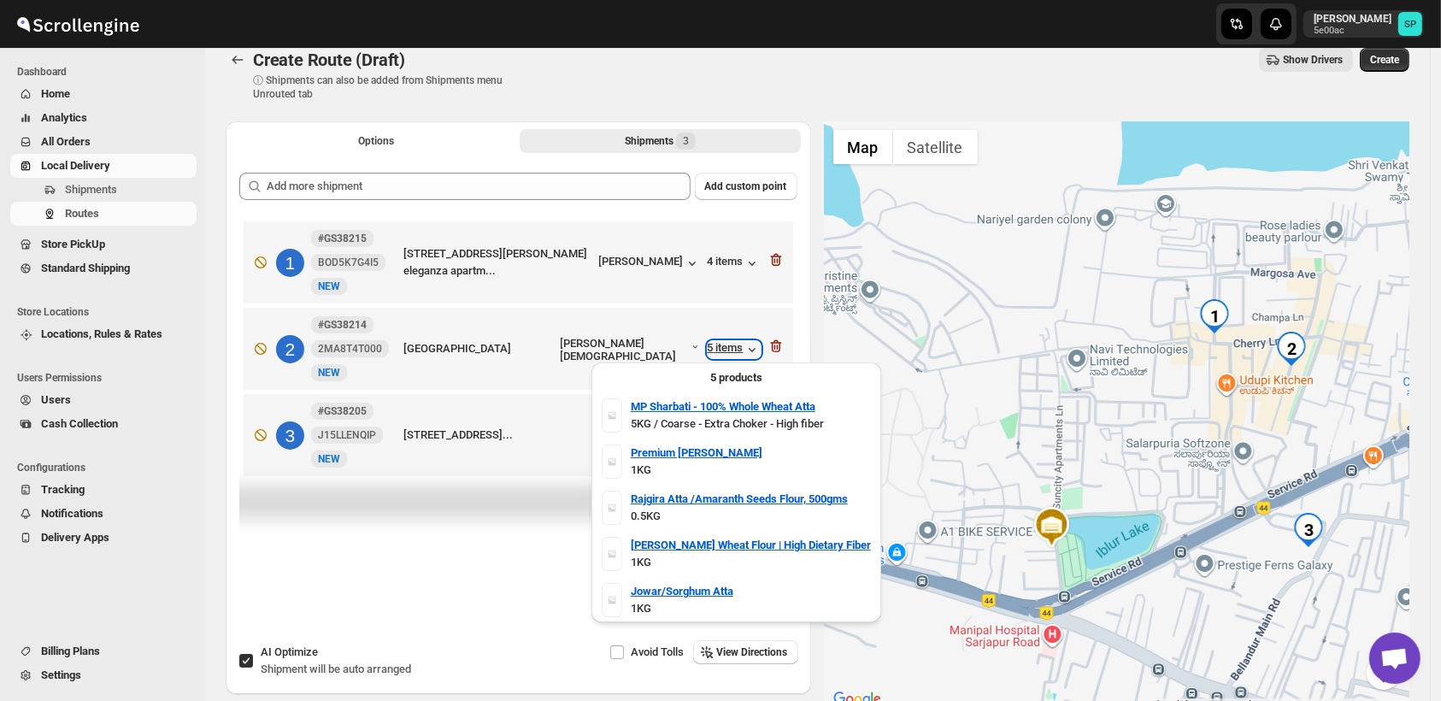
click at [739, 349] on div "5 items" at bounding box center [734, 349] width 53 height 17
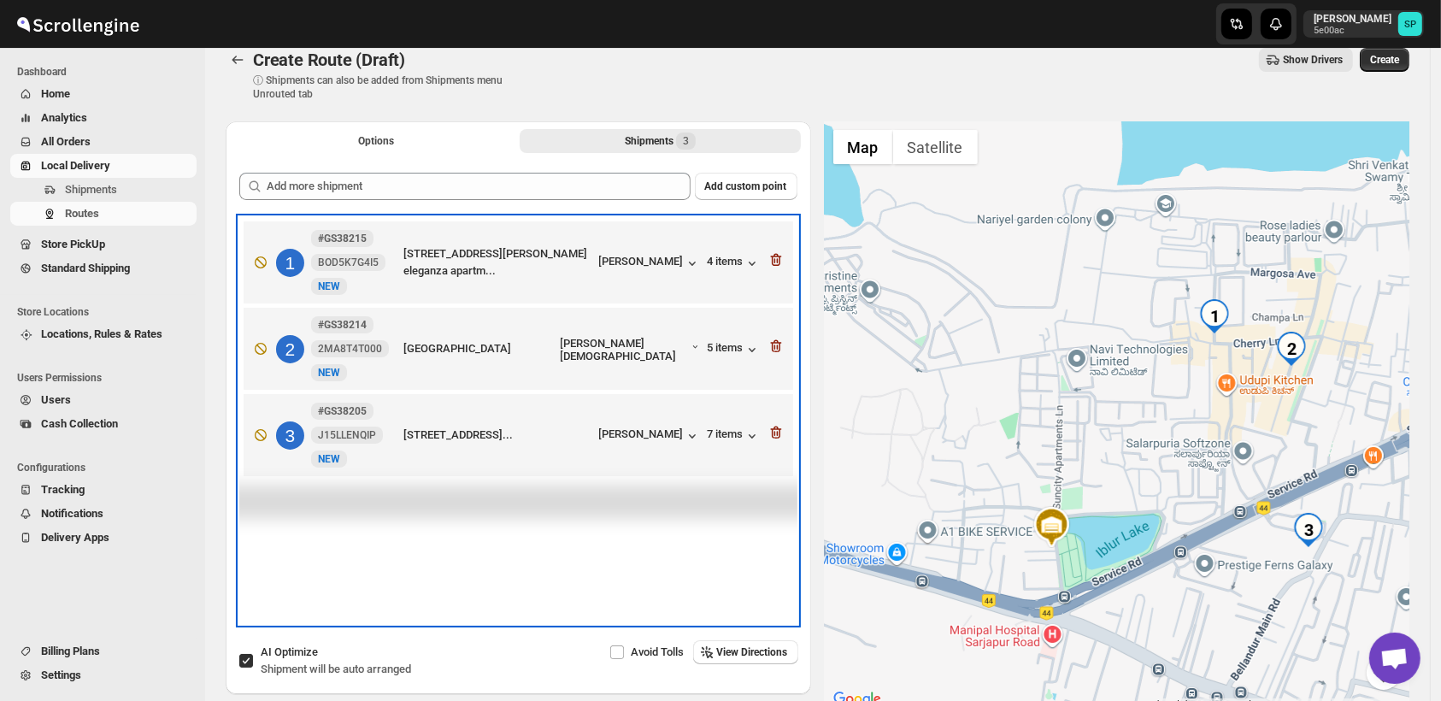
click at [550, 347] on div "[GEOGRAPHIC_DATA]" at bounding box center [478, 348] width 150 height 17
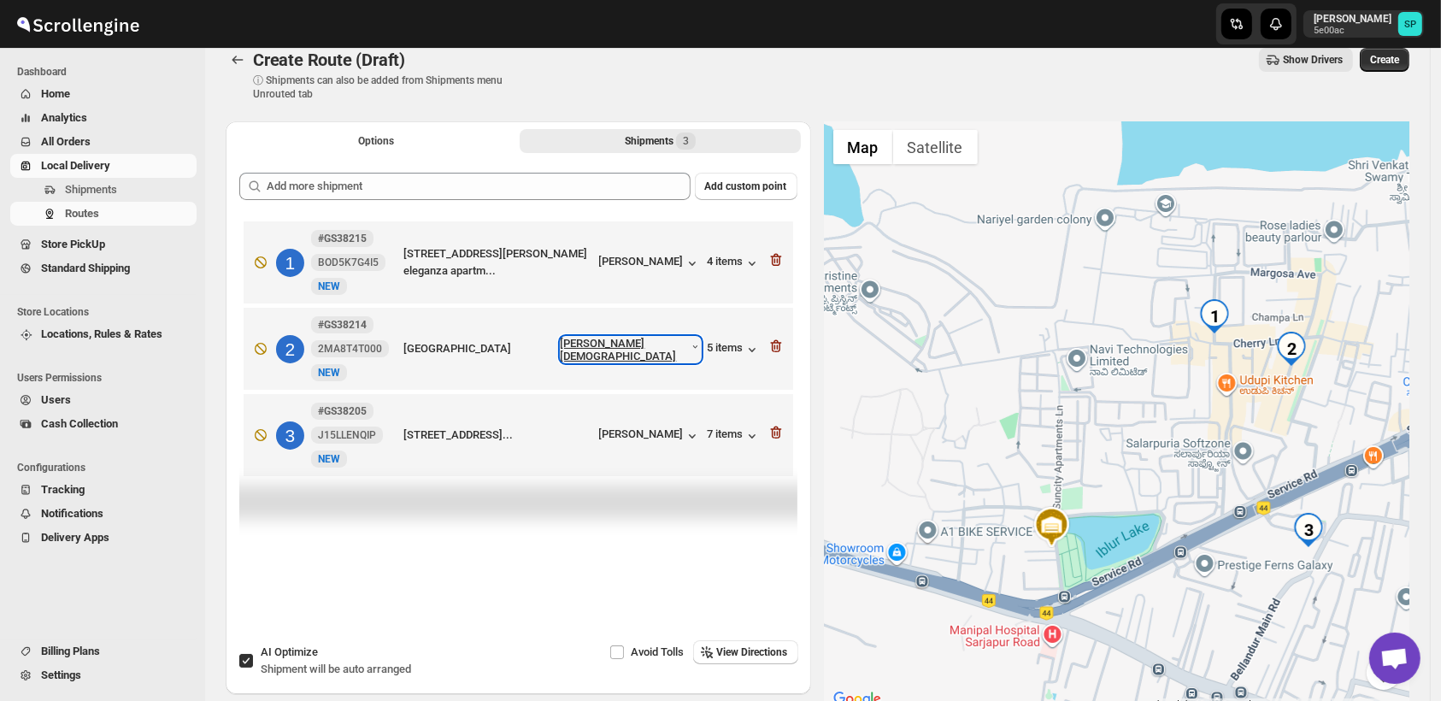
click at [658, 351] on div "[PERSON_NAME][DEMOGRAPHIC_DATA]" at bounding box center [631, 350] width 140 height 26
click at [635, 256] on div "[PERSON_NAME]" at bounding box center [650, 263] width 102 height 17
click at [740, 262] on div "4 items" at bounding box center [734, 263] width 53 height 17
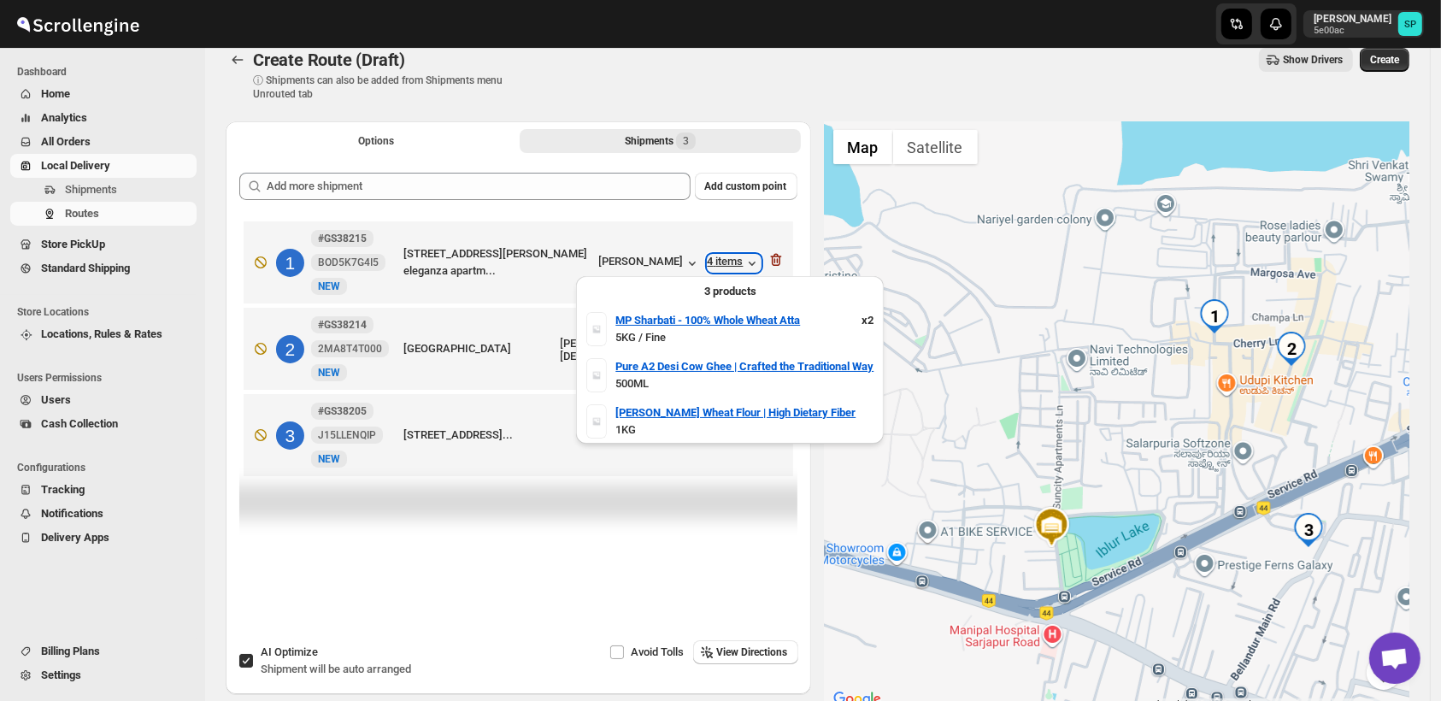
click at [740, 262] on div "4 items" at bounding box center [734, 263] width 53 height 17
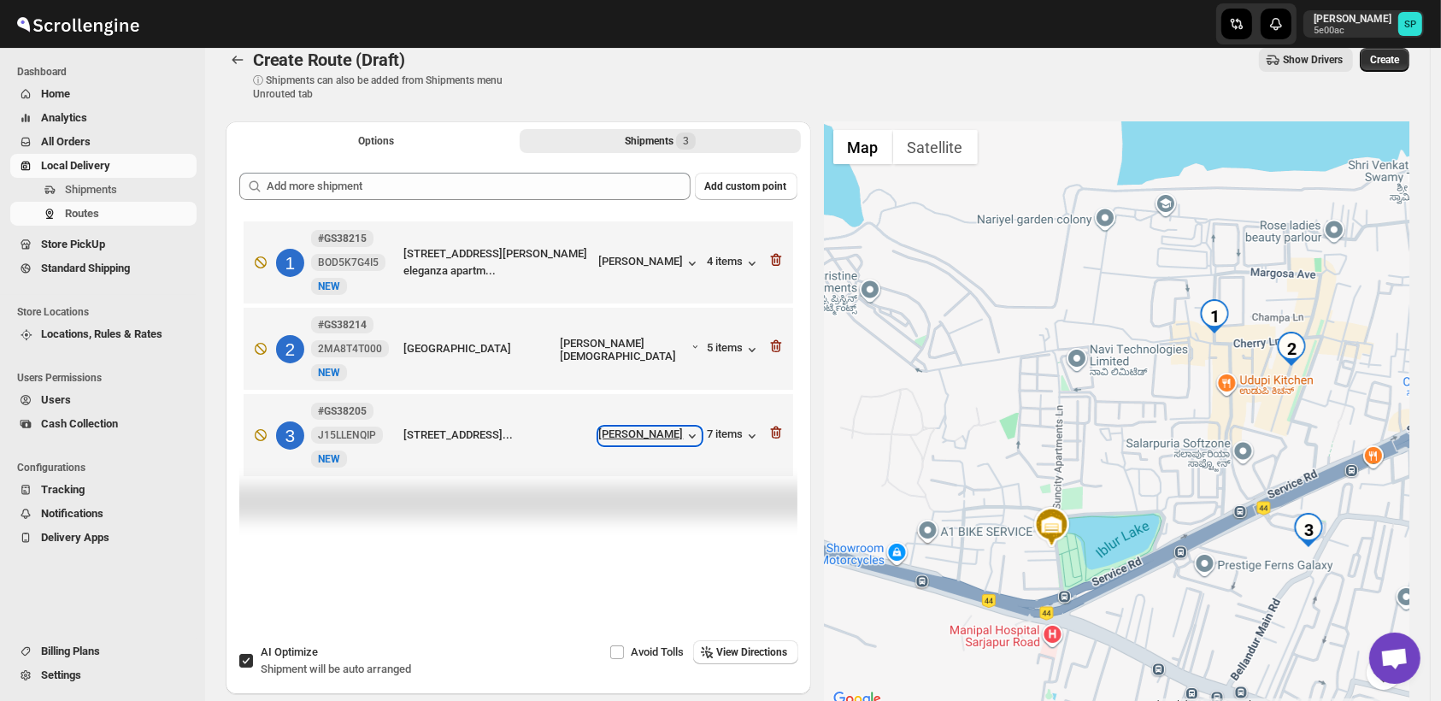
click at [633, 441] on div "[PERSON_NAME]" at bounding box center [650, 435] width 102 height 17
